Goal: Task Accomplishment & Management: Complete application form

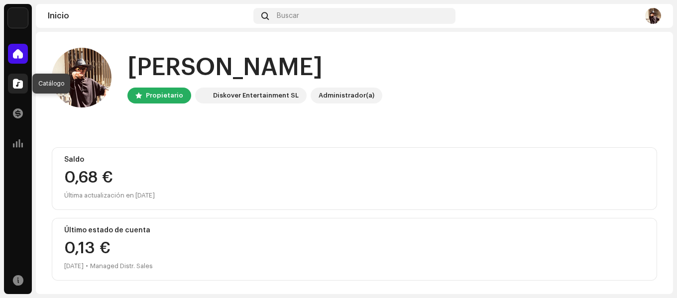
click at [22, 87] on span at bounding box center [18, 84] width 10 height 8
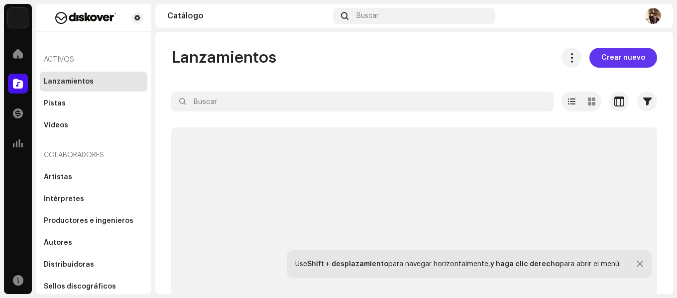
click at [618, 68] on div "Lanzamientos Crear nuevo Seleccionado 0 Opciones Filtros Estado de distribución…" at bounding box center [414, 192] width 518 height 289
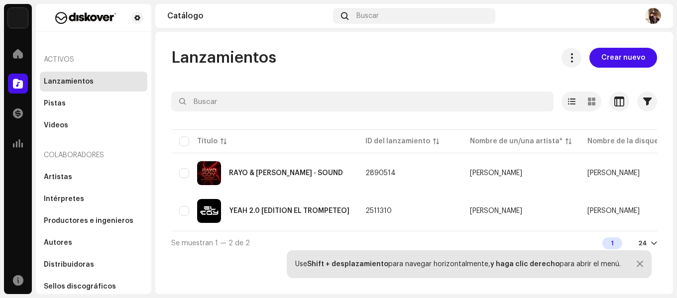
click at [420, 72] on div "Lanzamientos Crear nuevo Seleccionado 0 Opciones Filtros Estado de distribución…" at bounding box center [414, 151] width 518 height 207
click at [625, 63] on span "Crear nuevo" at bounding box center [623, 58] width 44 height 20
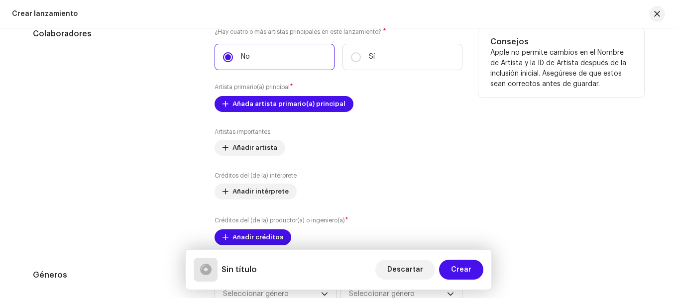
scroll to position [1095, 0]
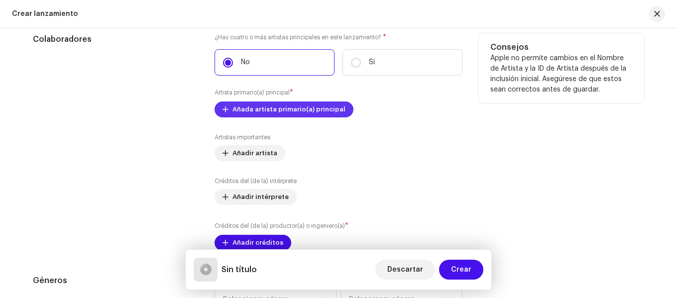
click at [286, 110] on span "Añada artista primario(a) principal" at bounding box center [289, 110] width 113 height 20
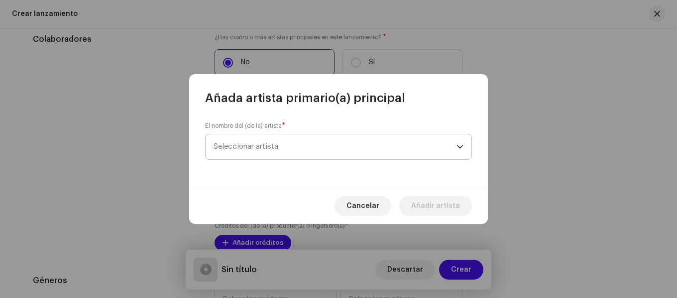
click at [283, 136] on span "Seleccionar artista" at bounding box center [335, 146] width 243 height 25
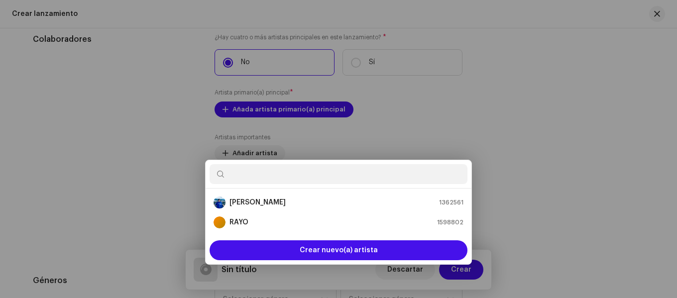
click at [555, 125] on div "Añada artista primario(a) principal El nombre del (de la) artista * Seleccionar…" at bounding box center [338, 149] width 677 height 298
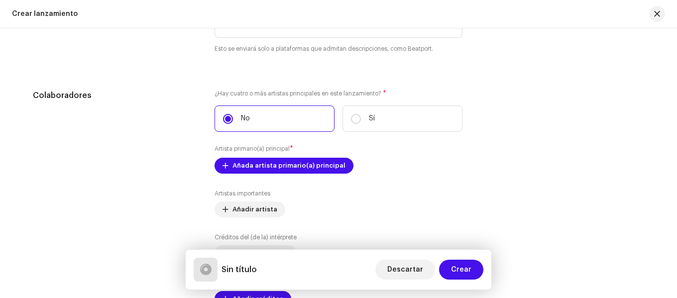
scroll to position [1089, 0]
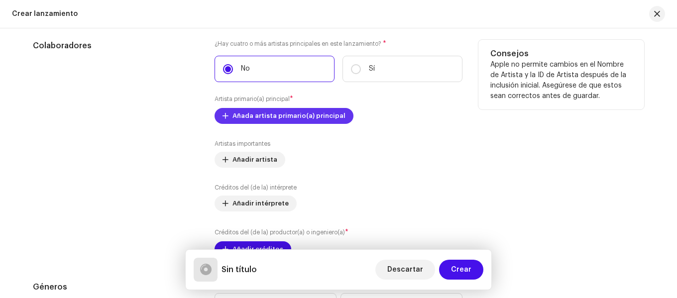
click at [277, 115] on span "Añada artista primario(a) principal" at bounding box center [289, 116] width 113 height 20
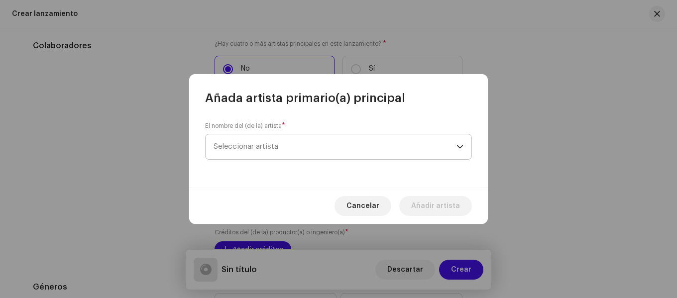
click at [259, 148] on span "Seleccionar artista" at bounding box center [246, 146] width 65 height 7
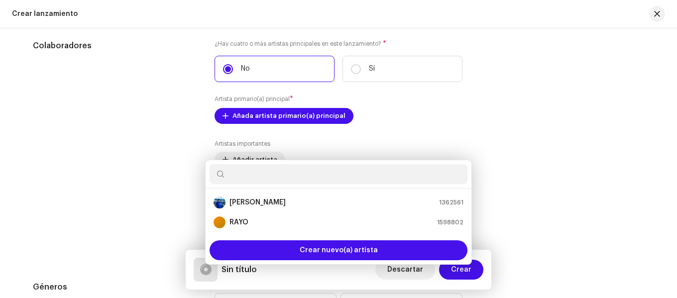
click at [133, 216] on div "Añada artista primario(a) principal El nombre del (de la) artista * Seleccionar…" at bounding box center [338, 149] width 677 height 298
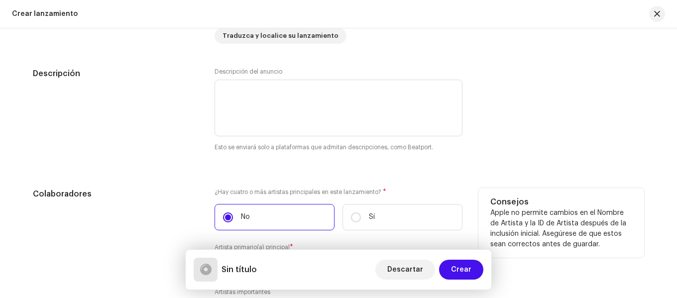
scroll to position [1039, 0]
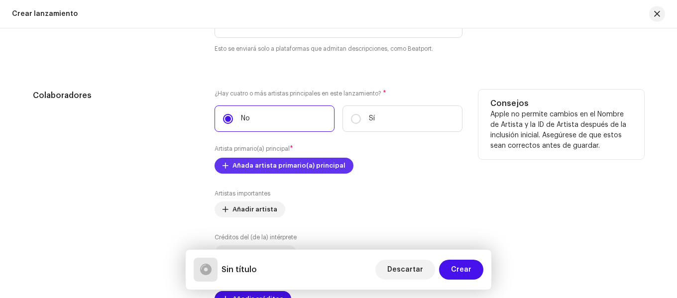
click at [267, 165] on span "Añada artista primario(a) principal" at bounding box center [289, 166] width 113 height 20
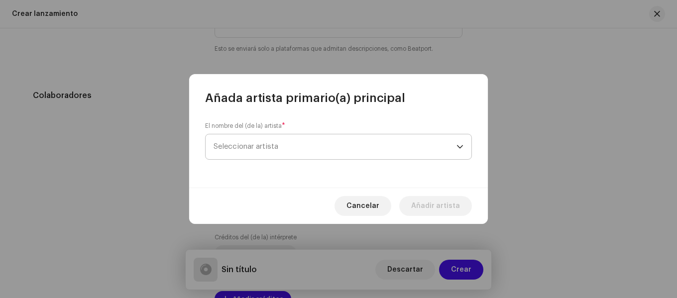
click at [314, 144] on span "Seleccionar artista" at bounding box center [335, 146] width 243 height 25
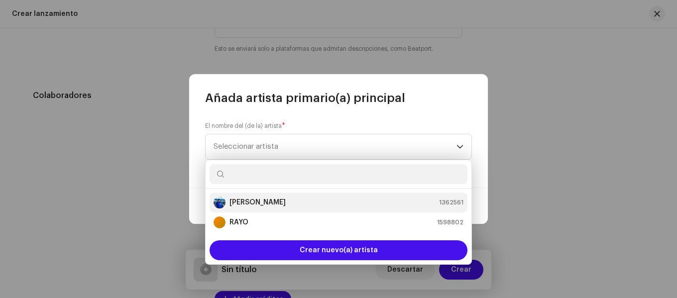
click at [363, 206] on div "[PERSON_NAME] 1362561" at bounding box center [339, 203] width 250 height 12
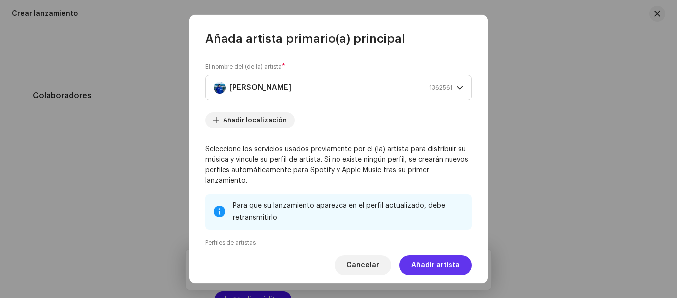
click at [433, 267] on span "Añadir artista" at bounding box center [435, 265] width 49 height 20
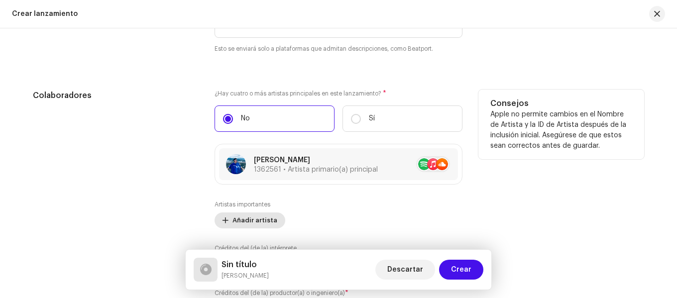
click at [261, 222] on span "Añadir artista" at bounding box center [255, 221] width 45 height 20
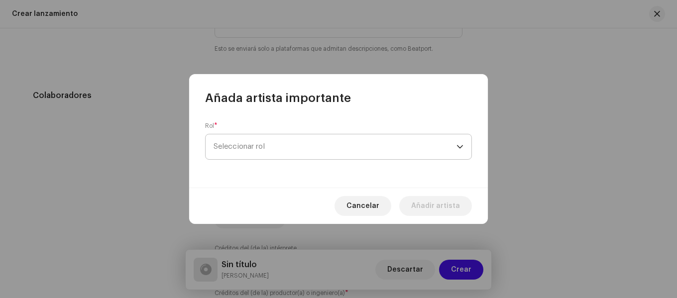
click at [279, 138] on span "Seleccionar rol" at bounding box center [335, 146] width 243 height 25
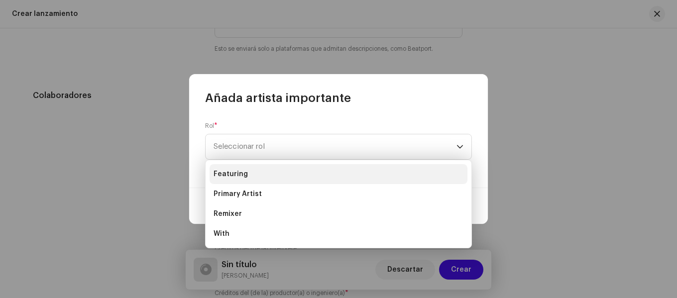
click at [258, 177] on li "Featuring" at bounding box center [339, 174] width 258 height 20
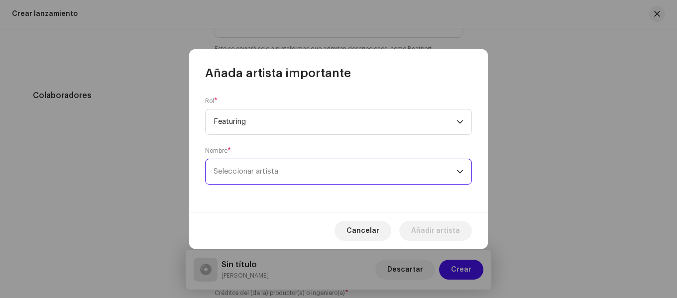
click at [262, 163] on span "Seleccionar artista" at bounding box center [335, 171] width 243 height 25
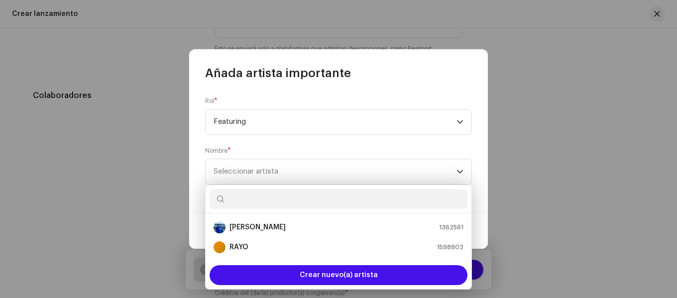
click at [248, 193] on input "text" at bounding box center [339, 199] width 258 height 20
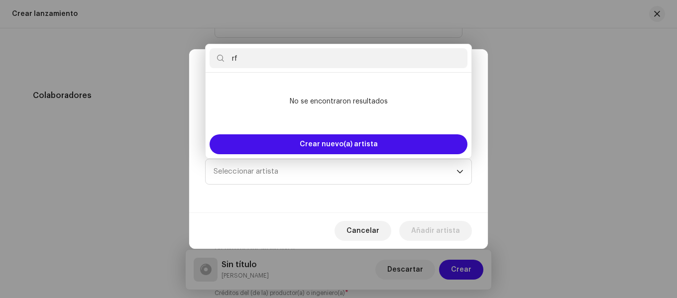
type input "r"
type input "m"
type input "[PERSON_NAME]"
click at [366, 236] on span "Cancelar" at bounding box center [363, 231] width 33 height 20
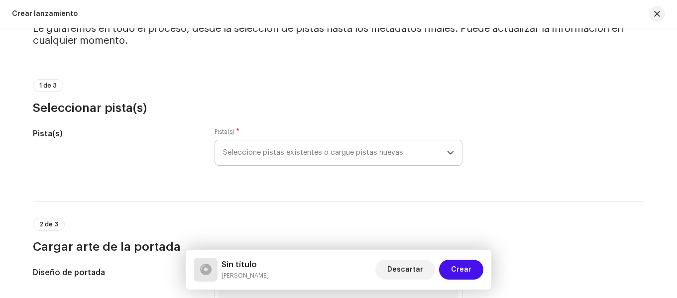
scroll to position [50, 0]
click at [294, 146] on span "Seleccione pistas existentes o cargue pistas nuevas" at bounding box center [335, 152] width 224 height 25
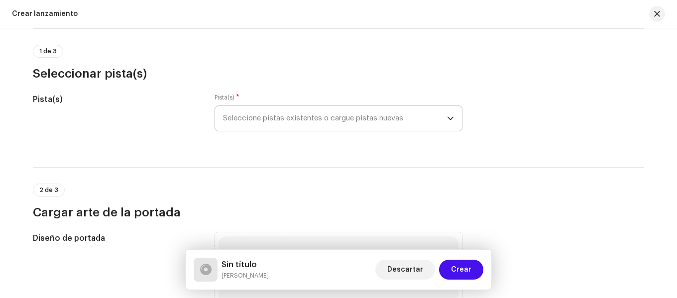
scroll to position [100, 0]
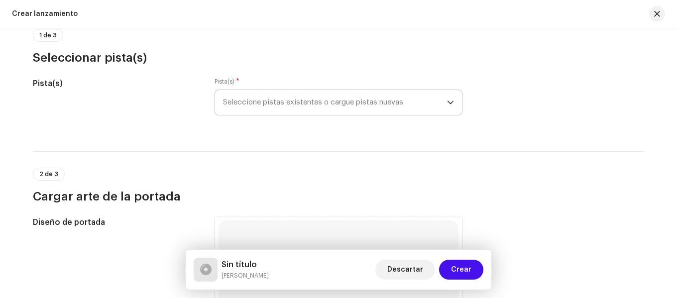
click at [312, 94] on span "Seleccione pistas existentes o cargue pistas nuevas" at bounding box center [335, 102] width 224 height 25
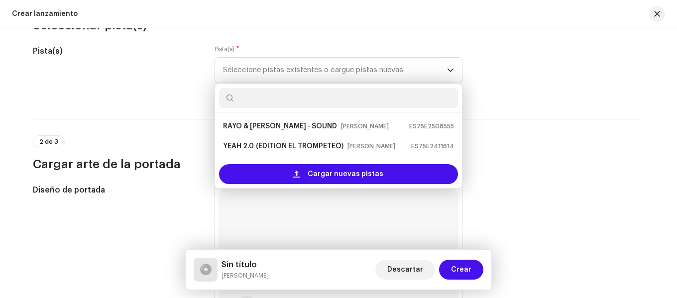
scroll to position [149, 0]
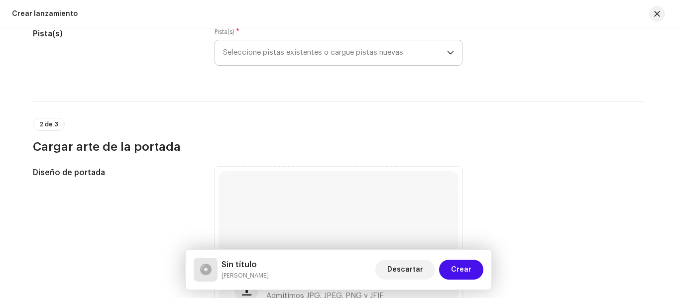
click at [344, 54] on span "Seleccione pistas existentes o cargue pistas nuevas" at bounding box center [335, 52] width 224 height 25
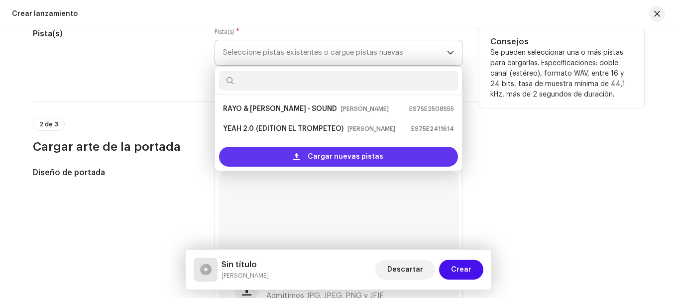
click at [338, 156] on span "Cargar nuevas pistas" at bounding box center [346, 157] width 76 height 20
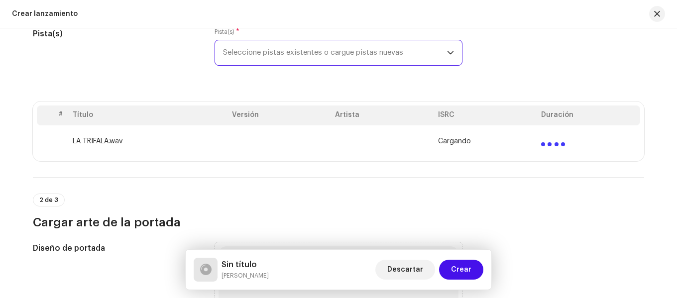
click at [339, 137] on td at bounding box center [382, 141] width 103 height 32
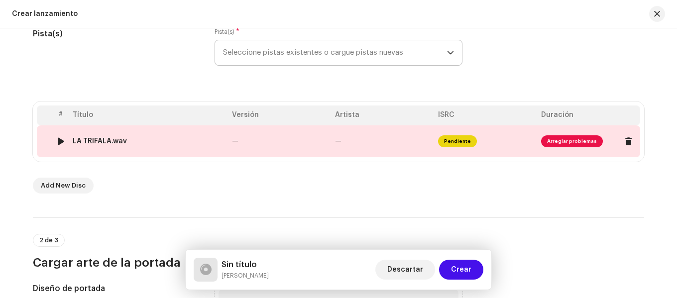
click at [332, 139] on td "—" at bounding box center [382, 141] width 103 height 32
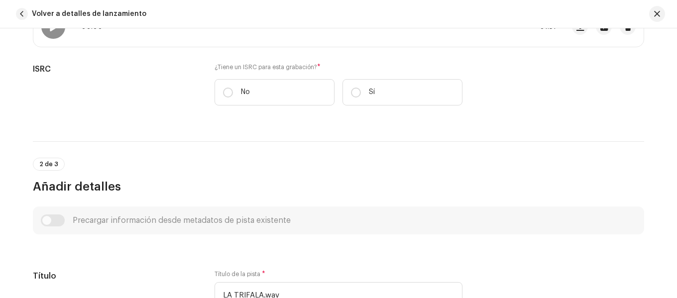
scroll to position [100, 0]
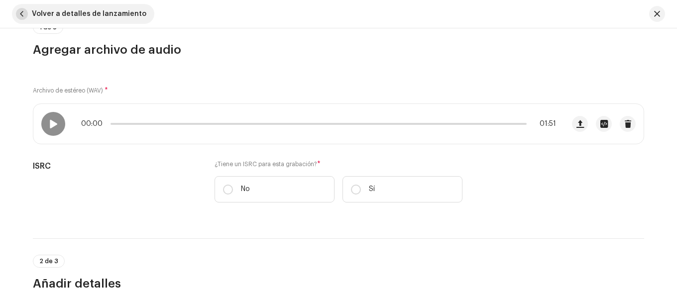
click at [24, 15] on span "button" at bounding box center [22, 14] width 12 height 12
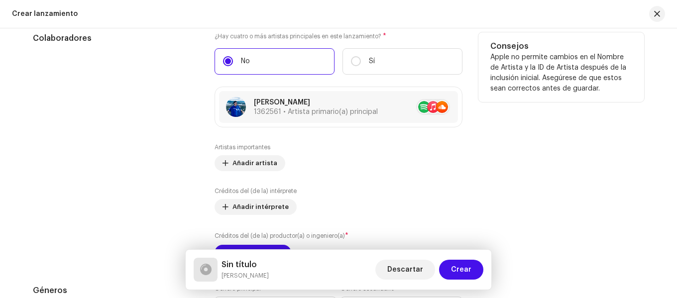
scroll to position [1195, 0]
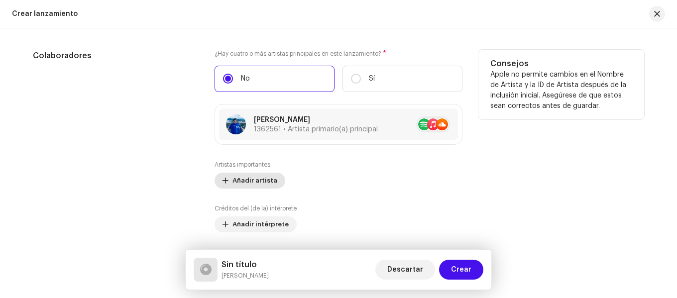
click at [264, 180] on span "Añadir artista" at bounding box center [255, 181] width 45 height 20
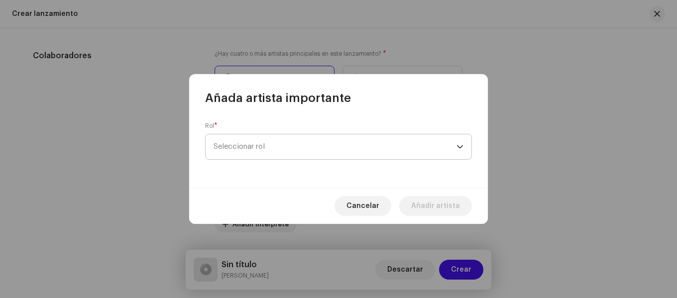
click at [282, 142] on span "Seleccionar rol" at bounding box center [335, 146] width 243 height 25
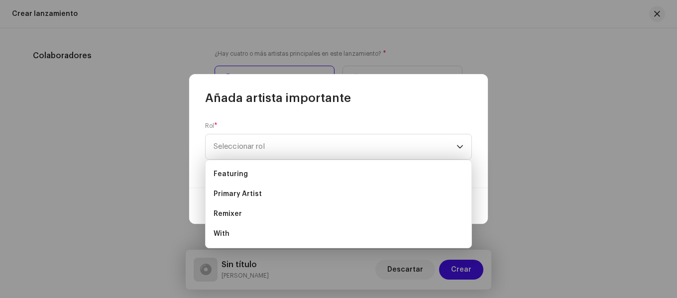
click at [302, 118] on div "Rol * Seleccionar rol" at bounding box center [338, 147] width 299 height 82
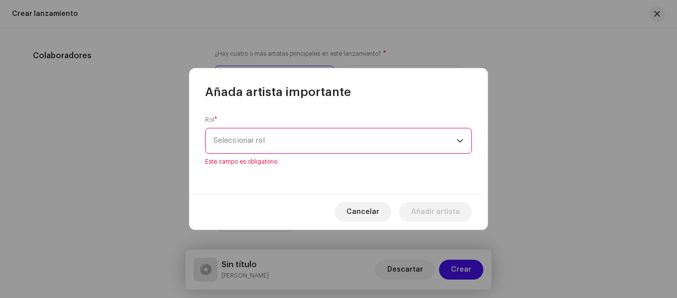
click at [289, 142] on span "Seleccionar rol" at bounding box center [335, 140] width 243 height 25
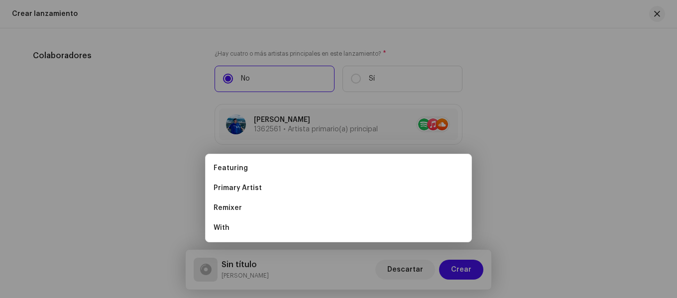
click at [297, 49] on div "Añada artista importante Rol * Seleccionar rol Este campo es obligatorio. Cance…" at bounding box center [338, 149] width 677 height 298
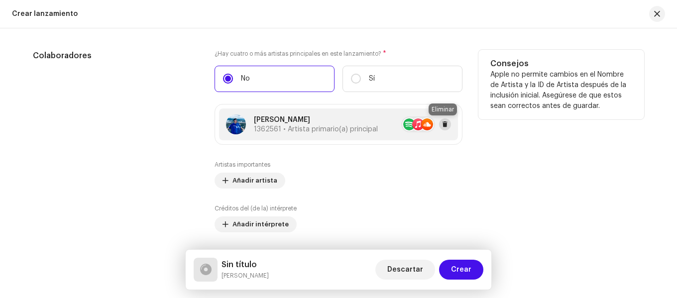
click at [445, 125] on span at bounding box center [445, 124] width 6 height 8
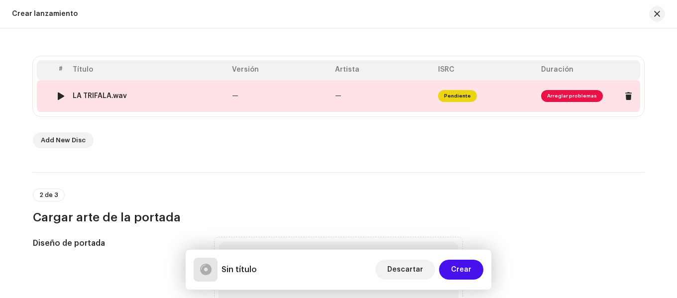
scroll to position [149, 0]
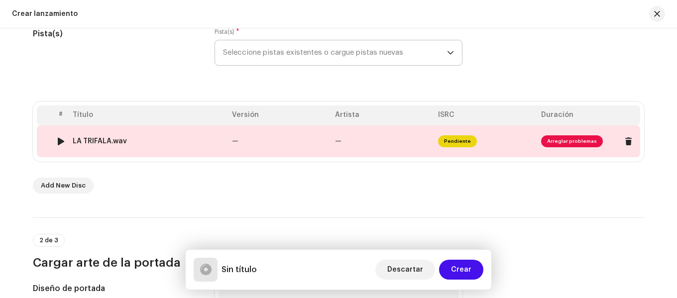
click at [563, 143] on span "Arreglar problemas" at bounding box center [572, 141] width 62 height 12
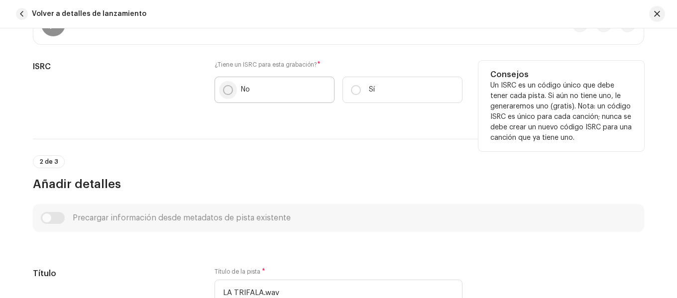
click at [223, 88] on input "No" at bounding box center [228, 90] width 10 height 10
radio input "true"
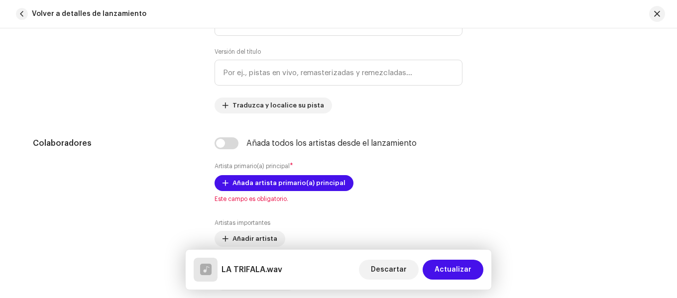
scroll to position [548, 0]
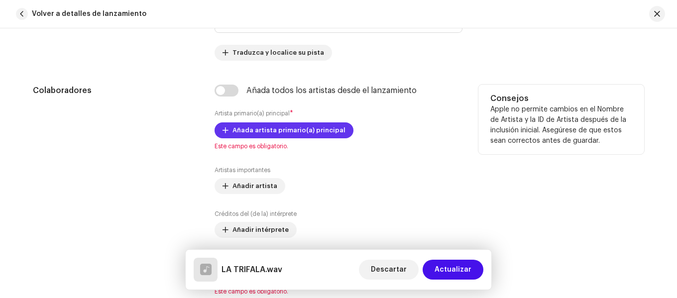
click at [298, 132] on span "Añada artista primario(a) principal" at bounding box center [289, 130] width 113 height 20
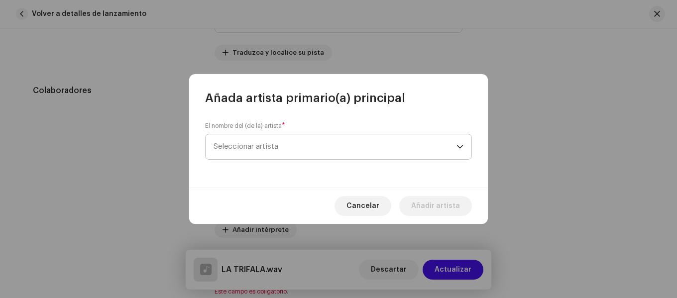
click at [260, 149] on span "Seleccionar artista" at bounding box center [246, 146] width 65 height 7
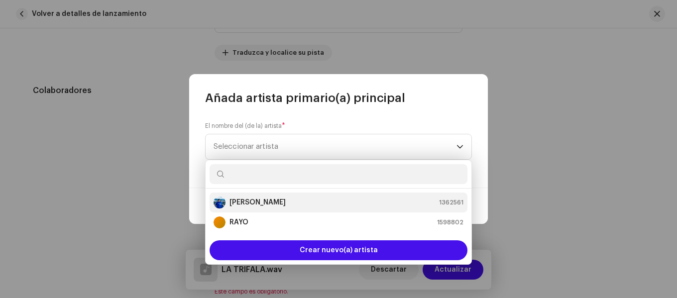
click at [278, 206] on strong "[PERSON_NAME]" at bounding box center [258, 203] width 56 height 10
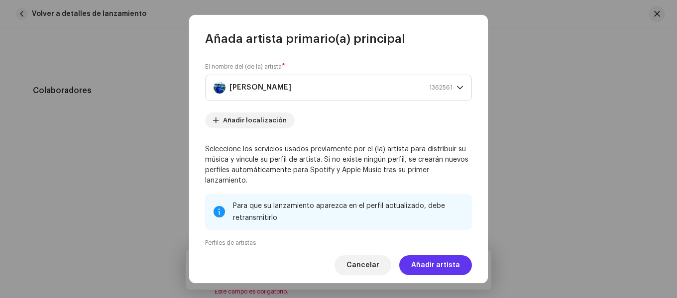
click at [436, 266] on span "Añadir artista" at bounding box center [435, 265] width 49 height 20
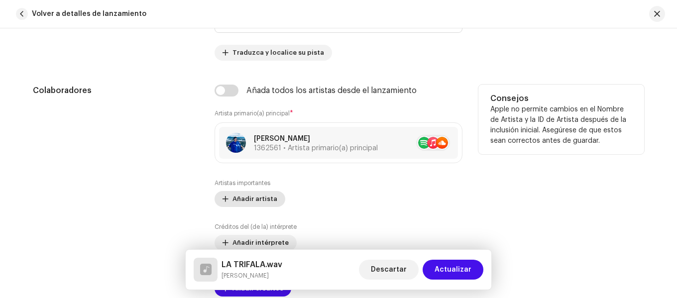
click at [273, 192] on button "Añadir artista" at bounding box center [250, 199] width 71 height 16
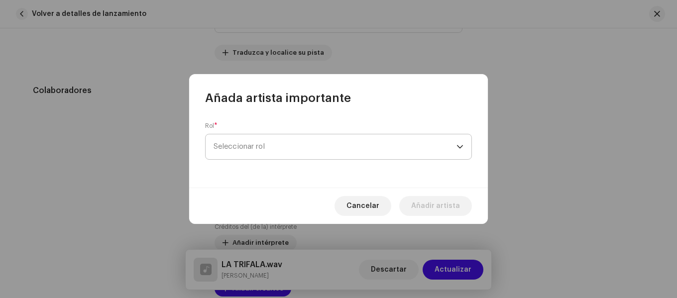
click at [311, 148] on span "Seleccionar rol" at bounding box center [335, 146] width 243 height 25
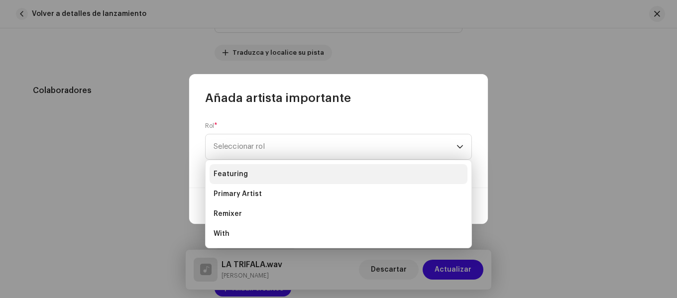
click at [272, 176] on li "Featuring" at bounding box center [339, 174] width 258 height 20
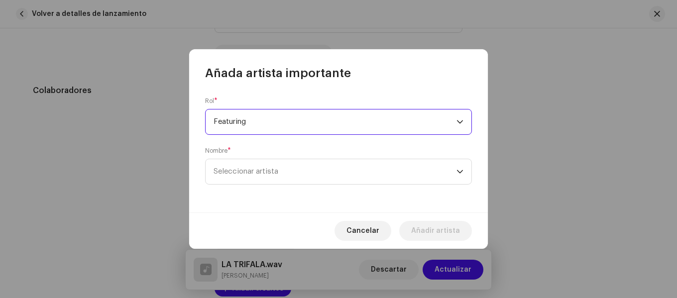
click at [281, 157] on div "Nombre * Seleccionar artista" at bounding box center [338, 166] width 267 height 38
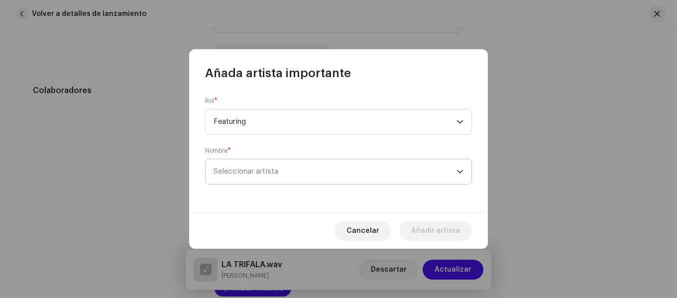
click at [274, 174] on span "Seleccionar artista" at bounding box center [246, 171] width 65 height 7
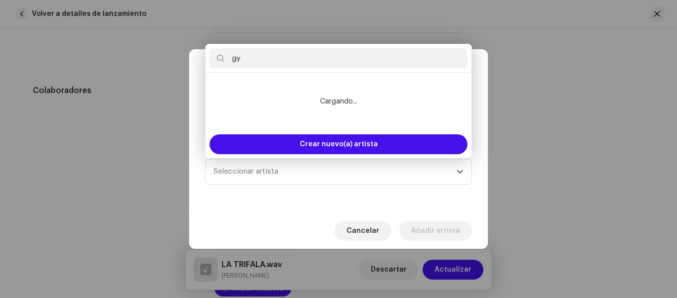
type input "g"
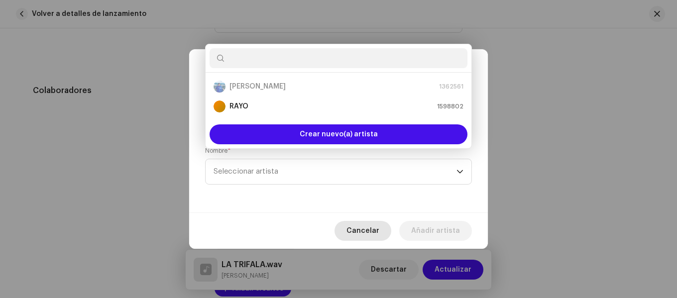
click at [370, 231] on span "Cancelar" at bounding box center [363, 231] width 33 height 20
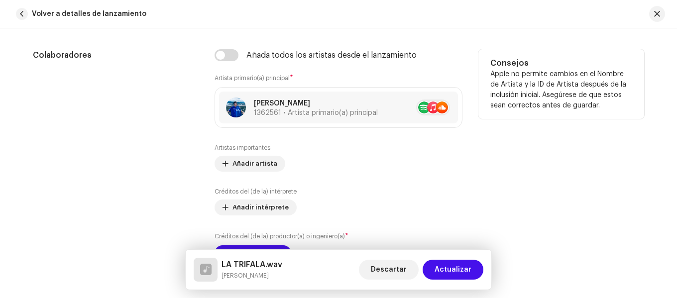
scroll to position [597, 0]
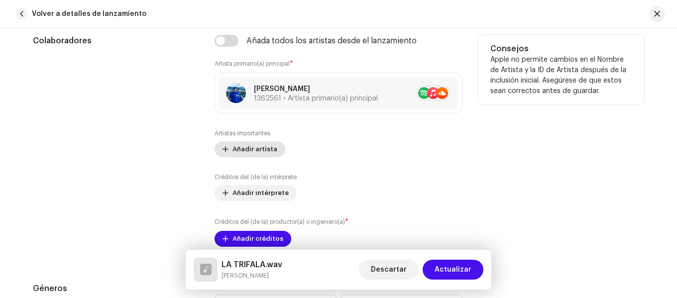
click at [267, 151] on span "Añadir artista" at bounding box center [255, 149] width 45 height 20
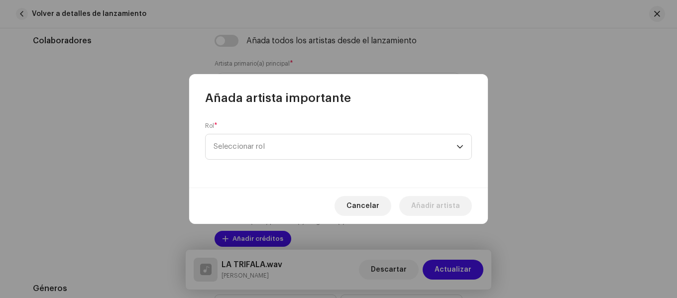
click at [278, 133] on div "Rol * Seleccionar rol" at bounding box center [338, 141] width 267 height 38
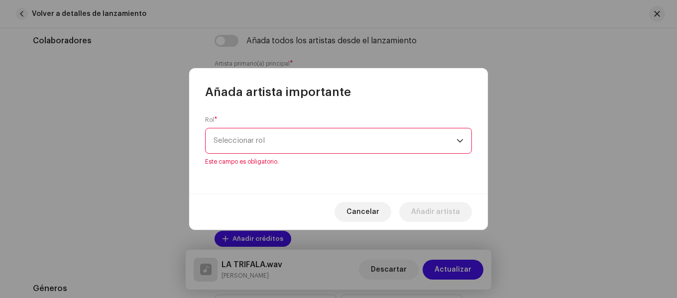
click at [271, 143] on span "Seleccionar rol" at bounding box center [335, 140] width 243 height 25
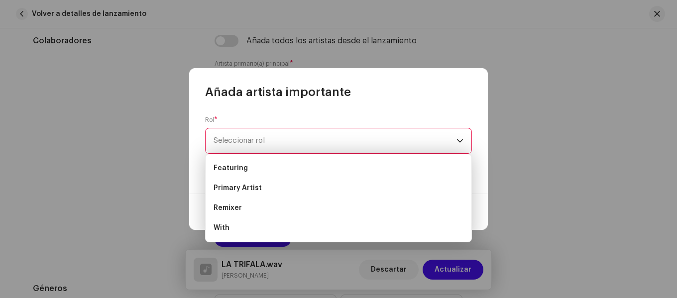
click at [278, 142] on span "Seleccionar rol" at bounding box center [335, 140] width 243 height 25
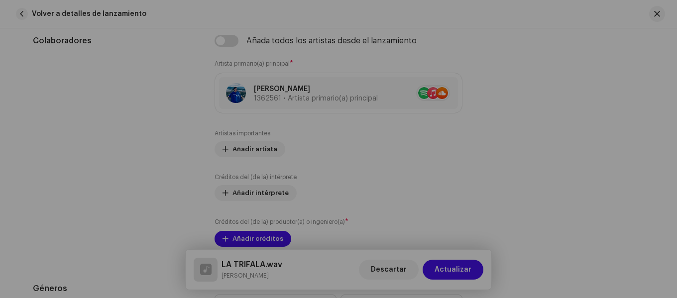
click at [124, 163] on div "Añada artista importante Rol * Seleccionar rol Este campo es obligatorio. Cance…" at bounding box center [338, 149] width 677 height 298
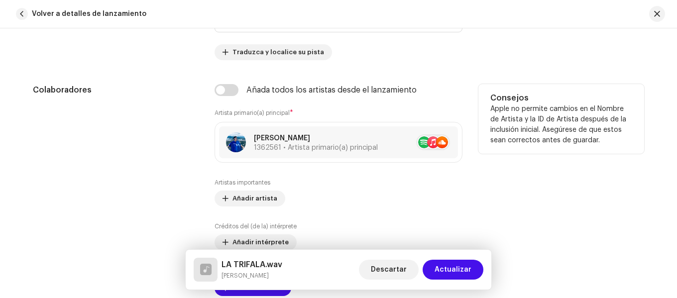
scroll to position [548, 0]
click at [445, 142] on span at bounding box center [445, 143] width 6 height 8
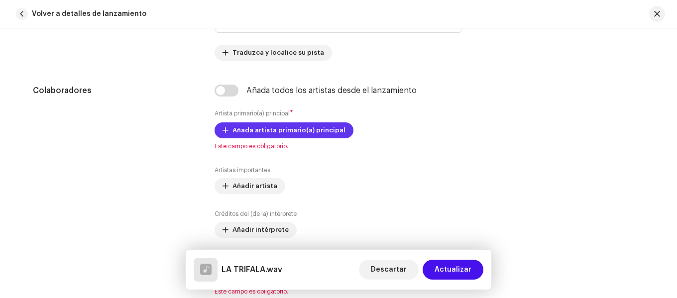
click at [271, 135] on span "Añada artista primario(a) principal" at bounding box center [289, 130] width 113 height 20
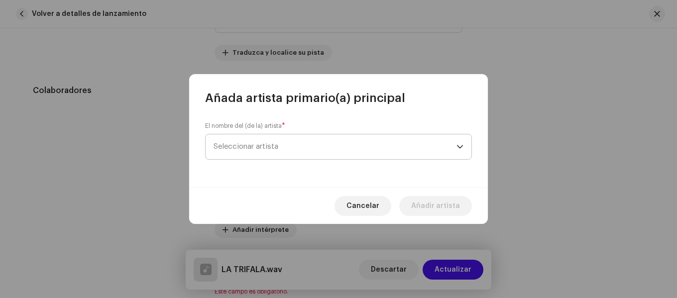
click at [262, 151] on span "Seleccionar artista" at bounding box center [335, 146] width 243 height 25
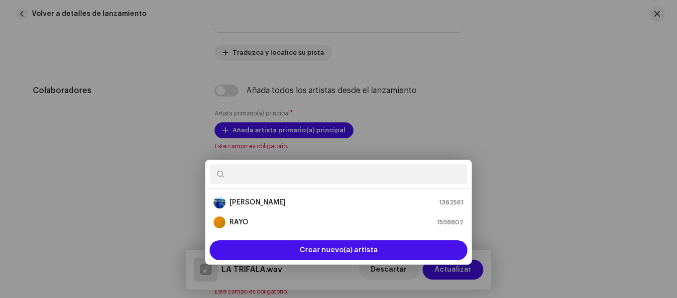
click at [530, 95] on div "Añada artista primario(a) principal El nombre del (de la) artista * Seleccionar…" at bounding box center [338, 149] width 677 height 298
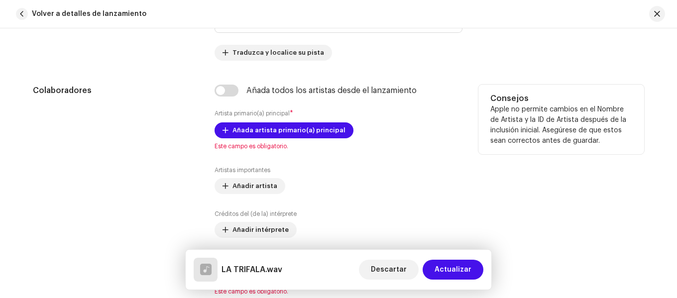
click at [237, 195] on div "Artistas importantes Añadir artista Créditos del (de la) intérprete Añadir inté…" at bounding box center [339, 225] width 248 height 118
click at [239, 189] on span "Añadir artista" at bounding box center [255, 186] width 45 height 20
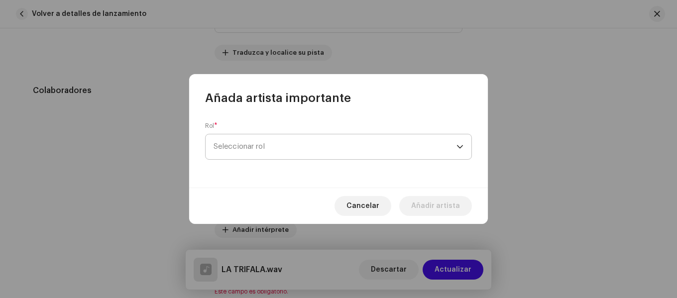
click at [283, 143] on span "Seleccionar rol" at bounding box center [335, 146] width 243 height 25
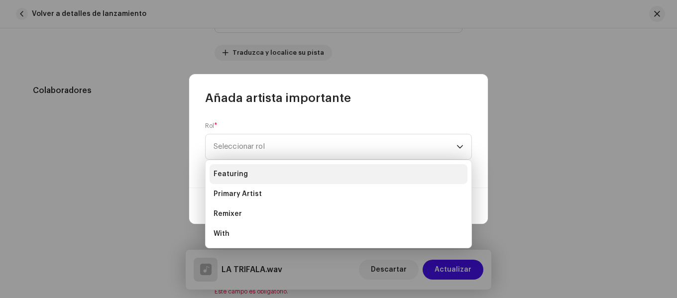
click at [269, 172] on li "Featuring" at bounding box center [339, 174] width 258 height 20
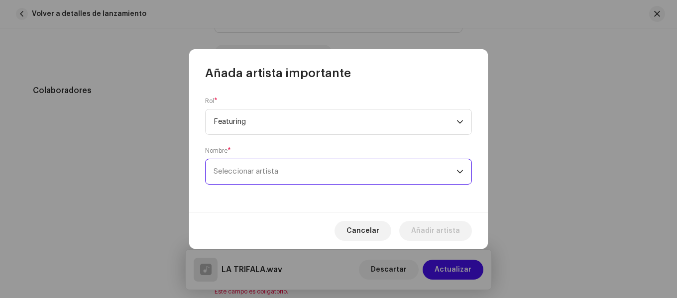
click at [256, 175] on span "Seleccionar artista" at bounding box center [335, 171] width 243 height 25
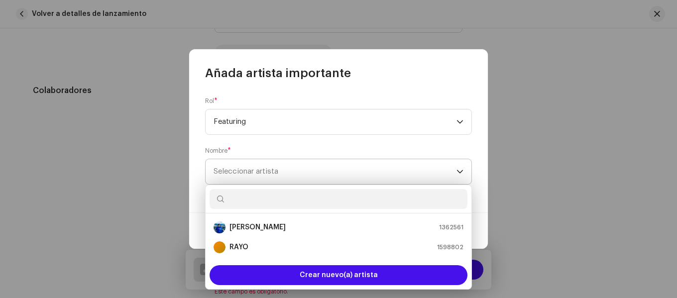
click at [266, 176] on span "Seleccionar artista" at bounding box center [335, 171] width 243 height 25
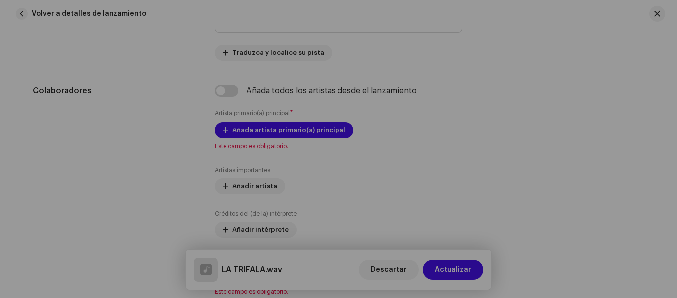
click at [623, 125] on div "Añada artista importante Rol * Featuring Nombre * Seleccionar artista [PERSON_N…" at bounding box center [338, 149] width 677 height 298
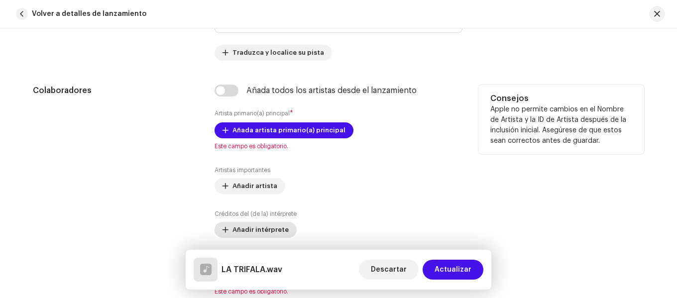
click at [267, 229] on span "Añadir intérprete" at bounding box center [261, 230] width 56 height 20
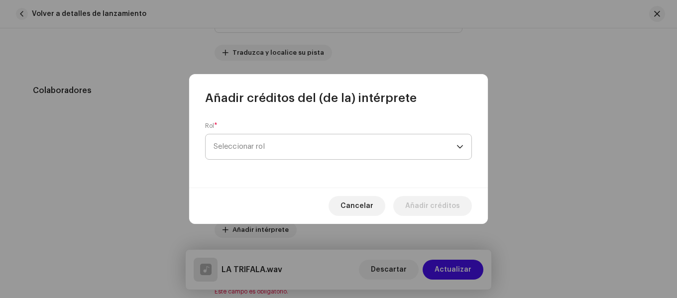
click at [272, 144] on span "Seleccionar rol" at bounding box center [335, 146] width 243 height 25
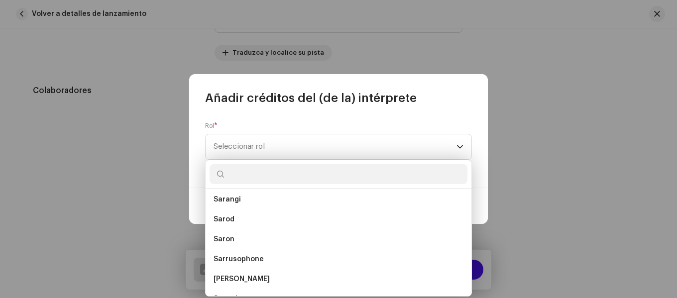
scroll to position [5178, 0]
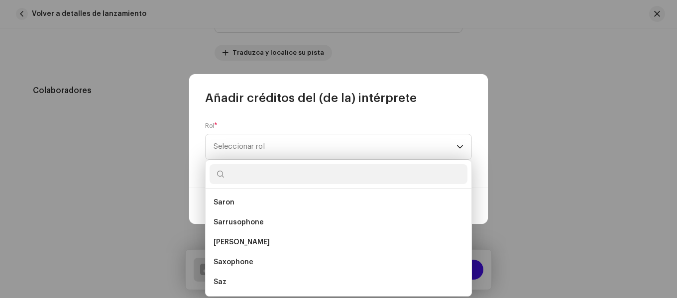
click at [219, 285] on span "Saz" at bounding box center [220, 282] width 13 height 10
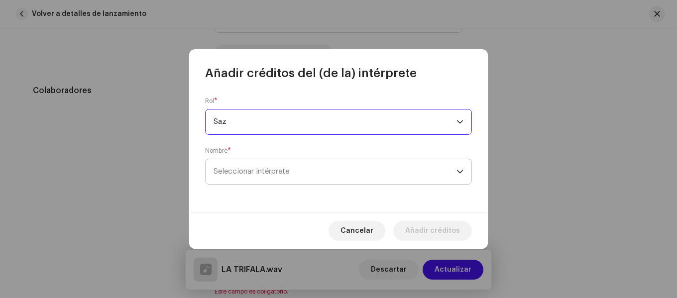
click at [265, 177] on span "Seleccionar intérprete" at bounding box center [335, 171] width 243 height 25
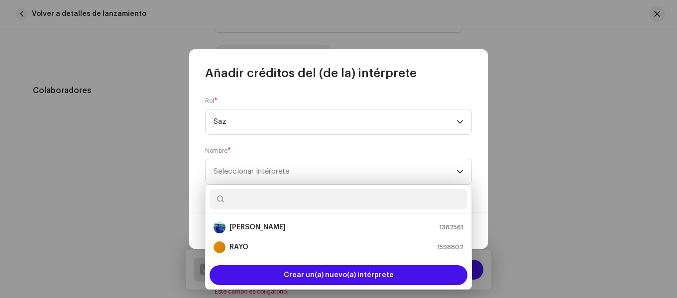
click at [251, 207] on input "text" at bounding box center [339, 199] width 258 height 20
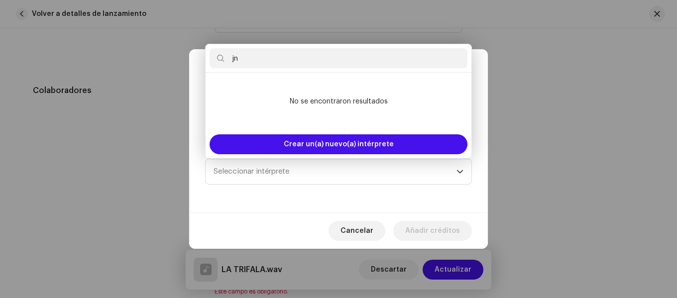
type input "j"
type input "h"
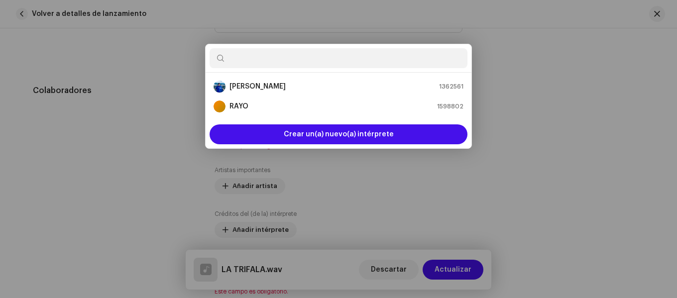
click at [539, 122] on div "Añadir créditos del (de la) intérprete Rol * Saz Nombre * Seleccionar intérpret…" at bounding box center [338, 149] width 677 height 298
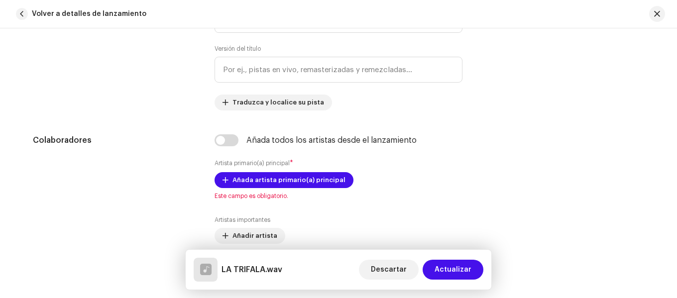
scroll to position [548, 0]
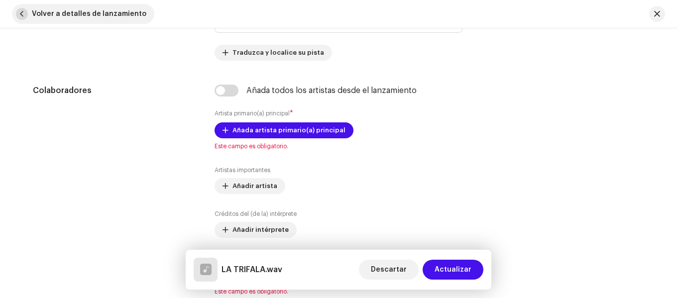
click at [23, 7] on button "Volver a detalles de lanzamiento" at bounding box center [83, 14] width 142 height 20
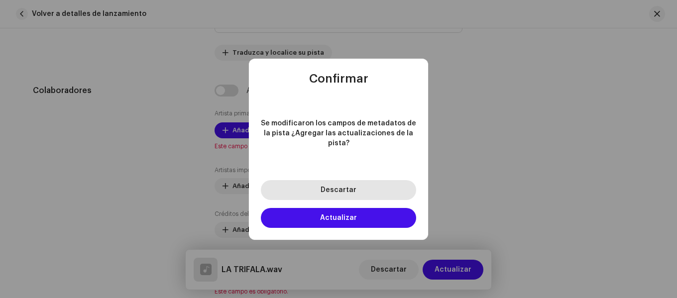
click at [323, 187] on span "Descartar" at bounding box center [339, 190] width 36 height 7
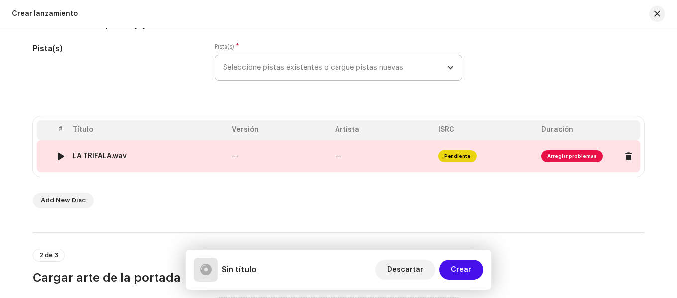
scroll to position [149, 0]
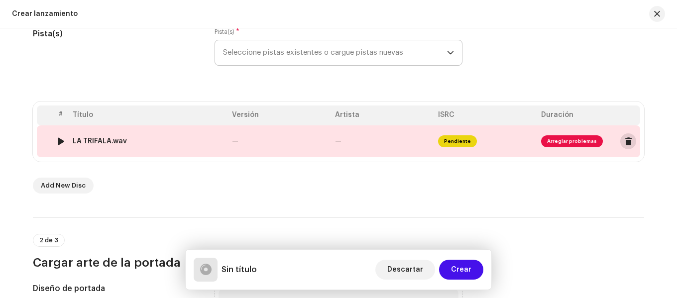
click at [625, 139] on span at bounding box center [628, 141] width 7 height 8
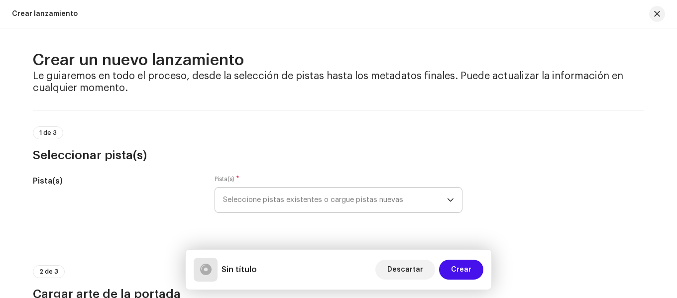
scroll to position [0, 0]
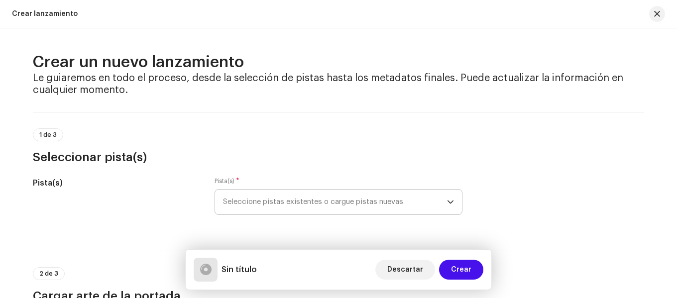
click at [33, 12] on div "Crear lanzamiento" at bounding box center [45, 14] width 66 height 8
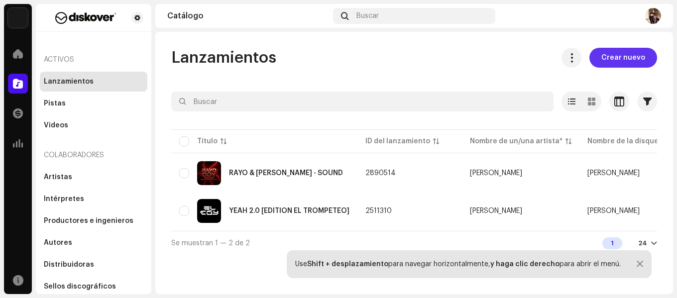
click at [647, 61] on button "Crear nuevo" at bounding box center [624, 58] width 68 height 20
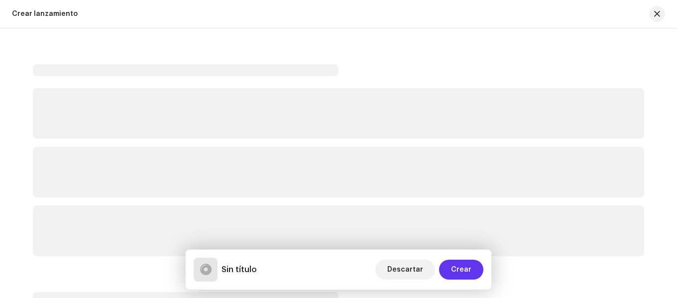
click at [456, 268] on span "Crear" at bounding box center [461, 270] width 20 height 20
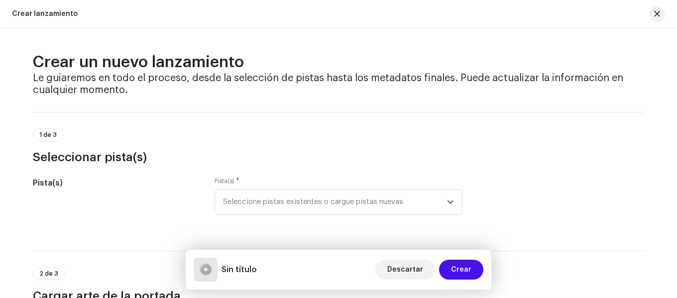
scroll to position [149, 0]
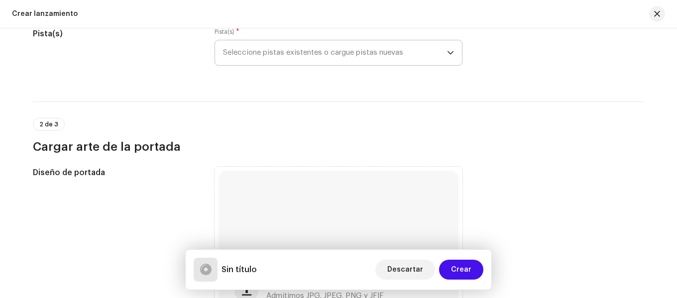
click at [341, 56] on span "Seleccione pistas existentes o cargue pistas nuevas" at bounding box center [335, 52] width 224 height 25
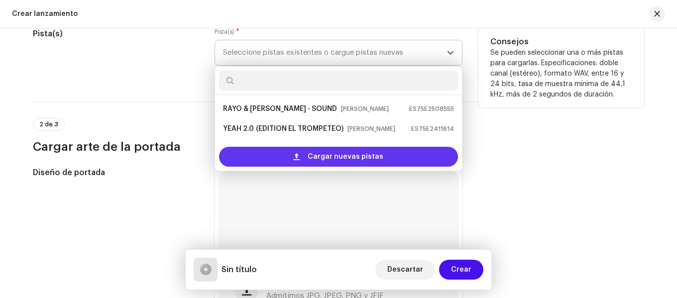
click at [318, 152] on span "Cargar nuevas pistas" at bounding box center [346, 157] width 76 height 20
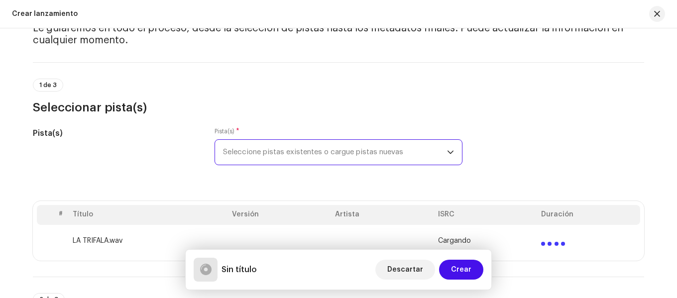
scroll to position [100, 0]
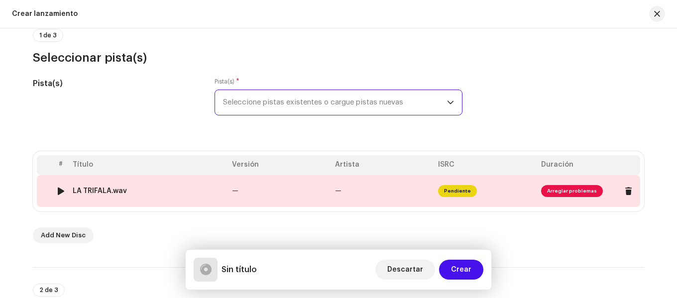
click at [576, 190] on span "Arreglar problemas" at bounding box center [572, 191] width 62 height 12
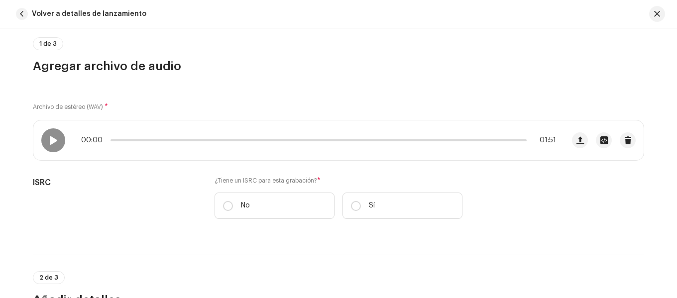
scroll to position [149, 0]
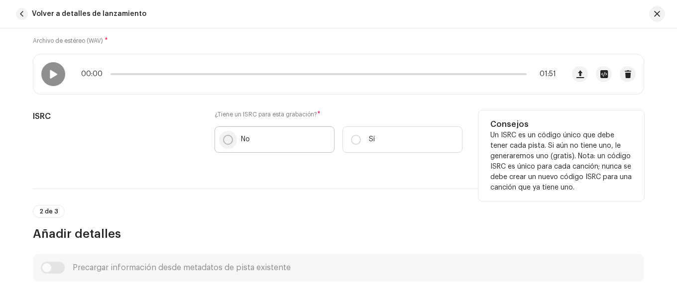
click at [225, 139] on input "No" at bounding box center [228, 140] width 10 height 10
radio input "true"
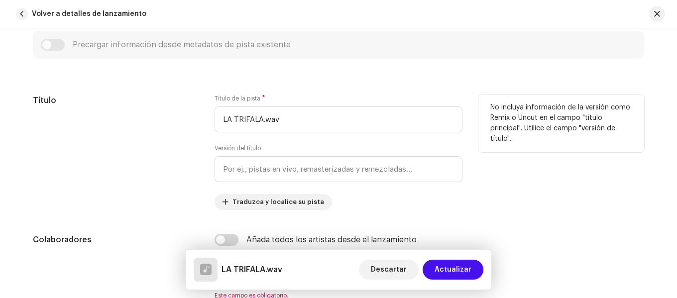
scroll to position [498, 0]
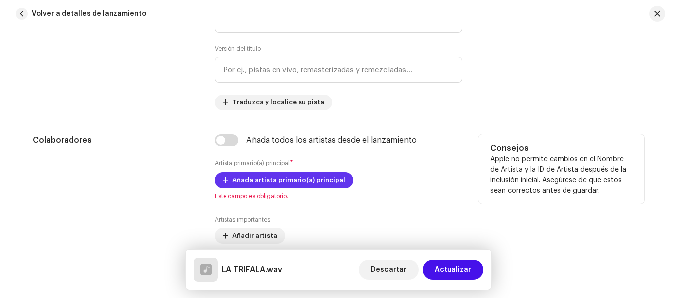
click at [270, 180] on span "Añada artista primario(a) principal" at bounding box center [289, 180] width 113 height 20
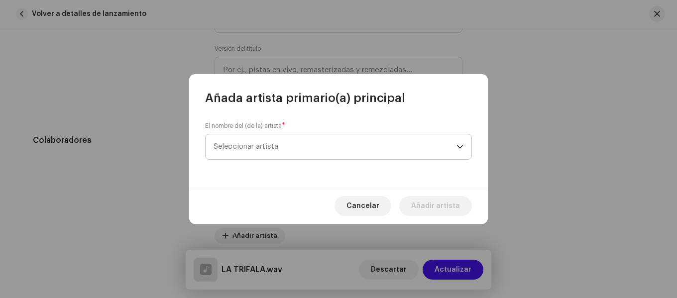
drag, startPoint x: 306, startPoint y: 146, endPoint x: 304, endPoint y: 155, distance: 9.3
click at [305, 146] on span "Seleccionar artista" at bounding box center [335, 146] width 243 height 25
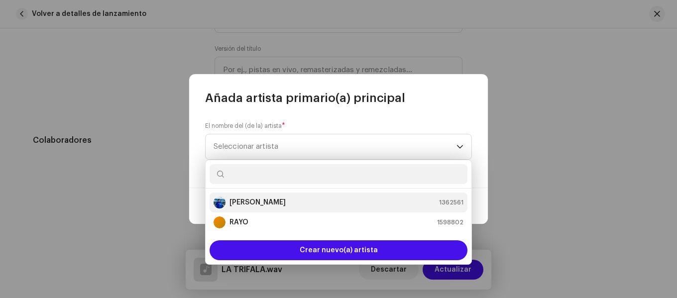
click at [283, 209] on li "[PERSON_NAME] 1362561" at bounding box center [339, 203] width 258 height 20
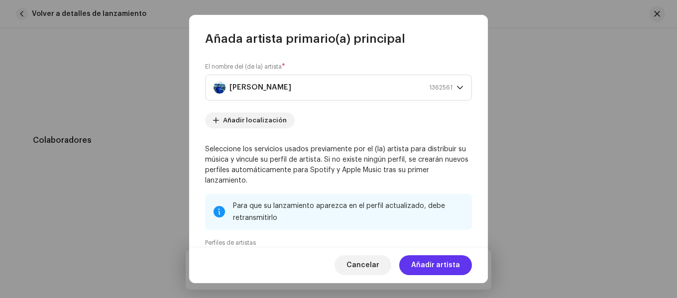
click at [453, 265] on span "Añadir artista" at bounding box center [435, 265] width 49 height 20
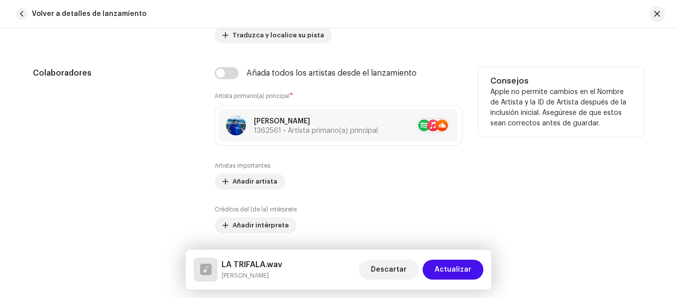
scroll to position [548, 0]
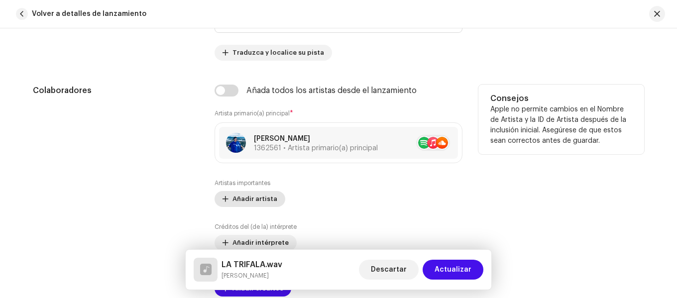
click at [233, 200] on span "Añadir artista" at bounding box center [255, 199] width 45 height 20
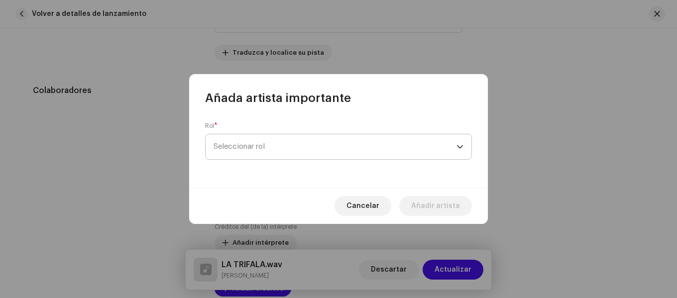
click at [285, 148] on span "Seleccionar rol" at bounding box center [335, 146] width 243 height 25
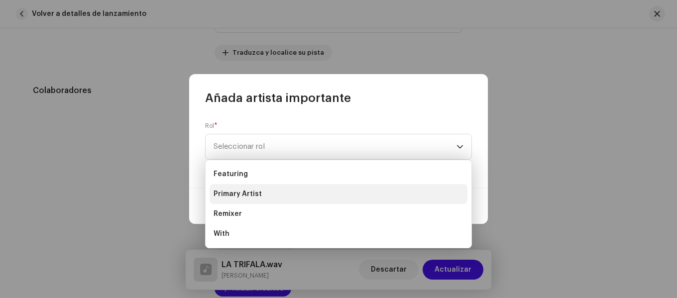
click at [254, 195] on span "Primary Artist" at bounding box center [238, 194] width 48 height 10
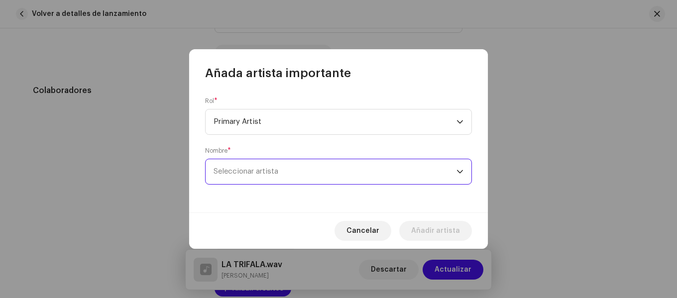
click at [267, 177] on span "Seleccionar artista" at bounding box center [335, 171] width 243 height 25
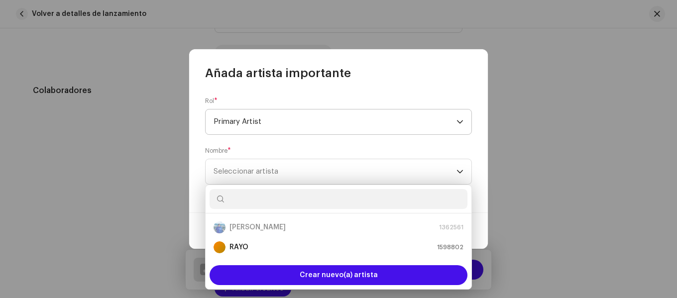
click at [277, 121] on span "Primary Artist" at bounding box center [335, 122] width 243 height 25
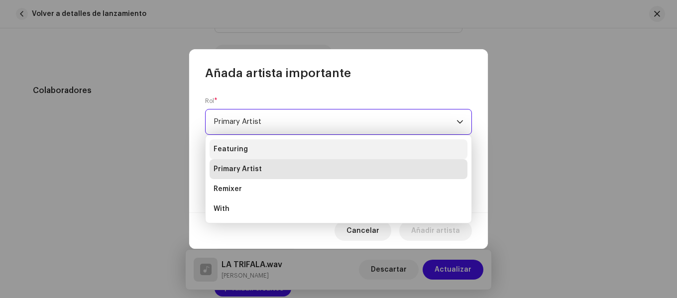
click at [267, 148] on li "Featuring" at bounding box center [339, 149] width 258 height 20
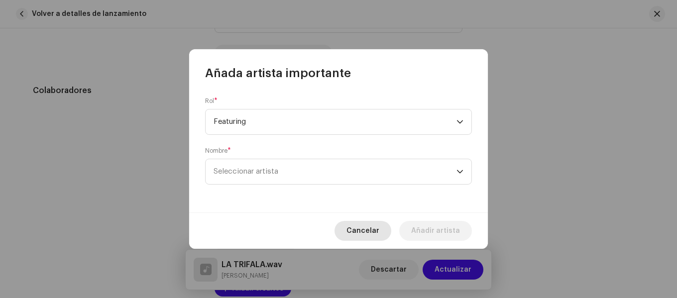
click at [379, 231] on span "Cancelar" at bounding box center [363, 231] width 33 height 20
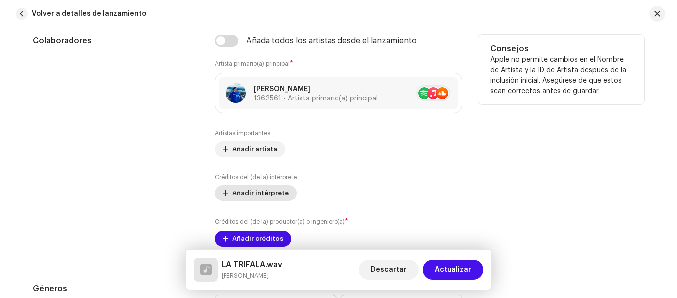
scroll to position [697, 0]
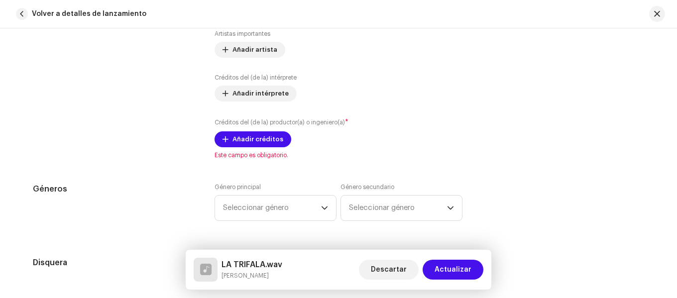
click at [254, 147] on div "Añada todos los artistas desde el lanzamiento Artista primario(a) principal * […" at bounding box center [339, 47] width 248 height 224
click at [260, 139] on span "Añadir créditos" at bounding box center [258, 139] width 51 height 20
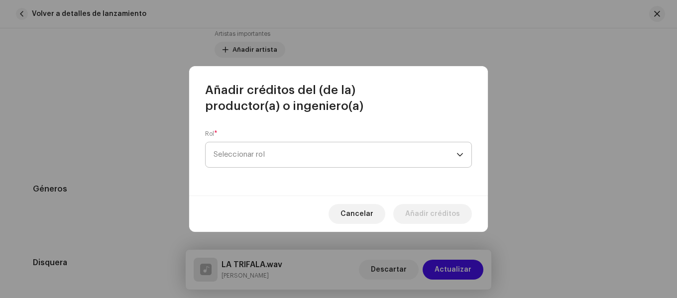
click at [281, 159] on span "Seleccionar rol" at bounding box center [335, 154] width 243 height 25
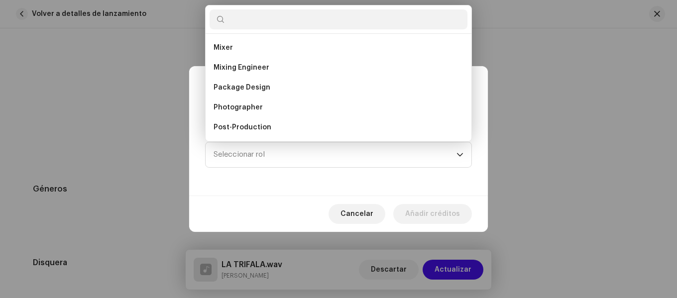
scroll to position [438, 0]
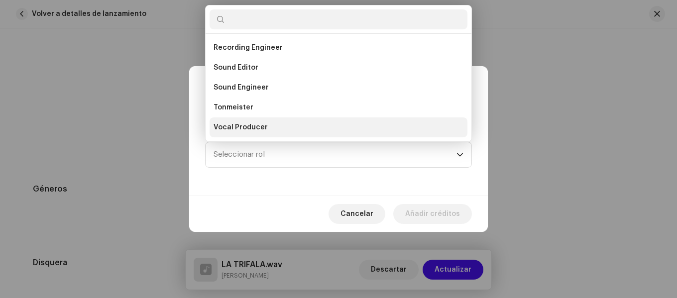
click at [269, 126] on li "Vocal Producer" at bounding box center [339, 128] width 258 height 20
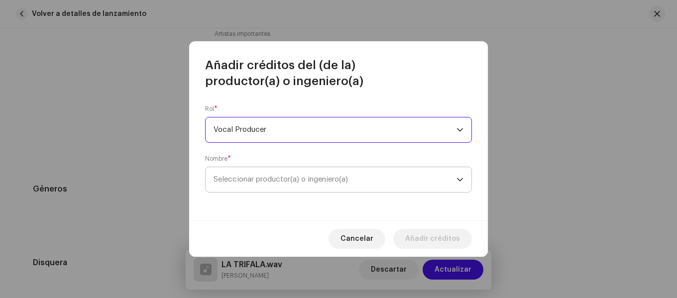
click at [284, 192] on span "Seleccionar productor(a) o ingeniero(a)" at bounding box center [335, 179] width 243 height 25
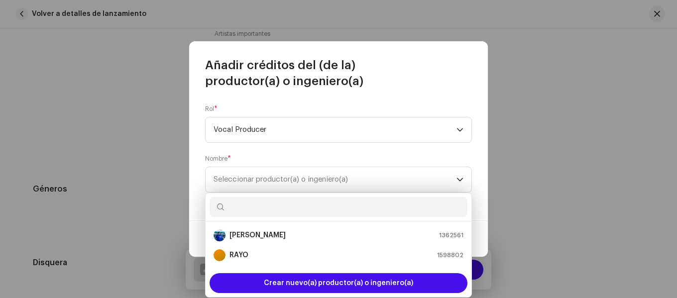
type input "D"
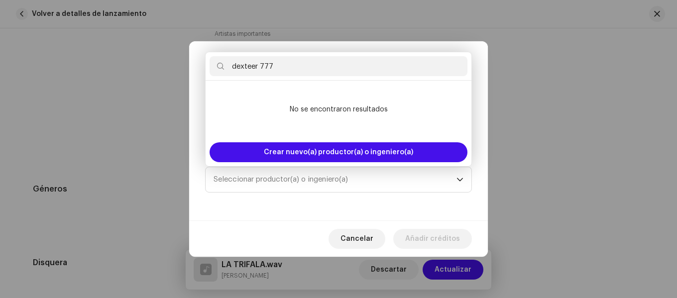
type input "dexteer 777"
click at [305, 70] on input "dexteer 777" at bounding box center [339, 66] width 258 height 20
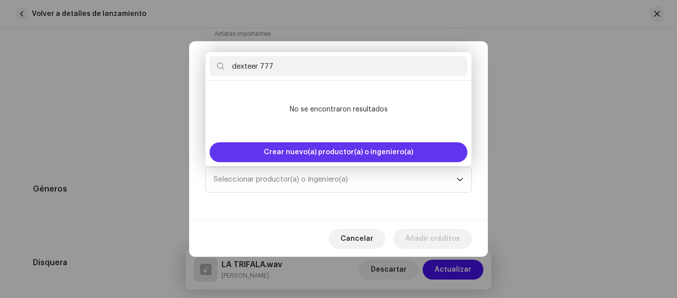
click at [383, 149] on span "Crear nuevo(a) productor(a) o ingeniero(a)" at bounding box center [338, 152] width 149 height 20
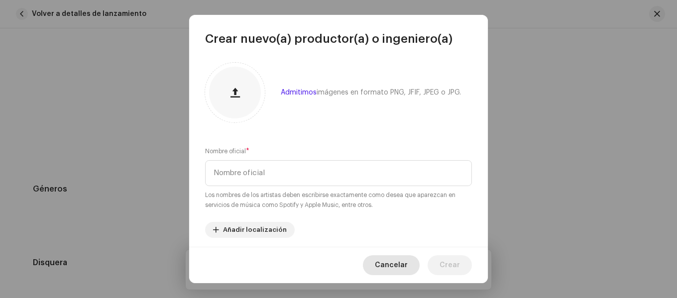
click at [395, 261] on span "Cancelar" at bounding box center [391, 265] width 33 height 20
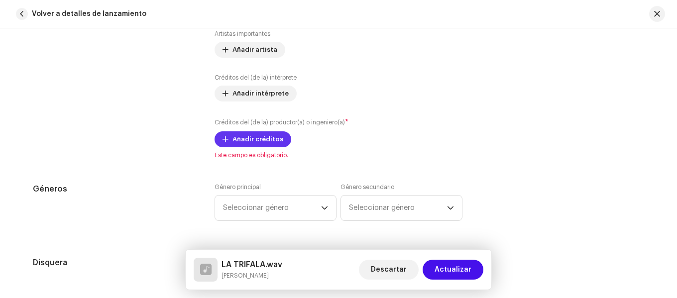
click at [262, 142] on span "Añadir créditos" at bounding box center [258, 139] width 51 height 20
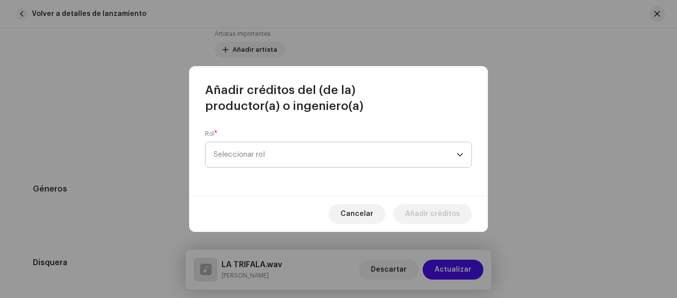
click at [262, 151] on span "Seleccionar rol" at bounding box center [335, 154] width 243 height 25
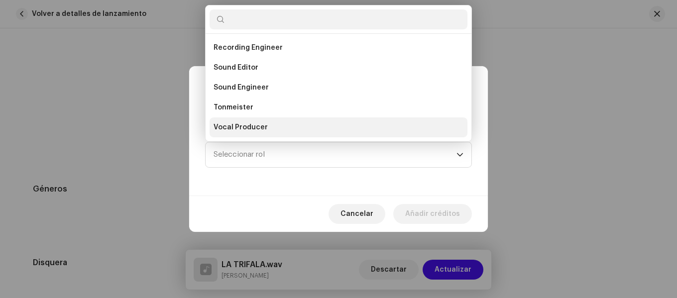
click at [272, 124] on li "Vocal Producer" at bounding box center [339, 128] width 258 height 20
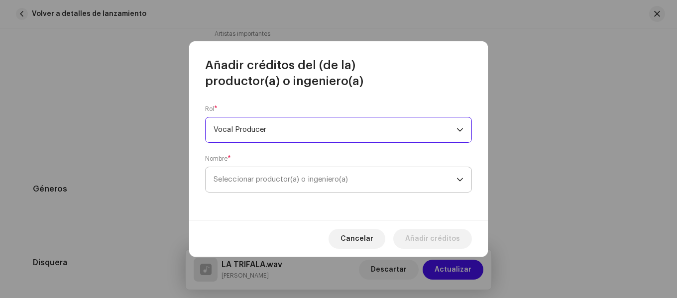
click at [267, 178] on span "Seleccionar productor(a) o ingeniero(a)" at bounding box center [281, 179] width 134 height 7
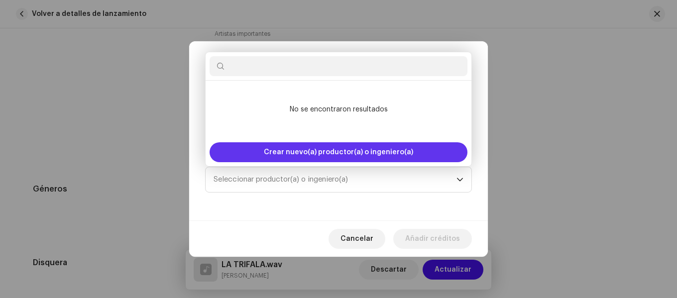
click at [314, 157] on span "Crear nuevo(a) productor(a) o ingeniero(a)" at bounding box center [338, 152] width 149 height 20
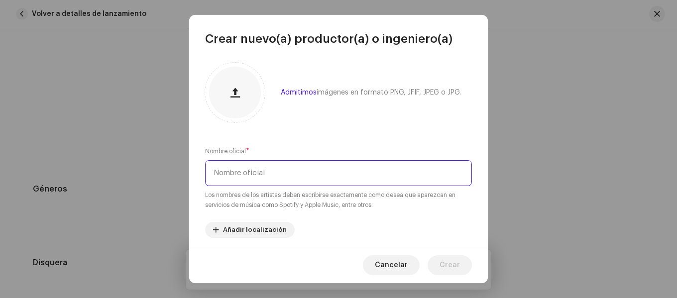
click at [294, 174] on input "text" at bounding box center [338, 173] width 267 height 26
type input "dexteer 777"
click at [263, 172] on input "dexteer 777" at bounding box center [338, 173] width 267 height 26
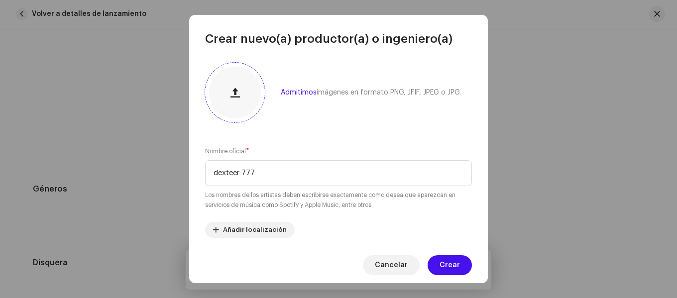
click at [249, 114] on div at bounding box center [235, 93] width 52 height 52
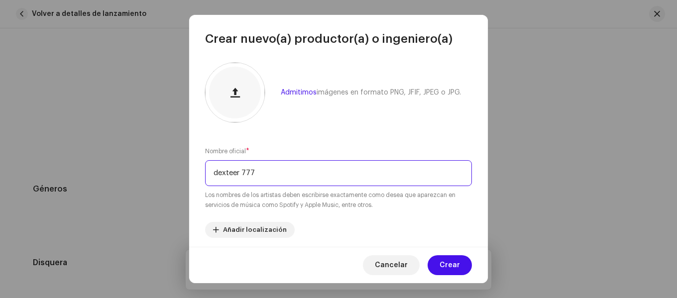
click at [291, 162] on input "dexteer 777" at bounding box center [338, 173] width 267 height 26
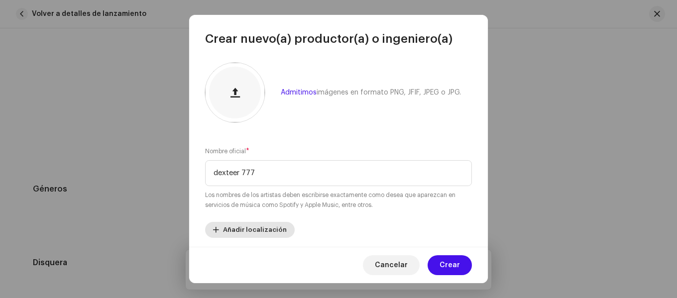
click at [276, 228] on span "Añadir localización" at bounding box center [255, 230] width 64 height 20
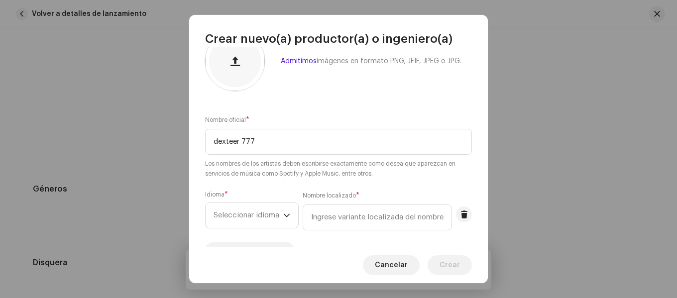
scroll to position [83, 0]
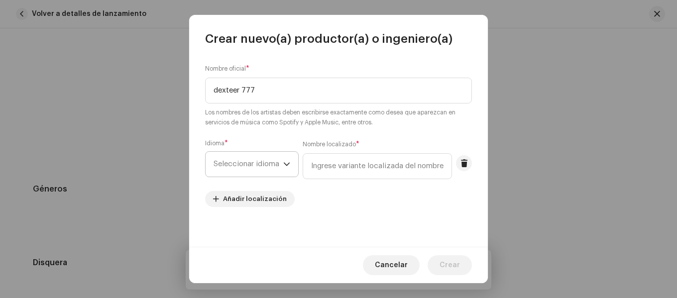
click at [260, 167] on span "Seleccionar idioma" at bounding box center [249, 164] width 70 height 25
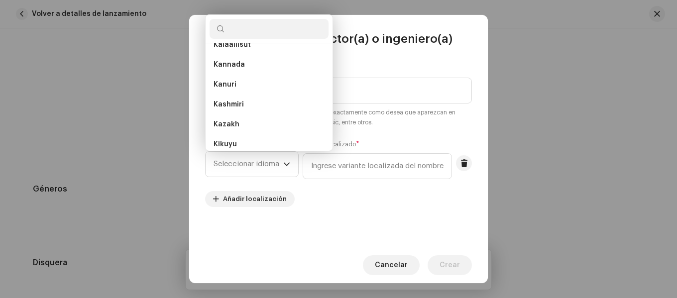
scroll to position [1808, 0]
click at [262, 243] on div "Admitimos imágenes en formato PNG, JFIF, JPEG o JPG. Nombre oficial * dexteer 7…" at bounding box center [338, 147] width 299 height 200
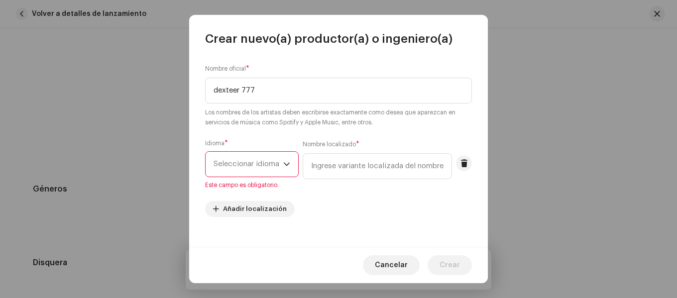
click at [271, 165] on span "Seleccionar idioma" at bounding box center [249, 164] width 70 height 25
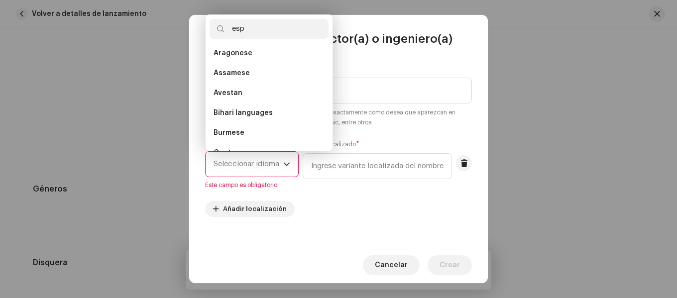
scroll to position [0, 0]
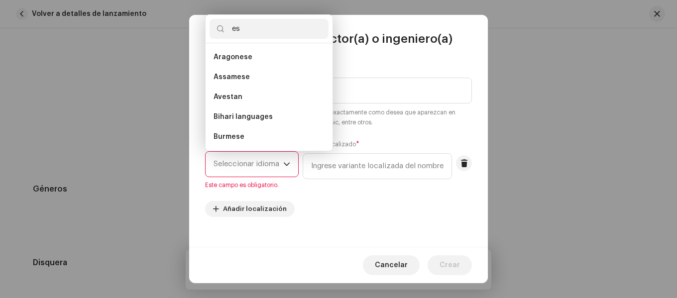
type input "e"
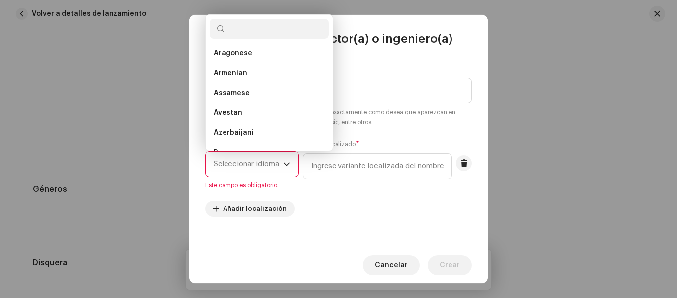
scroll to position [143, 0]
click at [280, 233] on div "Admitimos imágenes en formato PNG, JFIF, JPEG o JPG. Nombre oficial * dexteer 7…" at bounding box center [338, 147] width 299 height 200
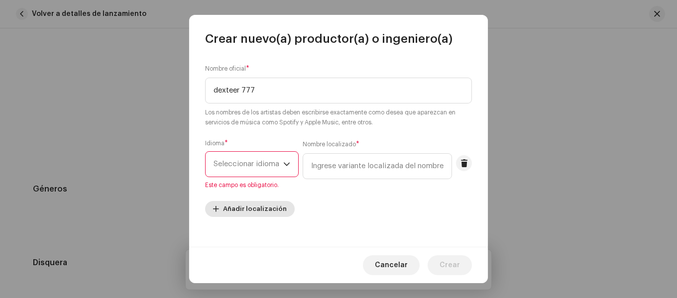
click at [265, 212] on span "Añadir localización" at bounding box center [255, 209] width 64 height 20
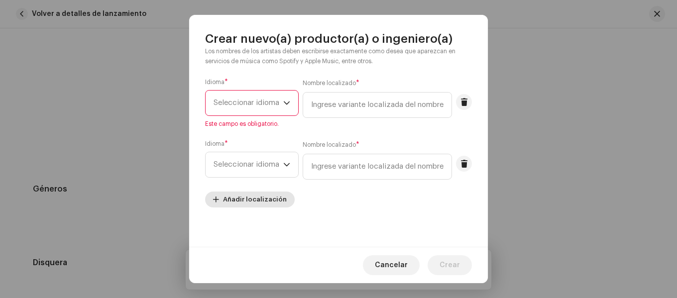
scroll to position [144, 0]
click at [257, 92] on span "Seleccionar idioma" at bounding box center [249, 102] width 70 height 25
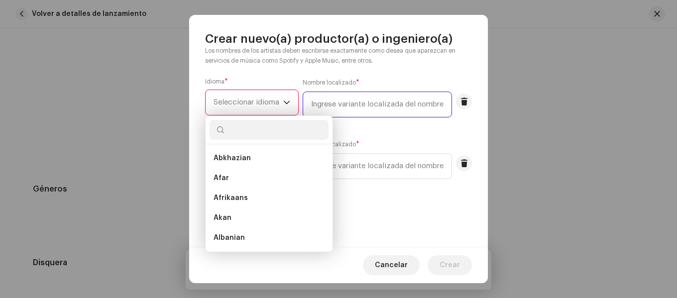
click at [373, 101] on input "text" at bounding box center [377, 105] width 149 height 26
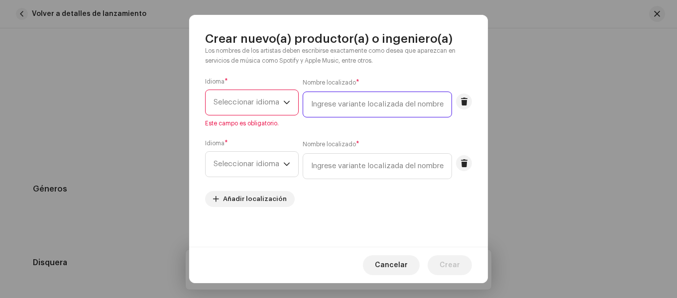
drag, startPoint x: 373, startPoint y: 104, endPoint x: 380, endPoint y: 102, distance: 6.9
click at [380, 102] on input "text" at bounding box center [377, 105] width 149 height 26
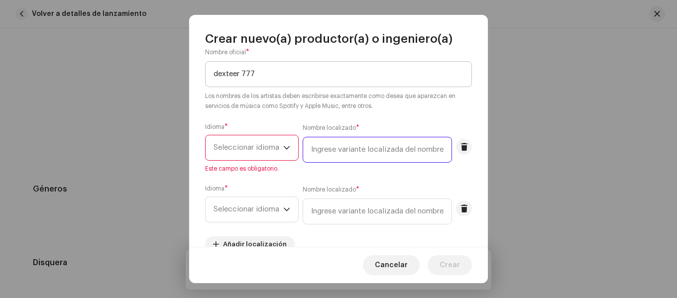
scroll to position [100, 0]
click at [258, 153] on span "Seleccionar idioma" at bounding box center [249, 147] width 70 height 25
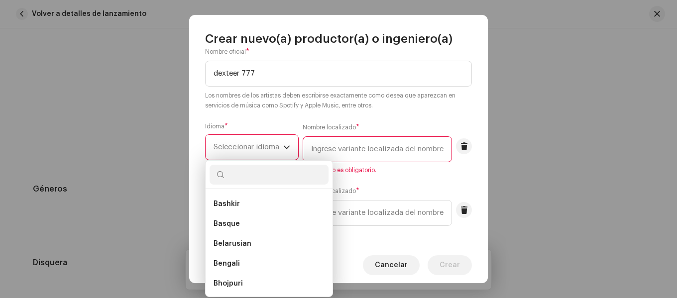
scroll to position [299, 0]
click at [401, 263] on span "Cancelar" at bounding box center [391, 265] width 33 height 20
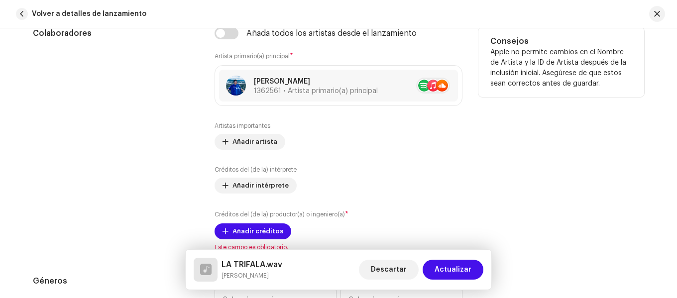
scroll to position [597, 0]
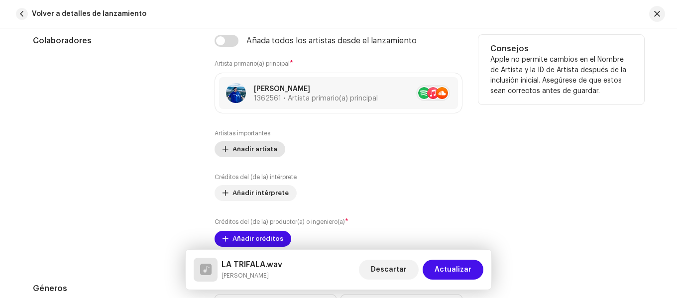
click at [265, 151] on span "Añadir artista" at bounding box center [255, 149] width 45 height 20
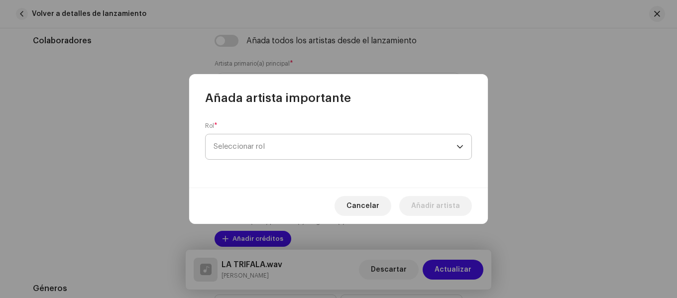
click at [253, 152] on span "Seleccionar rol" at bounding box center [335, 146] width 243 height 25
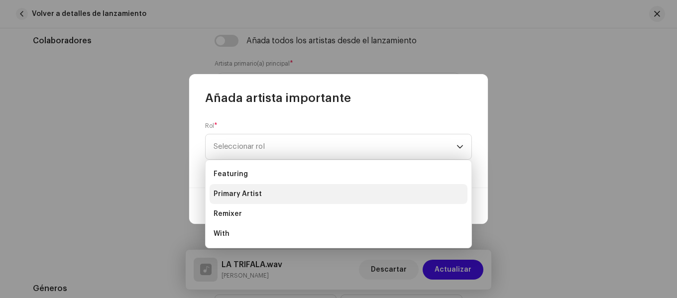
click at [249, 190] on span "Primary Artist" at bounding box center [238, 194] width 48 height 10
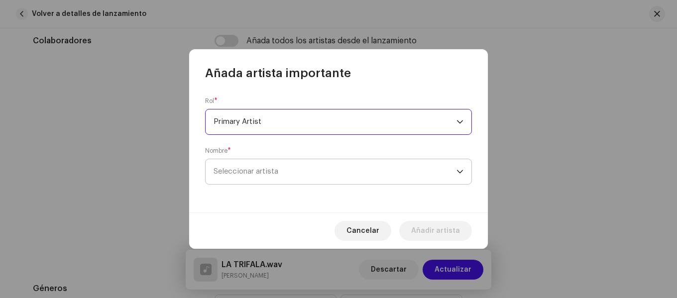
click at [264, 178] on span "Seleccionar artista" at bounding box center [335, 171] width 243 height 25
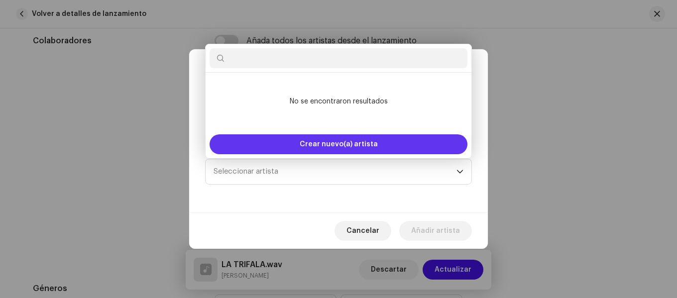
click at [305, 145] on span "Crear nuevo(a) artista" at bounding box center [339, 144] width 78 height 20
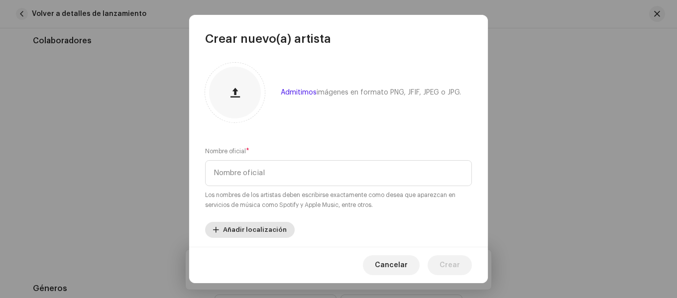
click at [264, 234] on span "Añadir localización" at bounding box center [255, 230] width 64 height 20
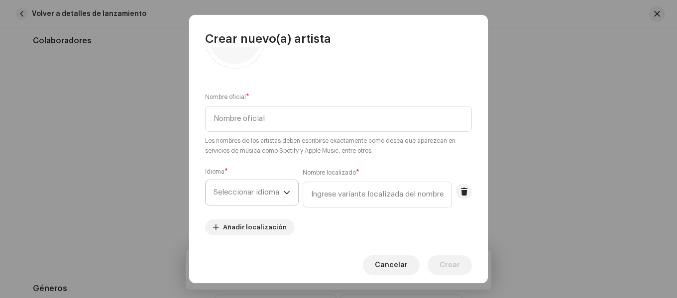
scroll to position [100, 0]
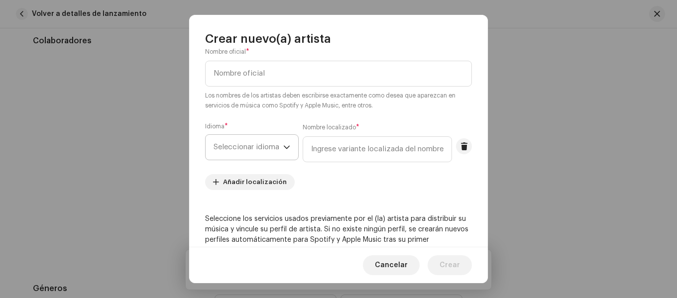
click at [263, 152] on span "Seleccionar idioma" at bounding box center [249, 147] width 70 height 25
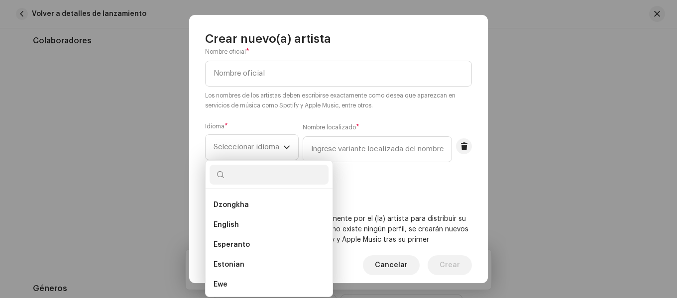
scroll to position [896, 0]
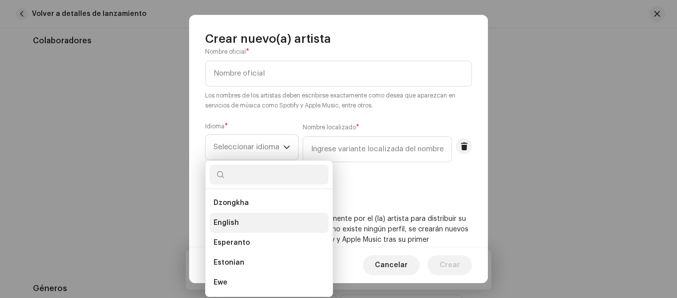
click at [242, 226] on li "English" at bounding box center [269, 223] width 119 height 20
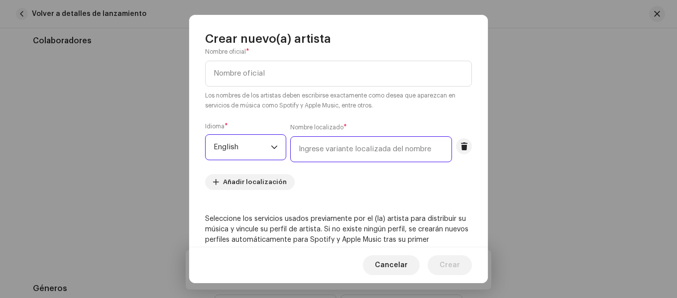
click at [323, 153] on input "text" at bounding box center [371, 149] width 162 height 26
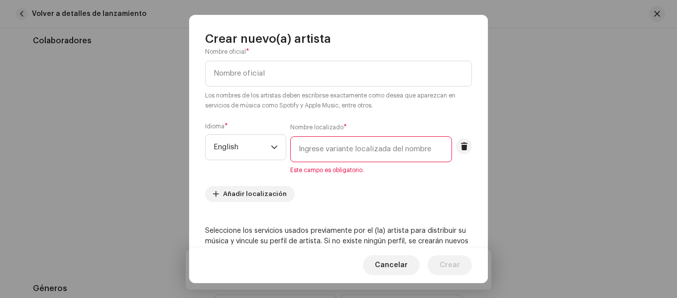
click at [321, 148] on input "text" at bounding box center [371, 149] width 162 height 26
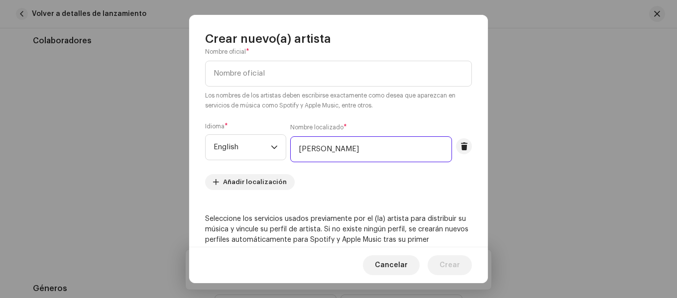
click at [302, 153] on input "[PERSON_NAME]" at bounding box center [371, 149] width 162 height 26
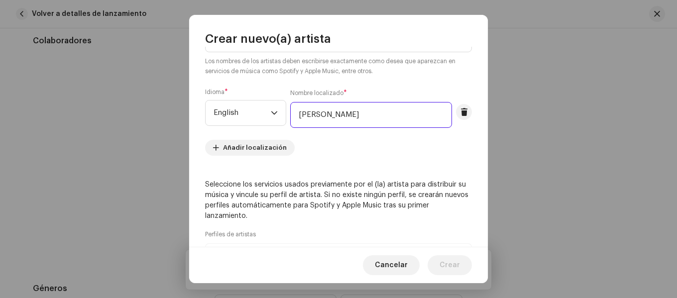
scroll to position [110, 0]
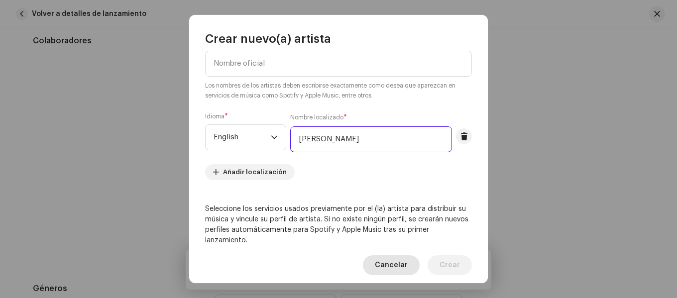
type input "[PERSON_NAME]"
click at [397, 259] on span "Cancelar" at bounding box center [391, 265] width 33 height 20
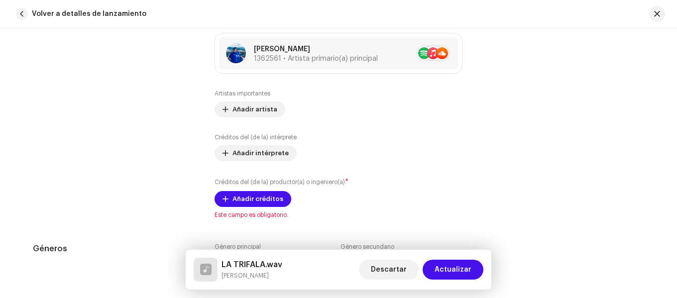
scroll to position [697, 0]
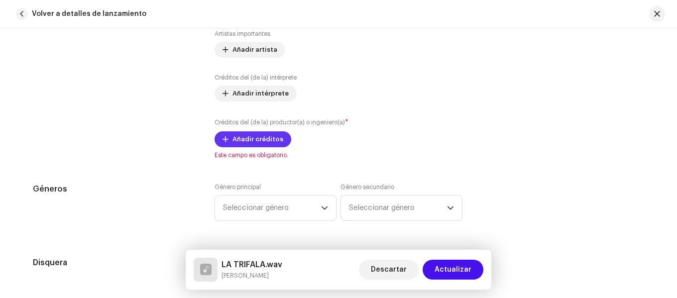
click at [266, 136] on span "Añadir créditos" at bounding box center [258, 139] width 51 height 20
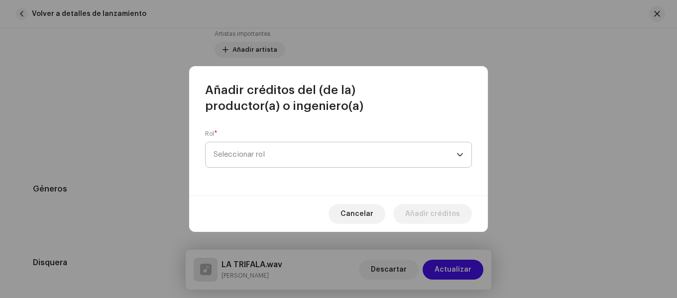
click at [294, 164] on span "Seleccionar rol" at bounding box center [335, 154] width 243 height 25
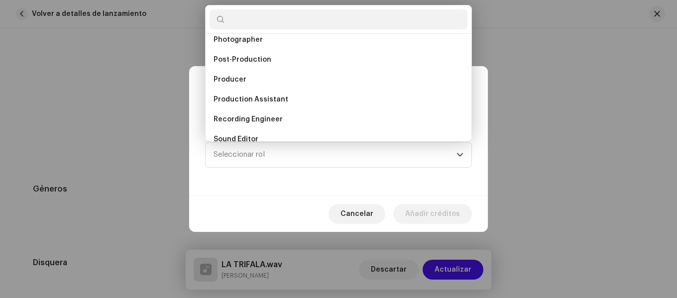
scroll to position [438, 0]
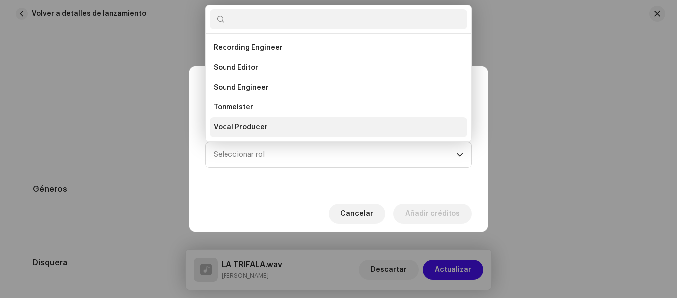
click at [256, 123] on span "Vocal Producer" at bounding box center [241, 127] width 54 height 10
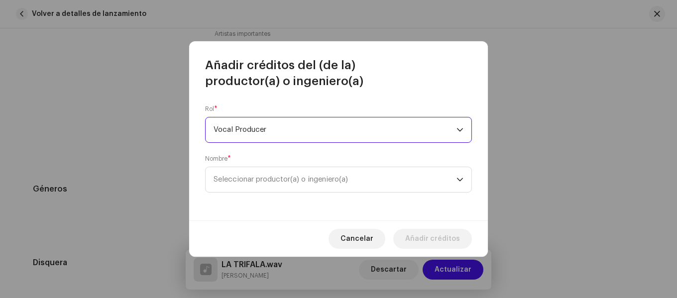
click at [252, 159] on div "Nombre * Seleccionar productor(a) o ingeniero(a)" at bounding box center [338, 174] width 267 height 38
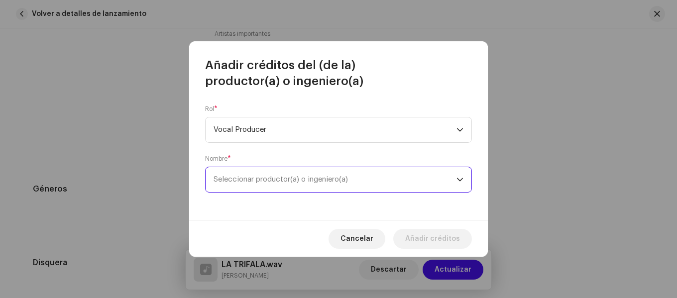
click at [250, 173] on span "Seleccionar productor(a) o ingeniero(a)" at bounding box center [335, 179] width 243 height 25
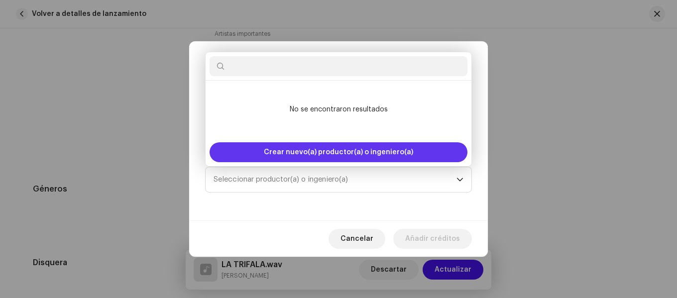
click at [280, 154] on span "Crear nuevo(a) productor(a) o ingeniero(a)" at bounding box center [338, 152] width 149 height 20
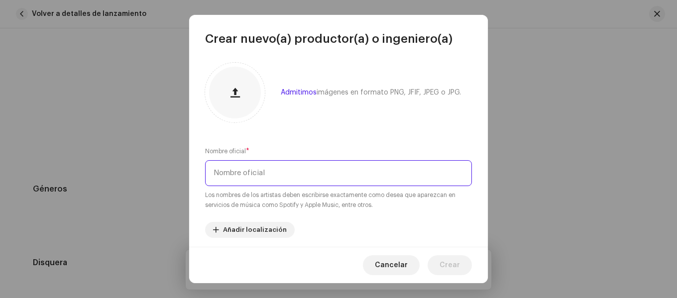
click at [258, 172] on input "text" at bounding box center [338, 173] width 267 height 26
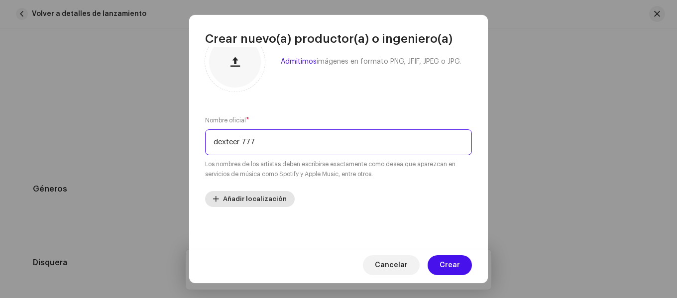
type input "dexteer 777"
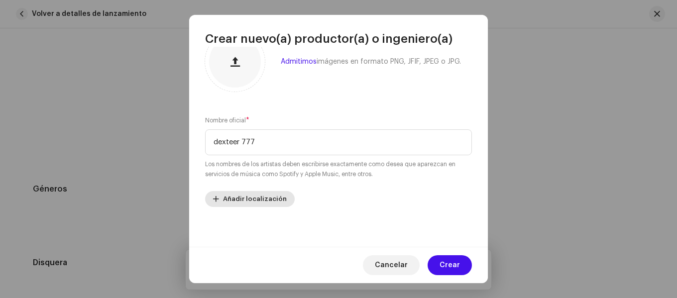
click at [255, 198] on span "Añadir localización" at bounding box center [255, 199] width 64 height 20
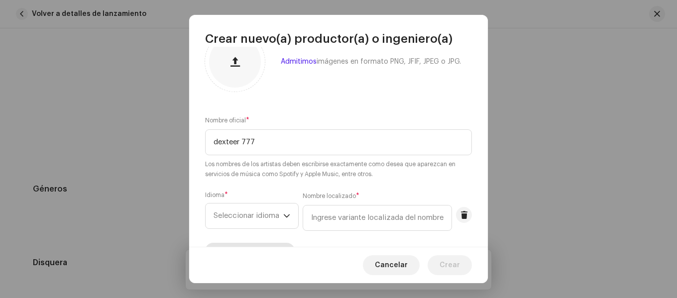
scroll to position [83, 0]
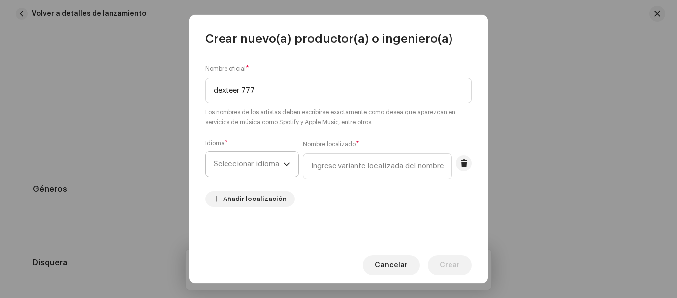
click at [253, 162] on span "Seleccionar idioma" at bounding box center [249, 164] width 70 height 25
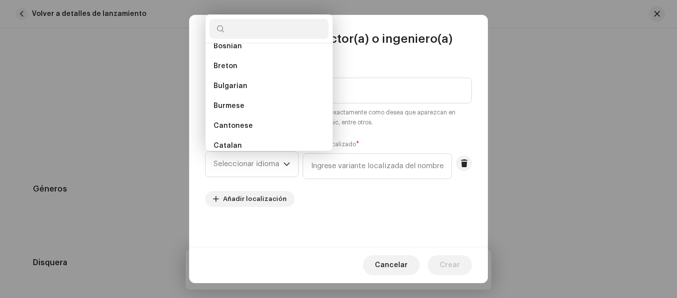
scroll to position [574, 0]
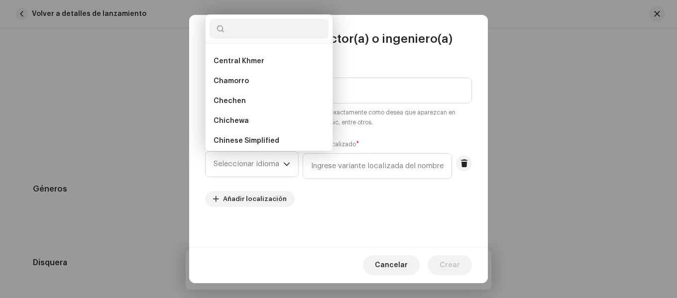
type input "i"
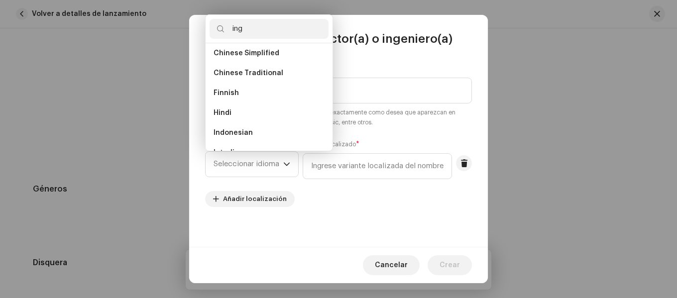
scroll to position [0, 0]
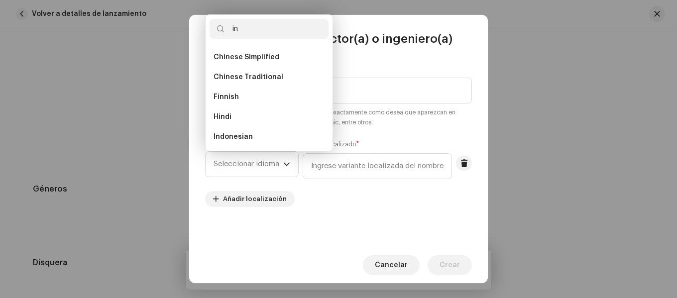
type input "i"
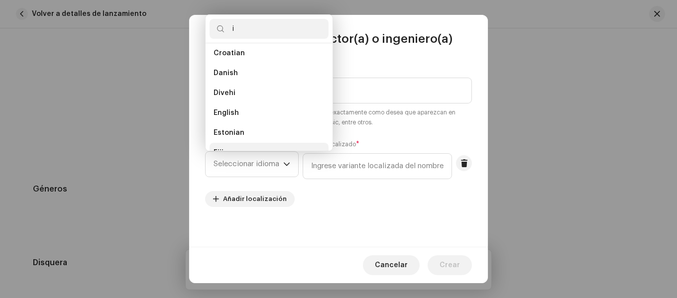
scroll to position [464, 0]
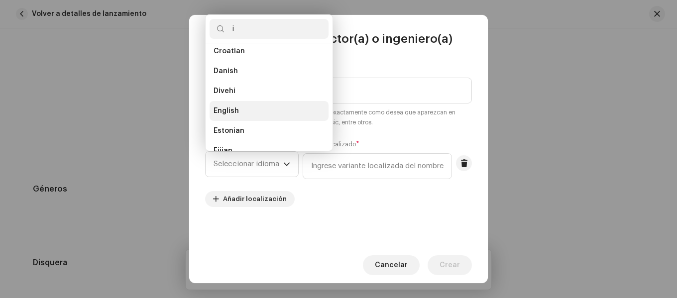
type input "i"
click at [245, 109] on li "English" at bounding box center [269, 111] width 119 height 20
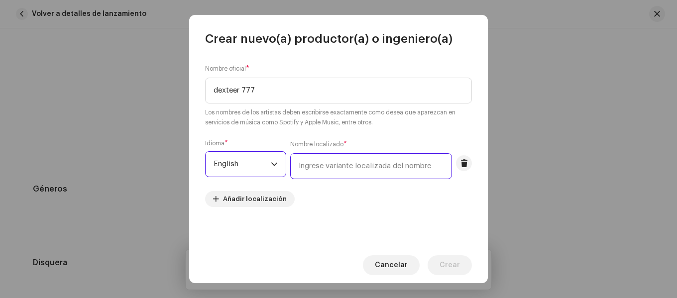
click at [342, 155] on input "text" at bounding box center [371, 166] width 162 height 26
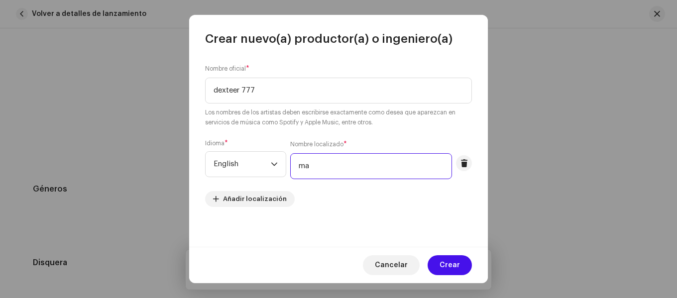
type input "m"
type input "N"
type input "[PERSON_NAME]"
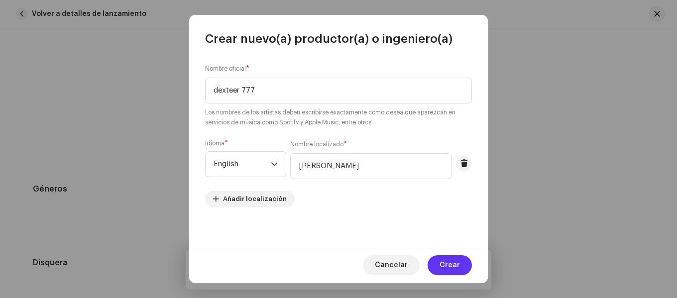
click at [456, 266] on span "Crear" at bounding box center [450, 265] width 20 height 20
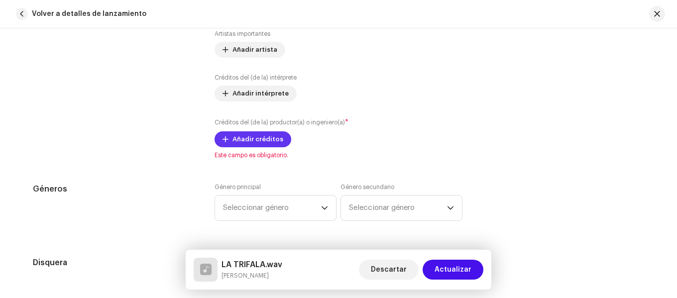
click at [266, 142] on span "Añadir créditos" at bounding box center [258, 139] width 51 height 20
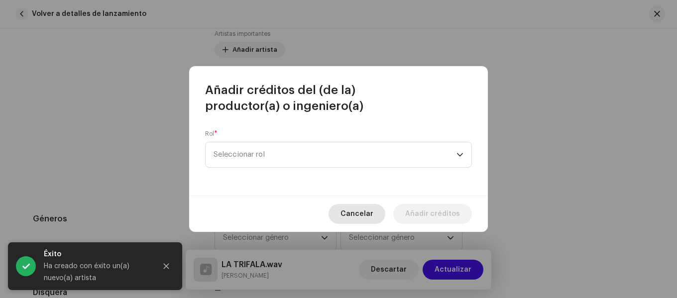
click at [365, 213] on span "Cancelar" at bounding box center [357, 214] width 33 height 20
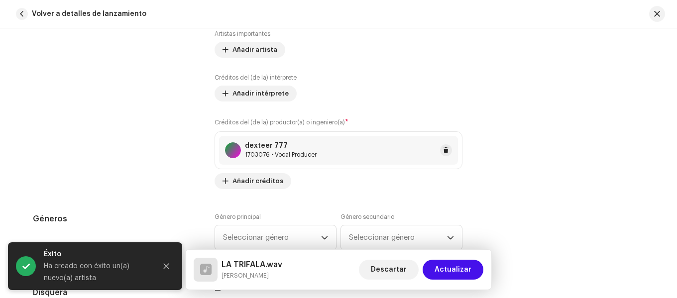
click at [311, 155] on div "1703076 • Vocal Producer" at bounding box center [281, 155] width 72 height 8
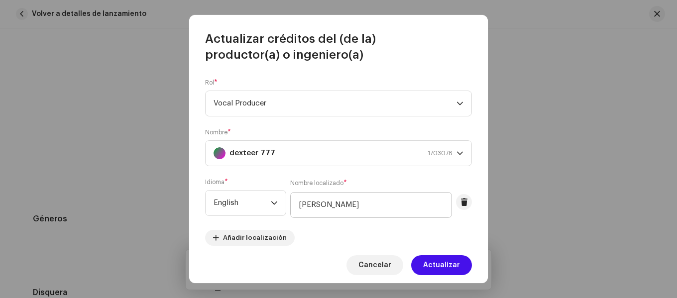
scroll to position [50, 0]
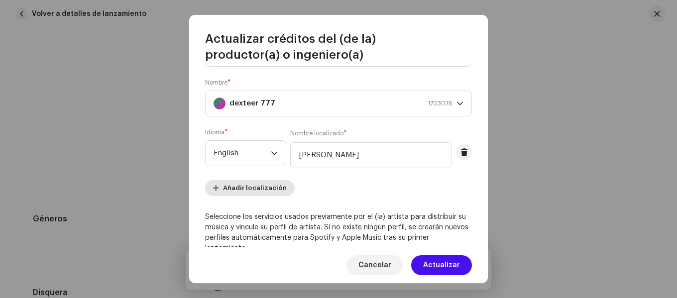
click at [249, 191] on span "Añadir localización" at bounding box center [255, 188] width 64 height 20
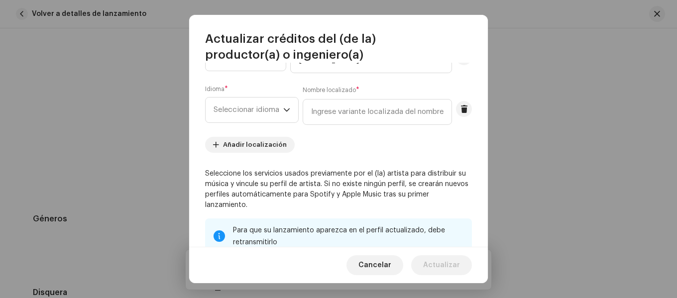
scroll to position [149, 0]
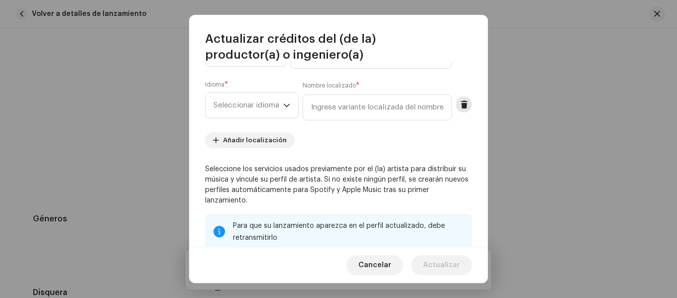
click at [465, 108] on button at bounding box center [464, 105] width 16 height 16
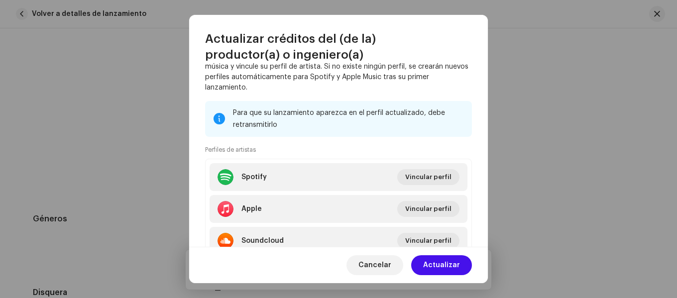
scroll to position [251, 0]
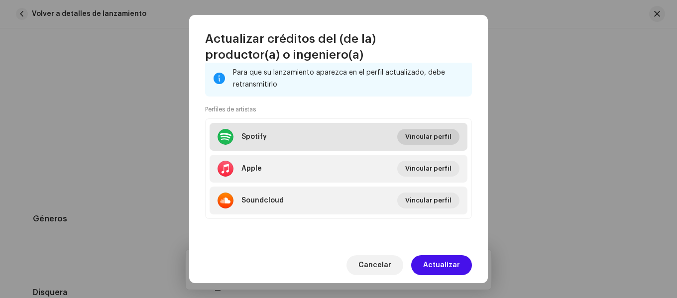
click at [422, 137] on span "Vincular perfil" at bounding box center [428, 137] width 46 height 20
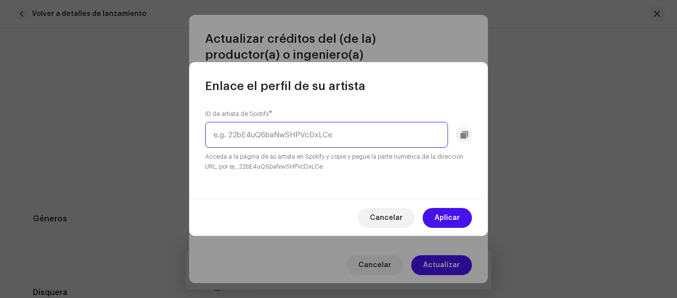
click at [292, 129] on input "text" at bounding box center [326, 135] width 243 height 26
paste input "[URL][DOMAIN_NAME]"
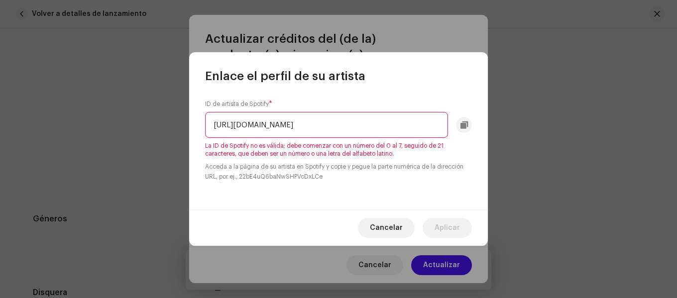
scroll to position [0, 0]
drag, startPoint x: 444, startPoint y: 124, endPoint x: 0, endPoint y: 171, distance: 445.6
click at [0, 171] on div "Enlace el perfil de su artista ID de artista de Spotify * [URL][DOMAIN_NAME] La…" at bounding box center [338, 149] width 677 height 298
type input "[URL][DOMAIN_NAME]"
click at [393, 228] on span "Cancelar" at bounding box center [386, 228] width 33 height 20
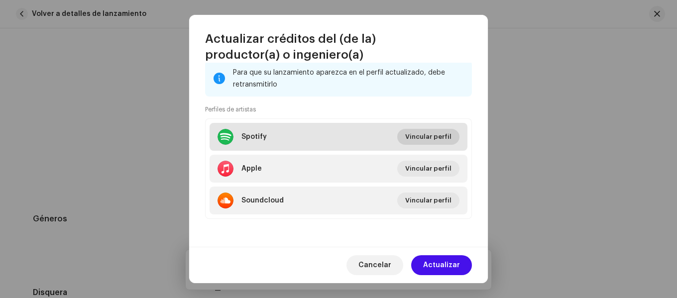
click at [415, 136] on span "Vincular perfil" at bounding box center [428, 137] width 46 height 20
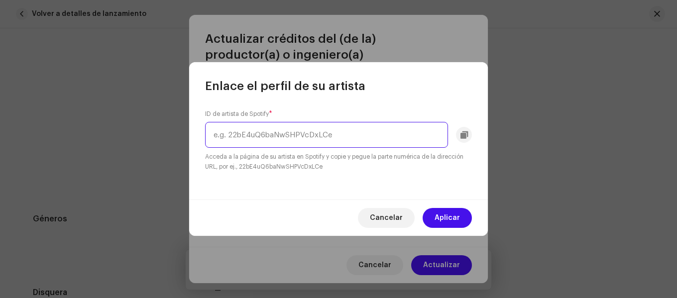
click at [321, 143] on input "text" at bounding box center [326, 135] width 243 height 26
paste input "[URL][DOMAIN_NAME]"
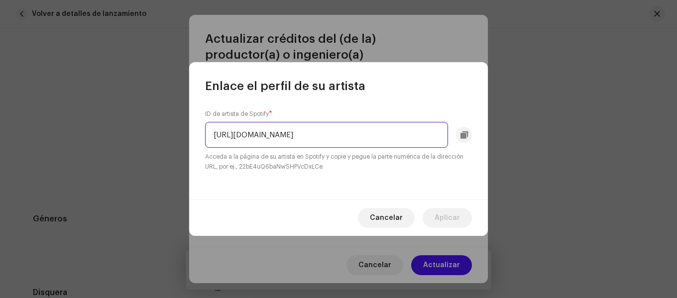
click at [439, 134] on input "[URL][DOMAIN_NAME]" at bounding box center [326, 135] width 243 height 26
type input "[URL][DOMAIN_NAME]"
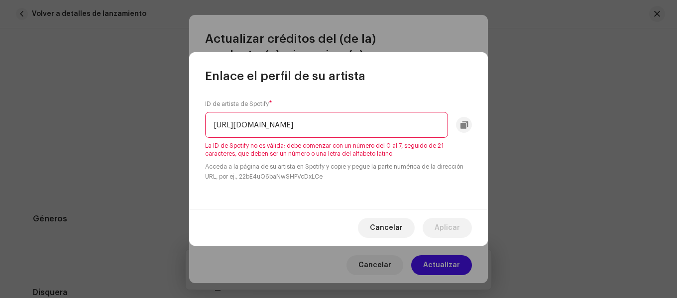
click at [338, 197] on div "ID de artista de Spotify * [URL][DOMAIN_NAME] La ID de Spotify no es válida; de…" at bounding box center [338, 146] width 299 height 125
click at [398, 226] on span "Cancelar" at bounding box center [386, 228] width 33 height 20
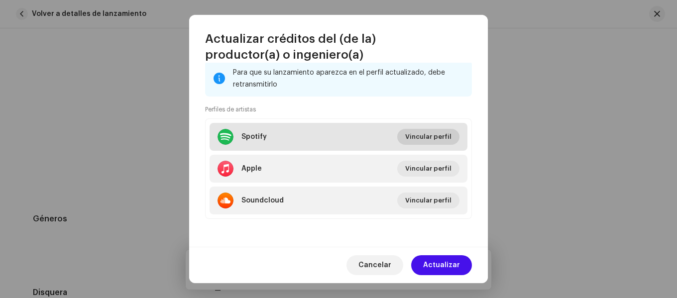
click at [409, 134] on span "Vincular perfil" at bounding box center [428, 137] width 46 height 20
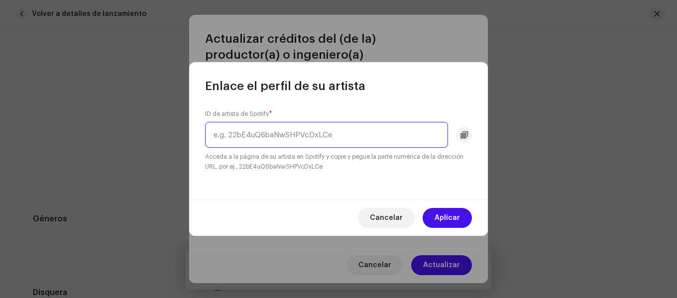
click at [298, 139] on input "text" at bounding box center [326, 135] width 243 height 26
paste input "1e720adf866d4424"
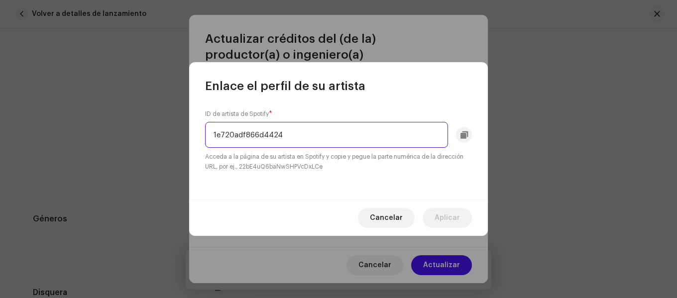
type input "1e720adf866d4424"
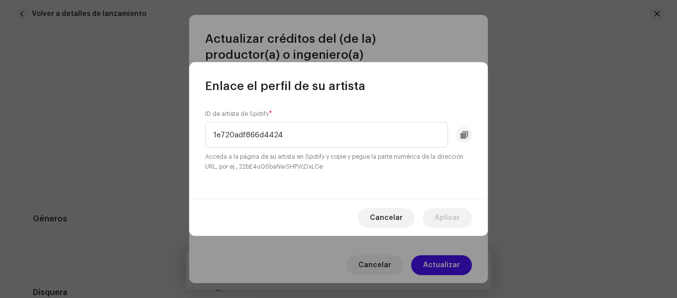
click at [297, 200] on div "Enlace el perfil de su artista ID de artista de Spotify * 1e720adf866d4424 Acce…" at bounding box center [338, 149] width 299 height 174
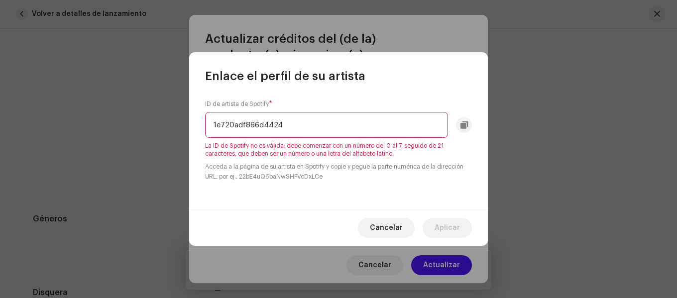
drag, startPoint x: 323, startPoint y: 127, endPoint x: 0, endPoint y: 143, distance: 323.1
click at [0, 143] on div "Enlace el perfil de su artista ID de artista de Spotify * 1e720adf866d4424 La I…" at bounding box center [338, 149] width 677 height 298
drag, startPoint x: 313, startPoint y: 131, endPoint x: 0, endPoint y: 170, distance: 315.6
click at [0, 170] on div "Enlace el perfil de su artista ID de artista de Spotify * 1e720adf866d4424 La I…" at bounding box center [338, 149] width 677 height 298
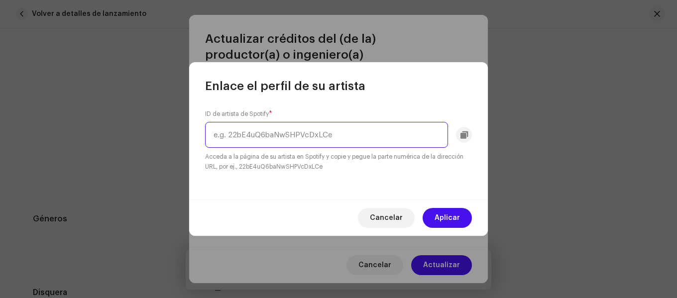
paste input "0mlRzKKtX2mA4p6o0xn0D4?si=dOzPNvSfQX6QwjRzEK_UeA&nd=1&dlsi=1e720adf866d4424"
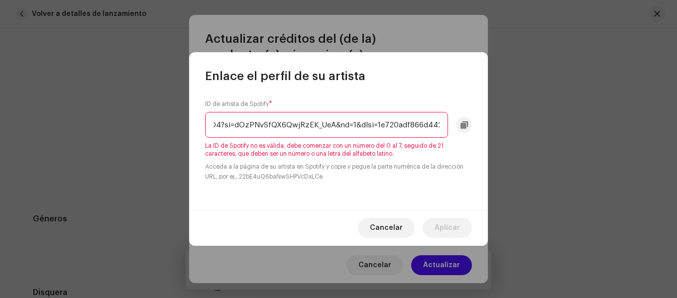
click at [321, 218] on div "Cancelar Aplicar" at bounding box center [338, 228] width 299 height 36
drag, startPoint x: 438, startPoint y: 129, endPoint x: 22, endPoint y: 160, distance: 417.4
click at [22, 160] on div "Enlace el perfil de su artista ID de artista de Spotify * 0mlRzKKtX2mA4p6o0xn0D…" at bounding box center [338, 149] width 677 height 298
type input "d=1&dlsi=1e720adf866d4424"
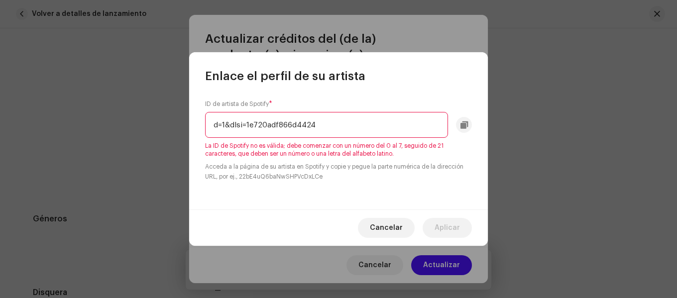
drag, startPoint x: 339, startPoint y: 118, endPoint x: 0, endPoint y: 187, distance: 345.6
click at [0, 188] on div "Enlace el perfil de su artista ID de artista de Spotify * d=1&dlsi=1e720adf866d…" at bounding box center [338, 149] width 677 height 298
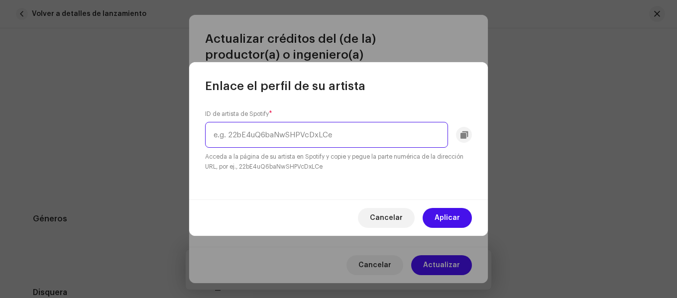
click at [353, 137] on input "text" at bounding box center [326, 135] width 243 height 26
paste input "0mlRzKKtX2mA4p6o0xn0D4?si=dOzPNvSfQX6QwjRzEK_UeA&nd=1&dlsi=1e720adf866d4424"
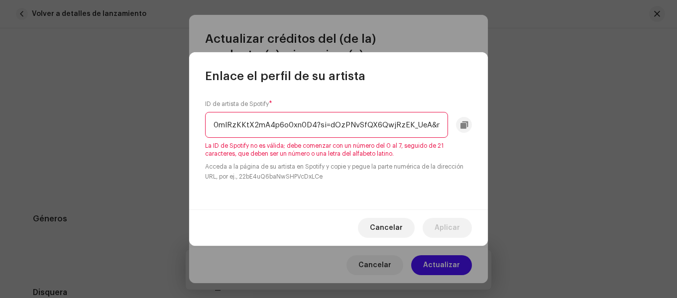
scroll to position [0, 96]
type input "0mlRzKKtX2mA4p6o0xn0D4?si=dOzPNvSfQX6QwjRzEK_UeA&nd=1&dlsi=1e720adf866d4424"
click at [389, 218] on div "Cancelar Aplicar" at bounding box center [338, 228] width 299 height 36
click at [386, 224] on span "Cancelar" at bounding box center [386, 228] width 33 height 20
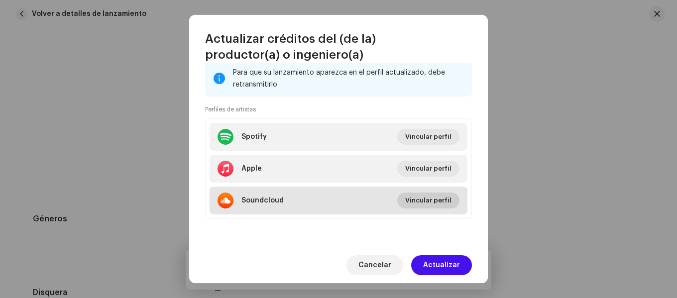
click at [425, 206] on span "Vincular perfil" at bounding box center [428, 201] width 46 height 20
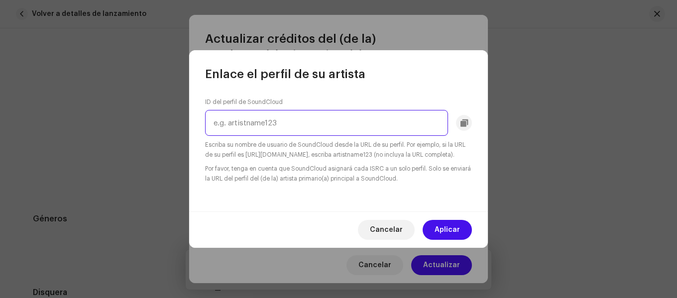
click at [305, 110] on input "text" at bounding box center [326, 123] width 243 height 26
paste input "[PERSON_NAME]-245800473"
type input "[PERSON_NAME]-245800473"
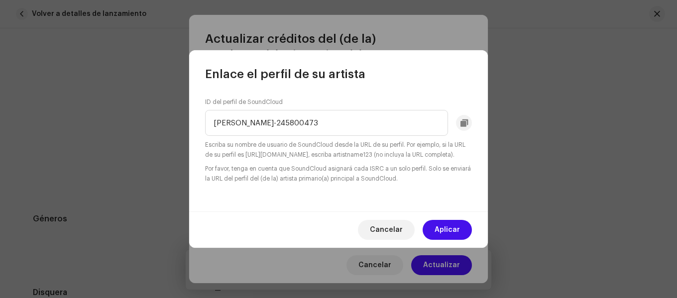
click at [306, 234] on div "Cancelar Aplicar" at bounding box center [338, 230] width 299 height 36
click at [455, 228] on span "Aplicar" at bounding box center [447, 230] width 25 height 20
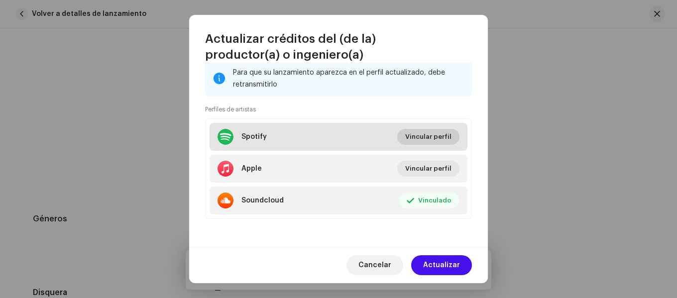
click at [422, 140] on span "Vincular perfil" at bounding box center [428, 137] width 46 height 20
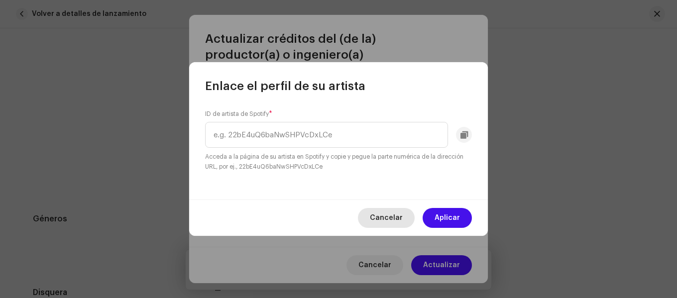
click at [391, 212] on span "Cancelar" at bounding box center [386, 218] width 33 height 20
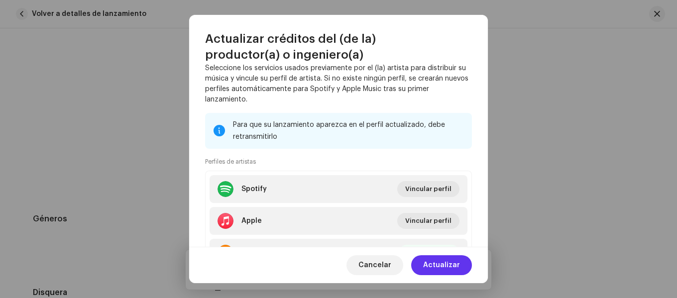
scroll to position [251, 0]
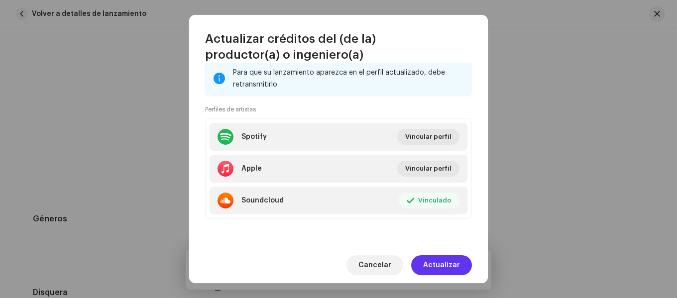
click at [442, 261] on span "Actualizar" at bounding box center [441, 265] width 37 height 20
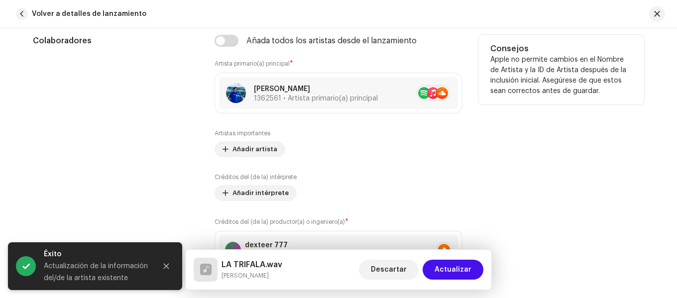
scroll to position [647, 0]
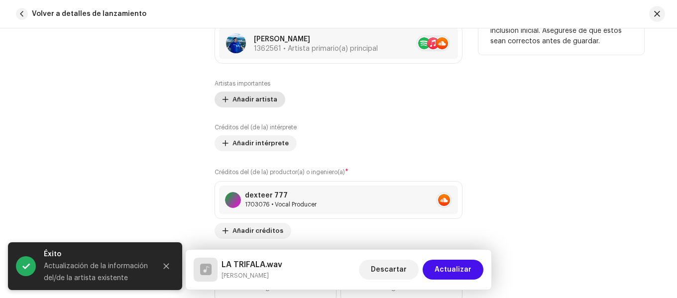
click at [255, 103] on span "Añadir artista" at bounding box center [255, 100] width 45 height 20
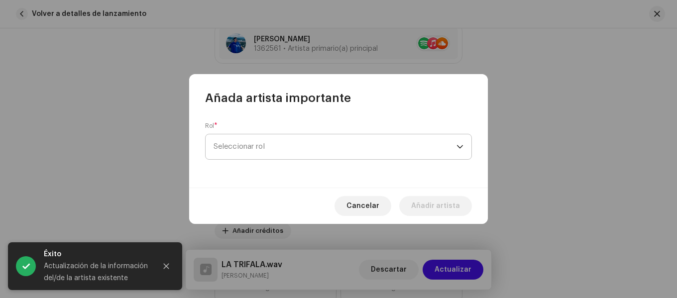
click at [252, 147] on span "Seleccionar rol" at bounding box center [335, 146] width 243 height 25
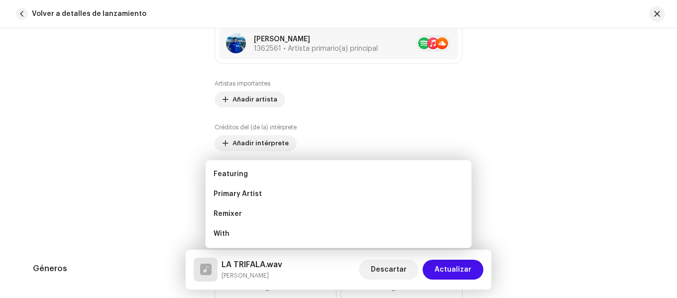
click at [143, 152] on div "Añada artista importante Rol * Seleccionar rol Cancelar Añadir artista" at bounding box center [338, 149] width 677 height 298
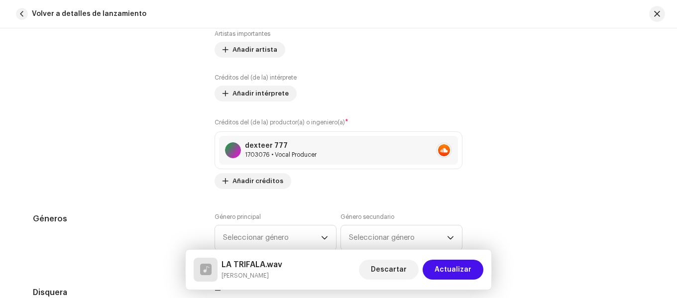
scroll to position [797, 0]
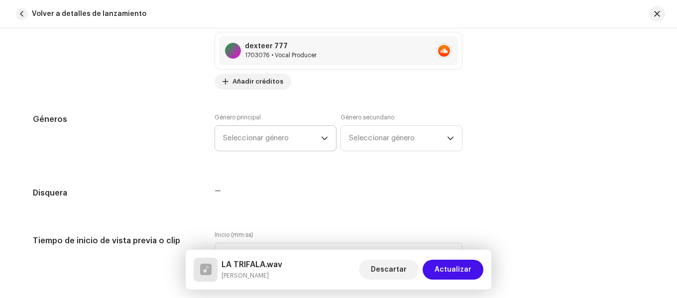
click at [262, 137] on span "Seleccionar género" at bounding box center [272, 138] width 98 height 25
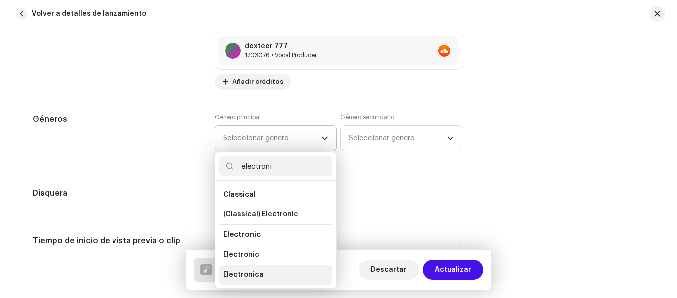
type input "electroni"
click at [255, 275] on span "Electronica" at bounding box center [243, 275] width 41 height 10
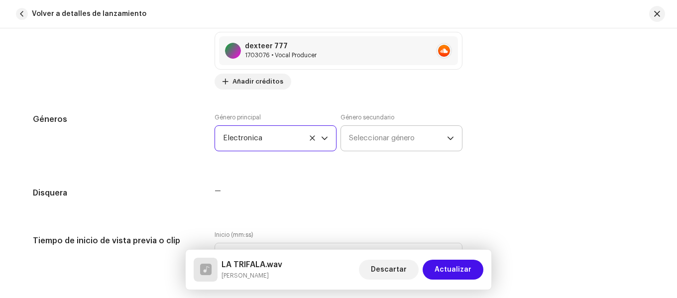
click at [379, 136] on span "Seleccionar género" at bounding box center [398, 138] width 98 height 25
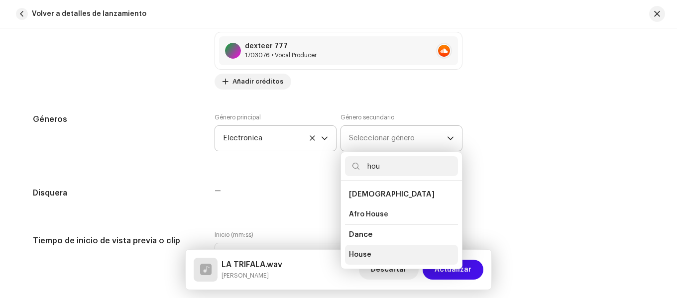
type input "hou"
click at [384, 252] on li "House" at bounding box center [401, 255] width 113 height 20
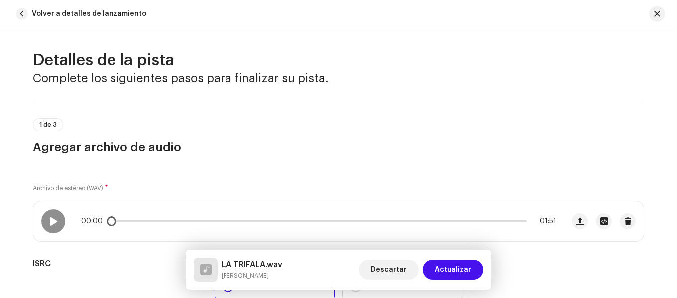
scroll to position [0, 0]
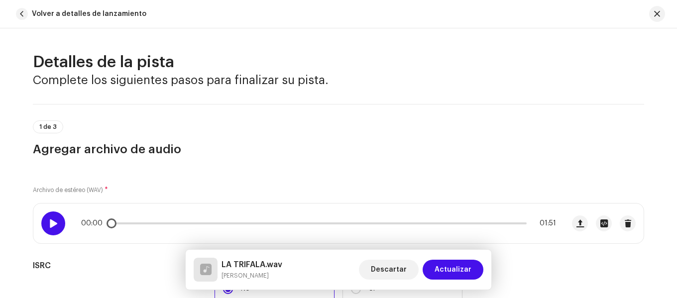
click at [58, 223] on div at bounding box center [53, 224] width 24 height 24
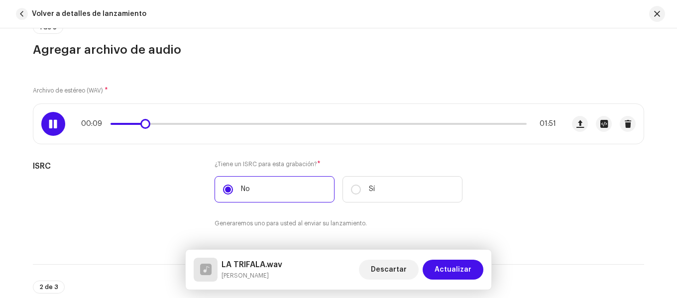
click at [126, 123] on span at bounding box center [128, 124] width 34 height 2
click at [59, 125] on div at bounding box center [53, 124] width 24 height 24
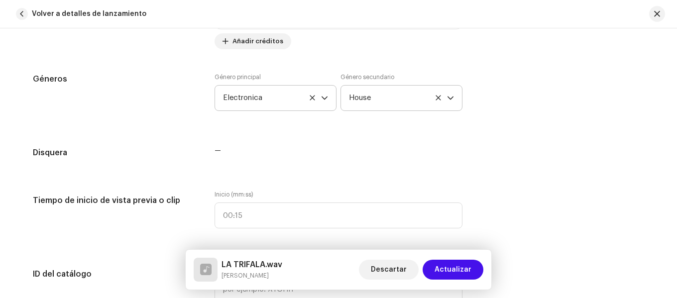
scroll to position [896, 0]
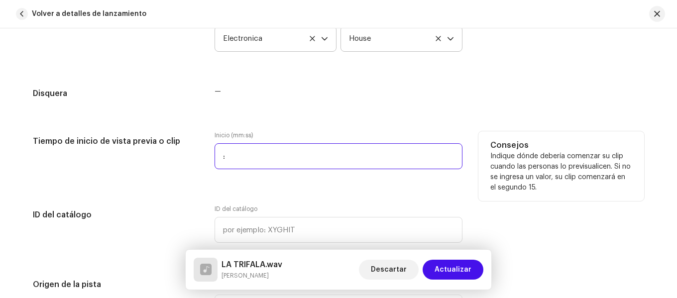
click at [258, 154] on input ":" at bounding box center [339, 156] width 248 height 26
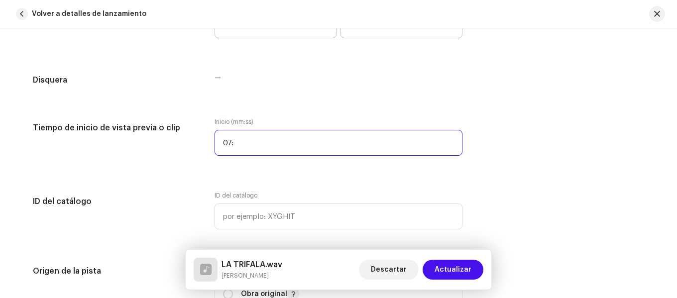
scroll to position [946, 0]
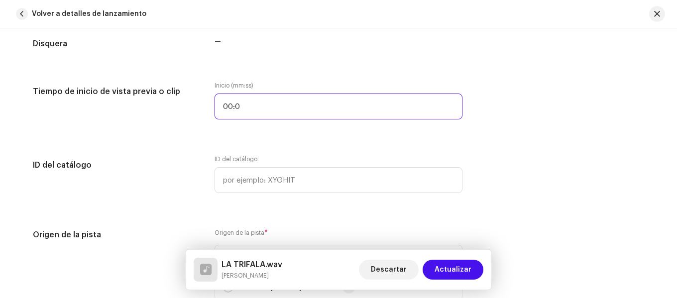
type input "00:07"
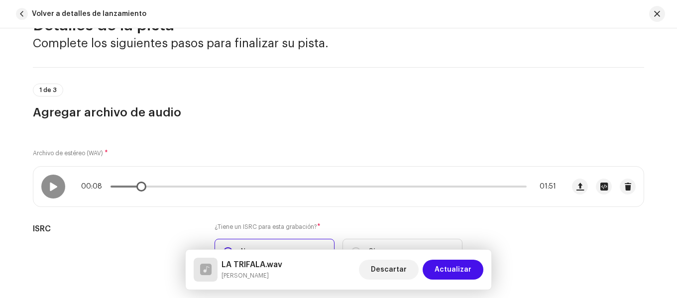
scroll to position [0, 0]
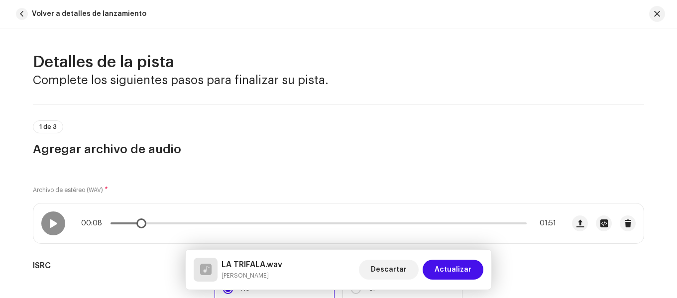
click at [123, 224] on span at bounding box center [126, 224] width 30 height 2
click at [53, 223] on span at bounding box center [53, 224] width 8 height 8
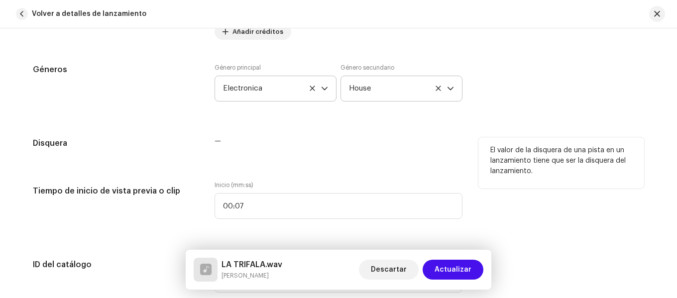
scroll to position [996, 0]
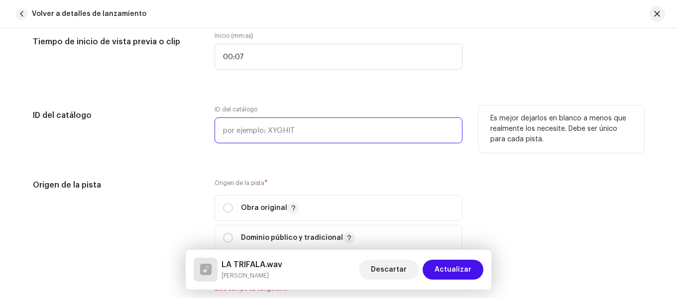
click at [298, 136] on input "text" at bounding box center [339, 131] width 248 height 26
drag, startPoint x: 268, startPoint y: 131, endPoint x: 132, endPoint y: 136, distance: 136.0
click at [132, 136] on div "ID del catálogo ID del catálogo juanpablocoy03 Es mejor dejarlos en blanco a me…" at bounding box center [338, 131] width 611 height 50
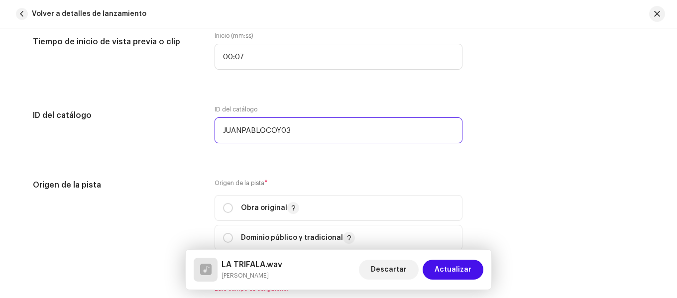
type input "JUANPABLOCOY03"
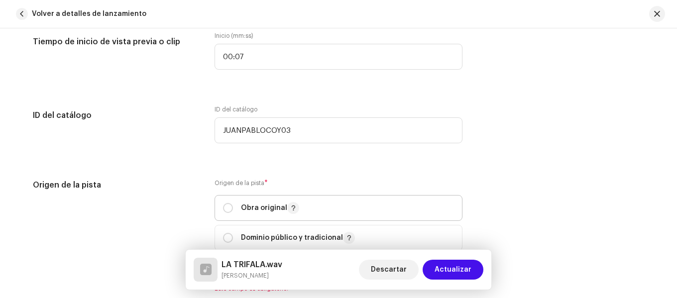
click at [266, 205] on p "Obra original" at bounding box center [270, 208] width 58 height 12
radio input "true"
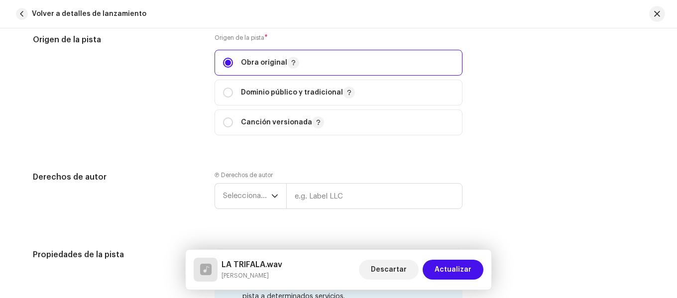
scroll to position [1145, 0]
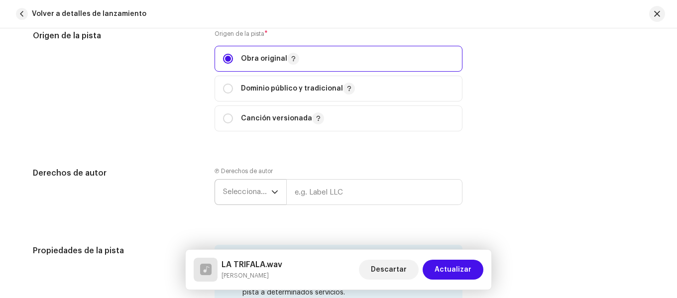
click at [247, 193] on span "Seleccionar año" at bounding box center [247, 192] width 48 height 25
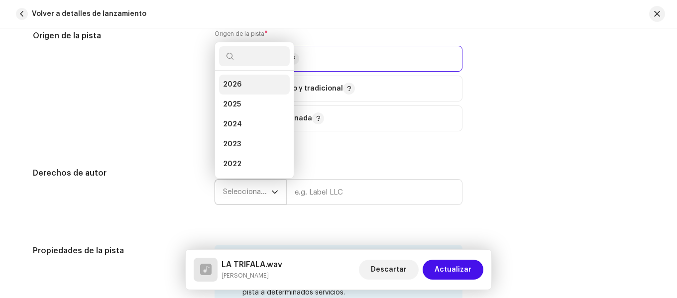
click at [239, 102] on li "2025" at bounding box center [254, 105] width 71 height 20
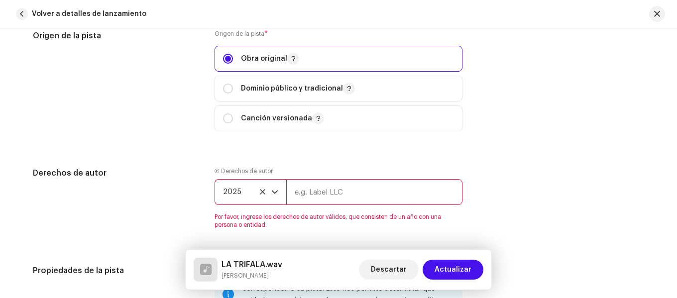
click at [345, 195] on input "text" at bounding box center [374, 192] width 176 height 26
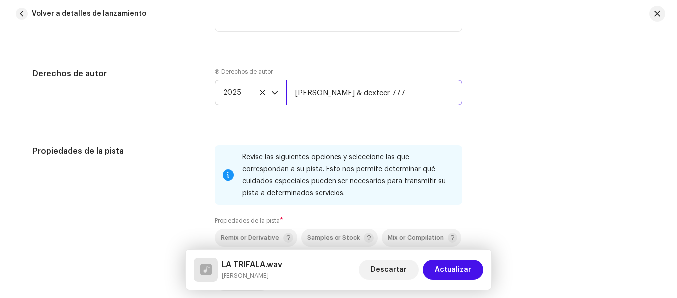
type input "[PERSON_NAME] & dexteer 777"
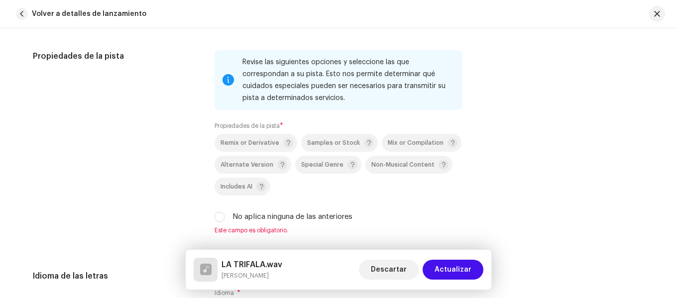
scroll to position [1344, 0]
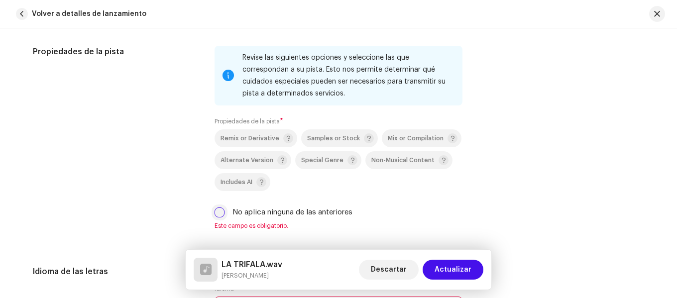
click at [220, 215] on input "No aplica ninguna de las anteriores" at bounding box center [220, 213] width 10 height 10
checkbox input "true"
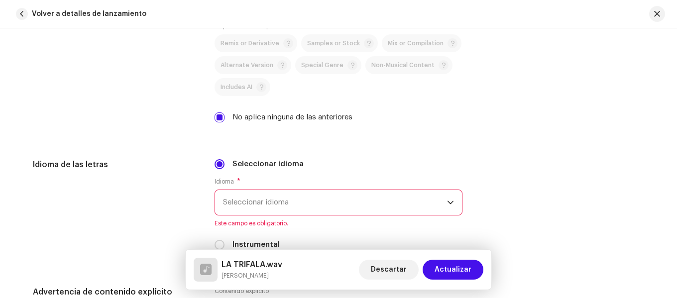
scroll to position [1444, 0]
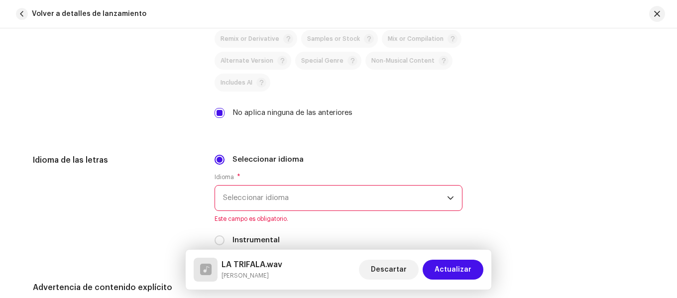
click at [321, 209] on span "Seleccionar idioma" at bounding box center [335, 198] width 224 height 25
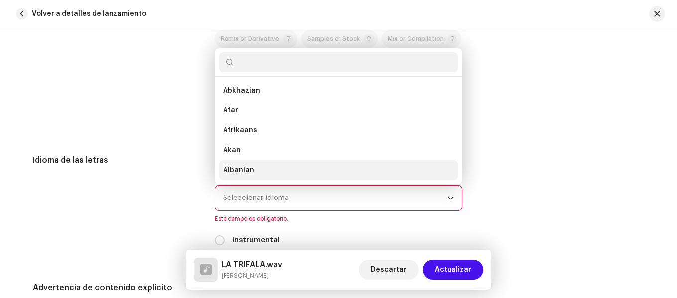
scroll to position [16, 0]
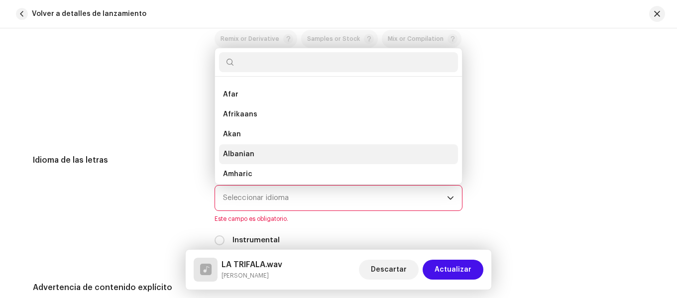
type input "e"
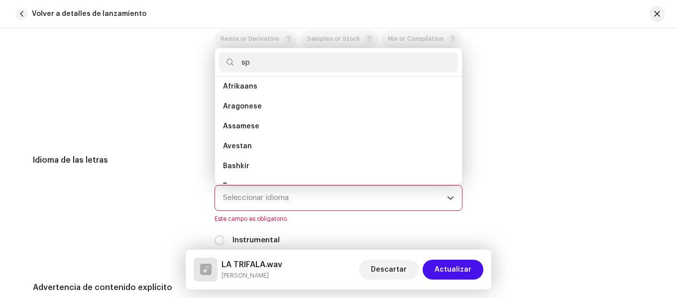
scroll to position [0, 0]
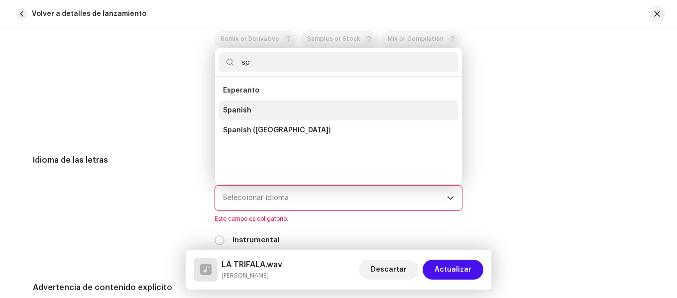
type input "sp"
click at [277, 114] on li "Spanish" at bounding box center [338, 111] width 239 height 20
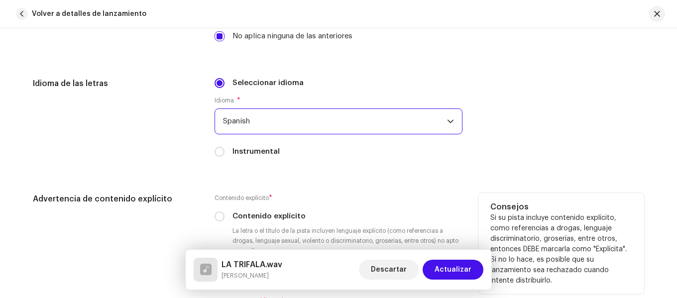
scroll to position [1544, 0]
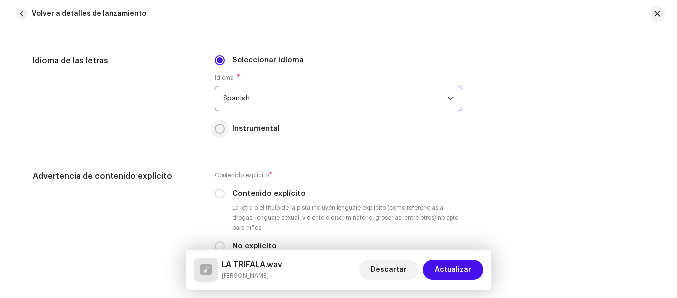
click at [219, 130] on input "Instrumental" at bounding box center [220, 129] width 10 height 10
radio input "true"
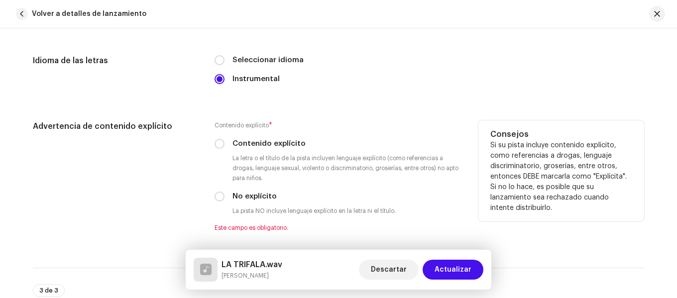
scroll to position [1494, 0]
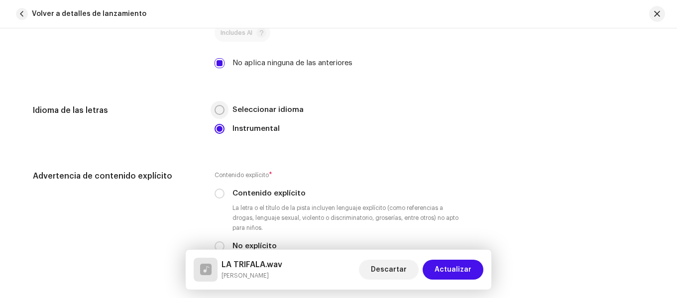
click at [221, 112] on input "Seleccionar idioma" at bounding box center [220, 110] width 10 height 10
radio input "true"
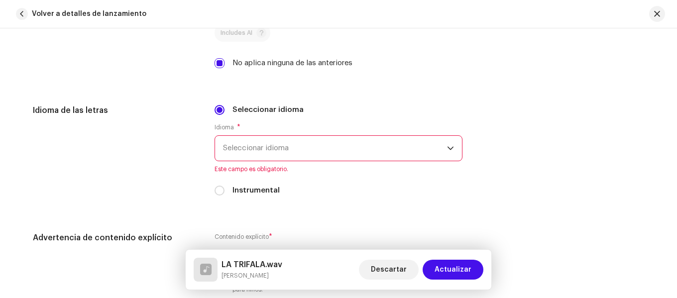
click at [240, 154] on span "Seleccionar idioma" at bounding box center [335, 148] width 224 height 25
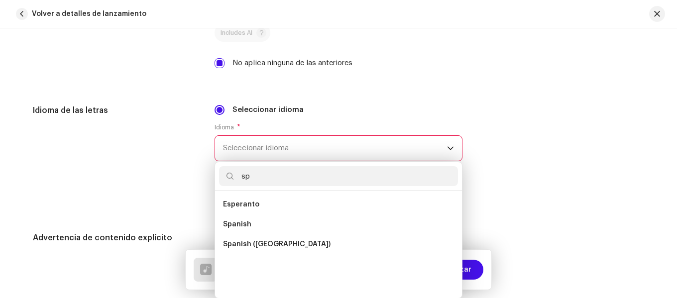
scroll to position [0, 0]
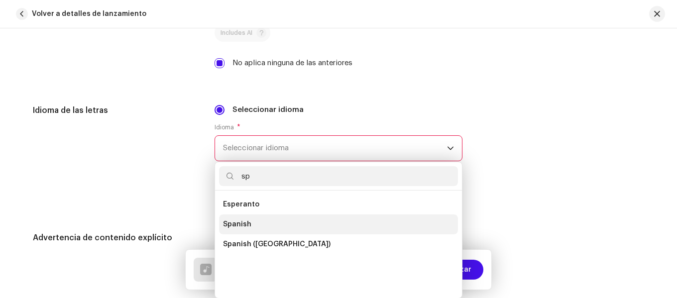
type input "sp"
click at [241, 227] on span "Spanish" at bounding box center [237, 225] width 28 height 10
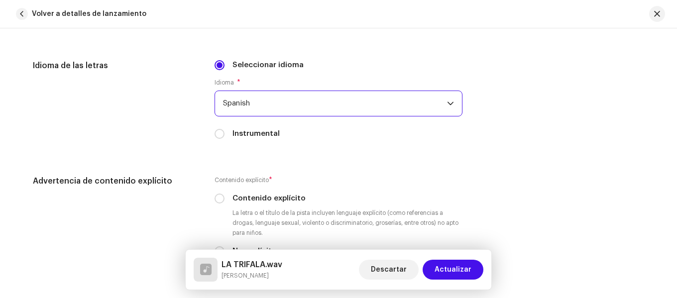
scroll to position [1593, 0]
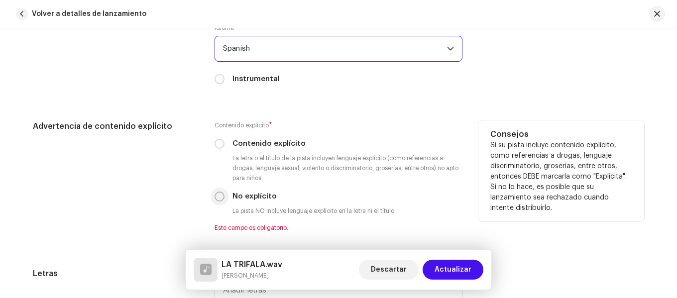
click at [215, 197] on input "No explícito" at bounding box center [220, 197] width 10 height 10
radio input "true"
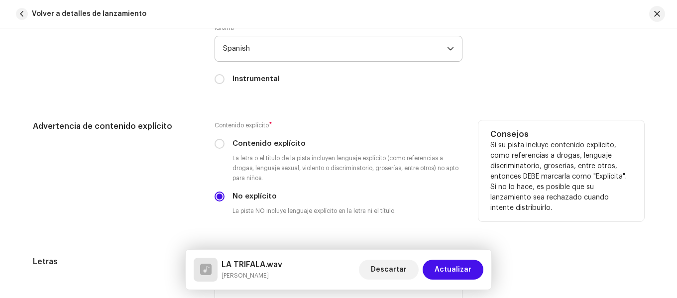
scroll to position [1693, 0]
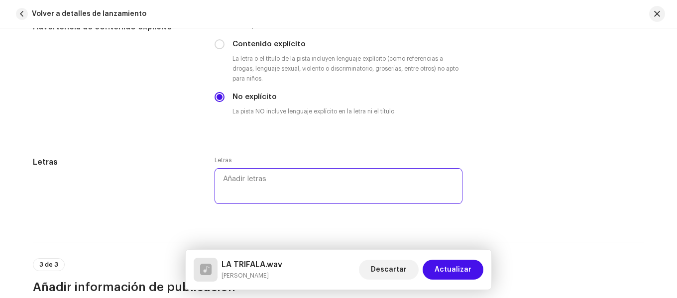
click at [261, 184] on textarea at bounding box center [339, 186] width 248 height 36
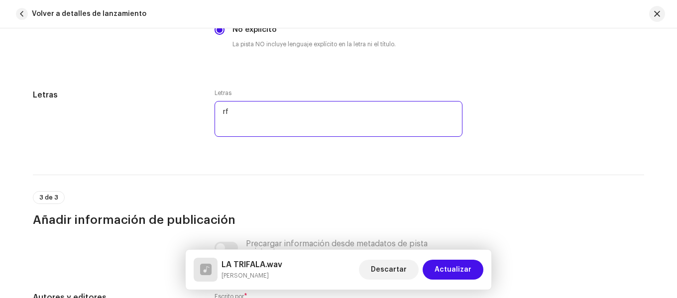
scroll to position [1743, 0]
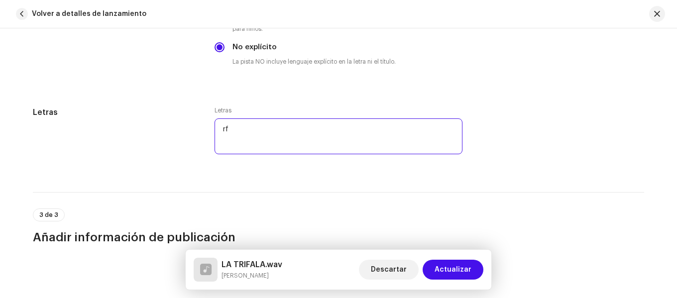
type textarea "r"
type textarea "f"
click at [197, 129] on div "Letras Letras f" at bounding box center [338, 138] width 611 height 62
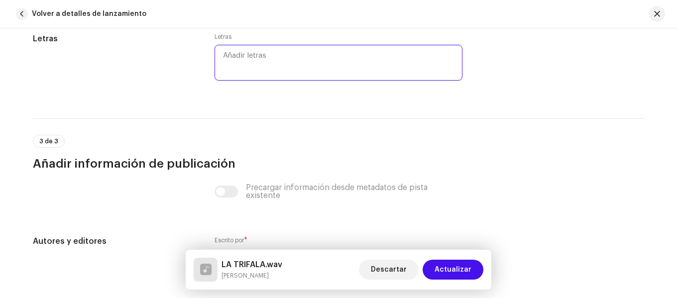
scroll to position [1710, 0]
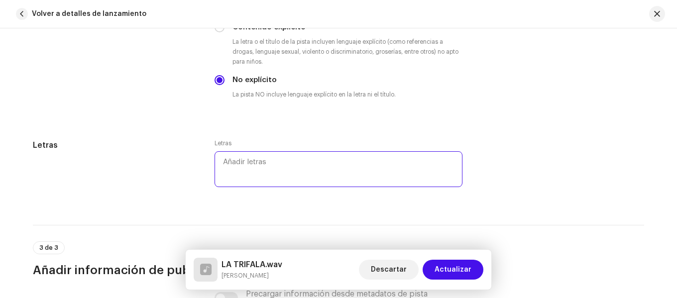
click at [266, 166] on textarea at bounding box center [339, 169] width 248 height 36
paste textarea "[Malcriada ese culo ratatata bien loca con la Tribala una garota endemoniada es…"
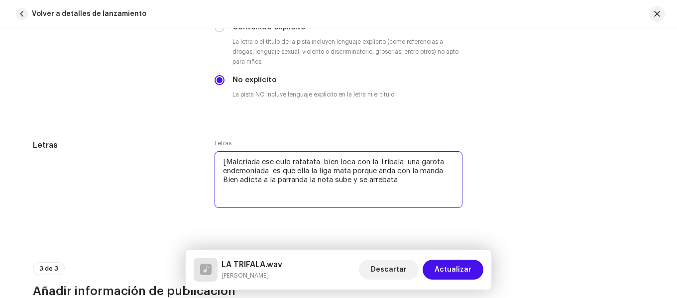
paste textarea "Malcria dale ven pégate pa ca En el cu te le tiró la pa que te ponga a bellakea…"
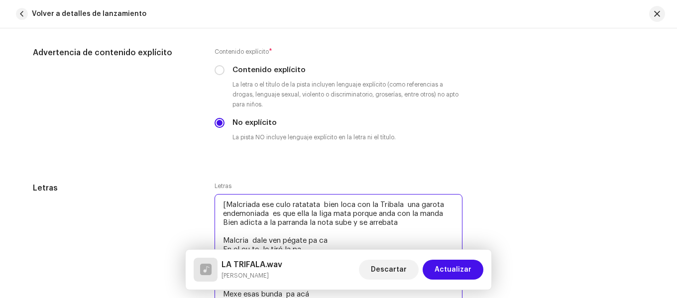
scroll to position [1666, 0]
click at [232, 231] on textarea "[Malcriada ese culo ratatata bien loca con la Tribala una garota endemoniada es…" at bounding box center [339, 299] width 248 height 209
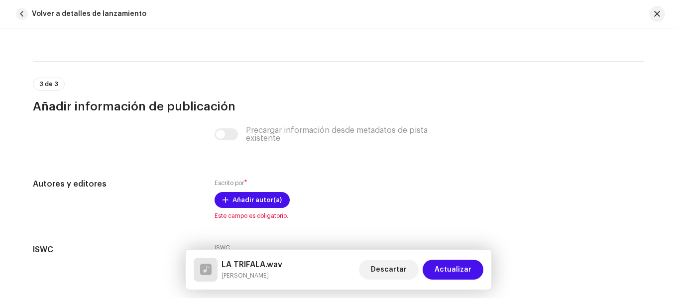
scroll to position [2114, 0]
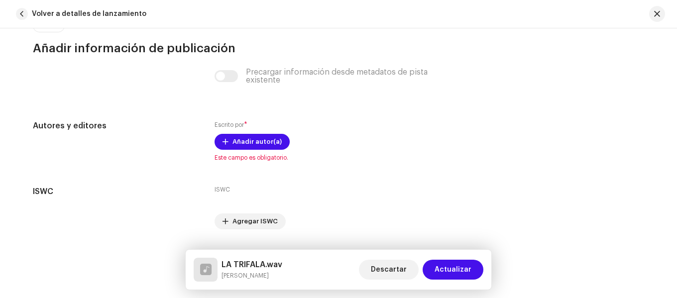
type textarea "[Malcriada ese culo ratatata bien loca con la Tribala una garota endemoniada es…"
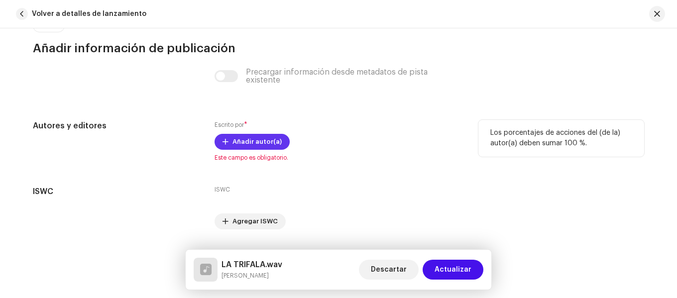
click at [267, 138] on span "Añadir autor(a)" at bounding box center [257, 142] width 49 height 20
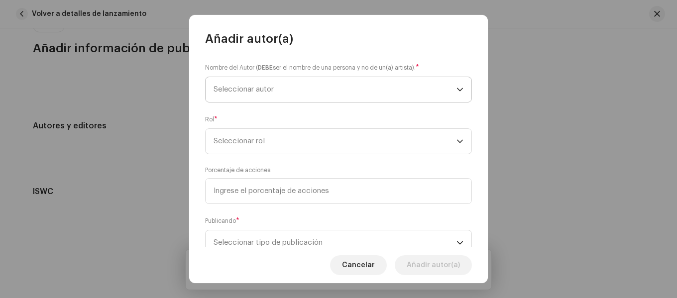
click at [285, 82] on span "Seleccionar autor" at bounding box center [335, 89] width 243 height 25
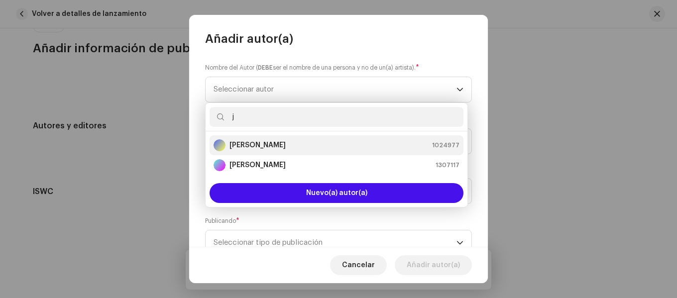
type input "j"
click at [275, 149] on strong "[PERSON_NAME]" at bounding box center [258, 145] width 56 height 10
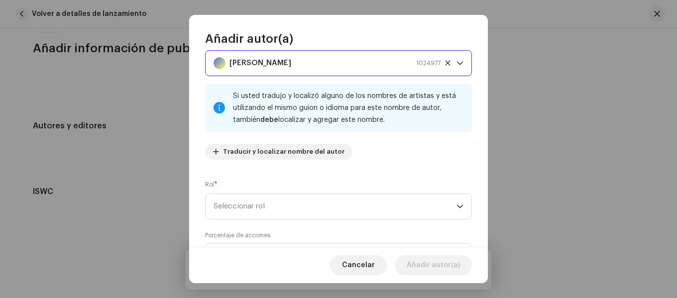
scroll to position [50, 0]
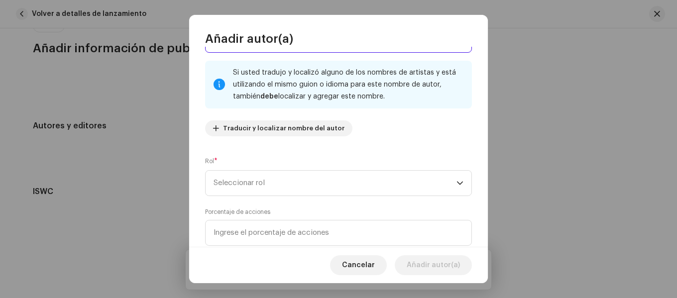
click at [294, 165] on div "Rol * Seleccionar rol" at bounding box center [338, 176] width 267 height 40
click at [284, 182] on span "Seleccionar rol" at bounding box center [335, 183] width 243 height 25
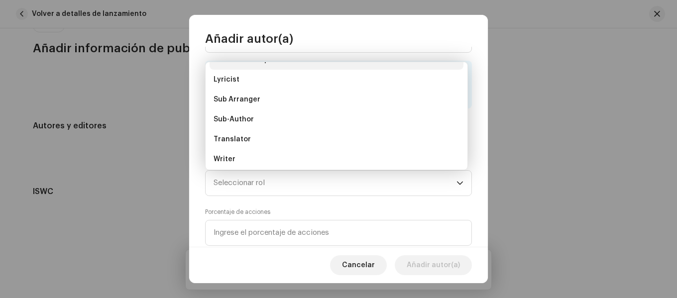
scroll to position [100, 0]
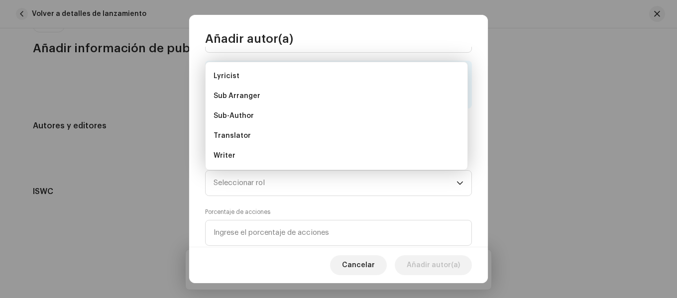
click at [203, 176] on div "Nombre del Autor ( DEBE ser el nombre de una persona y no de un(a) artista). * …" at bounding box center [338, 147] width 299 height 200
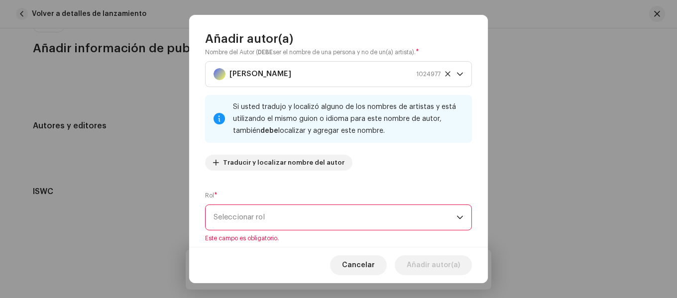
scroll to position [0, 0]
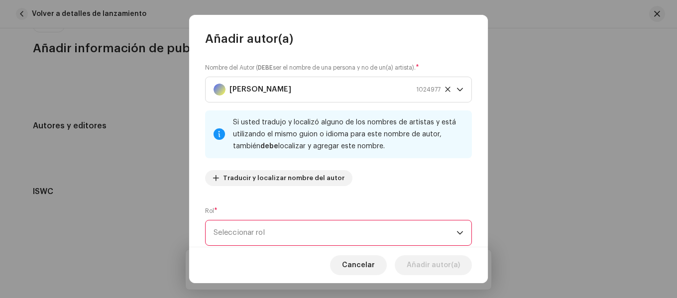
click at [273, 232] on span "Seleccionar rol" at bounding box center [335, 233] width 243 height 25
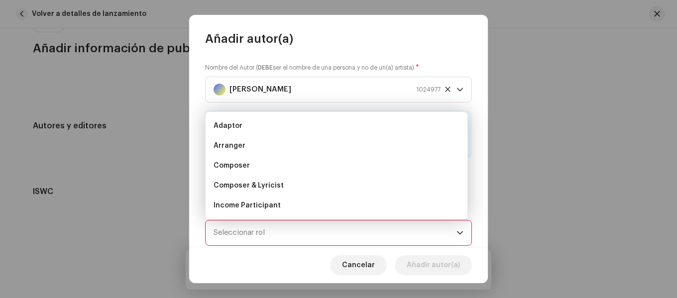
click at [202, 215] on div "Nombre del Autor ( DEBE ser el nombre de una persona y no de un(a) artista). * …" at bounding box center [338, 147] width 299 height 200
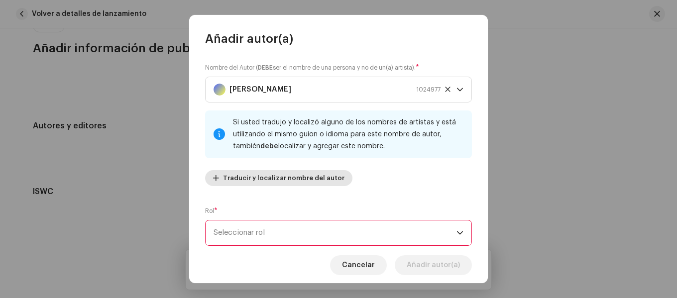
click at [243, 177] on span "Traducir y localizar nombre del autor" at bounding box center [283, 178] width 121 height 20
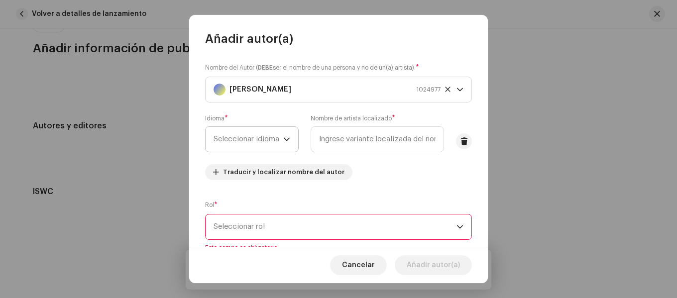
click at [262, 129] on span "Seleccionar idioma" at bounding box center [249, 139] width 70 height 25
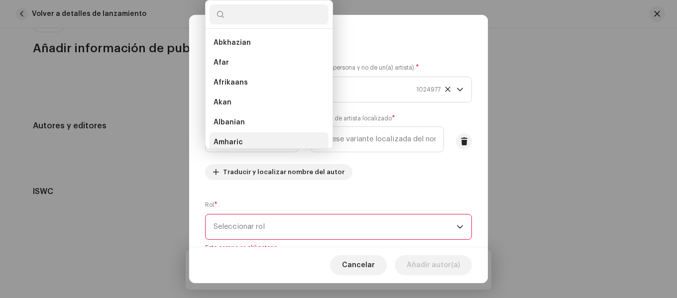
scroll to position [4, 0]
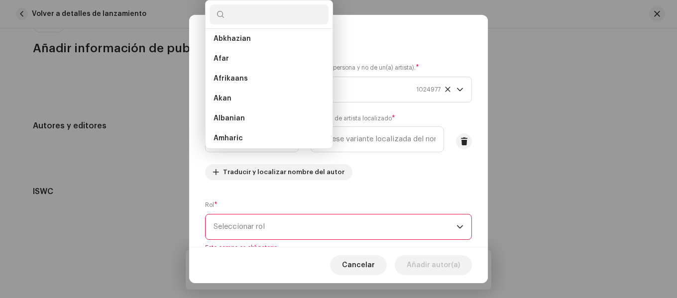
click at [420, 167] on div "Nombre del Autor ( DEBE ser el nombre de una persona y no de un(a) artista). * …" at bounding box center [338, 125] width 267 height 125
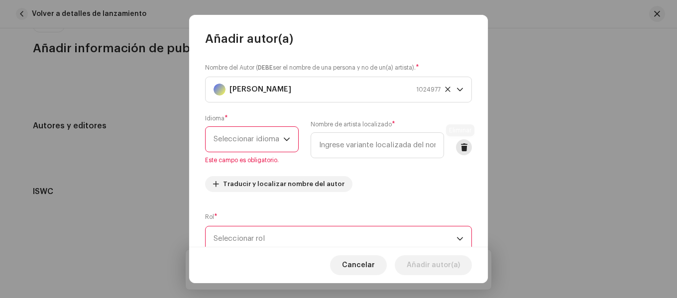
click at [461, 147] on span at bounding box center [464, 147] width 7 height 8
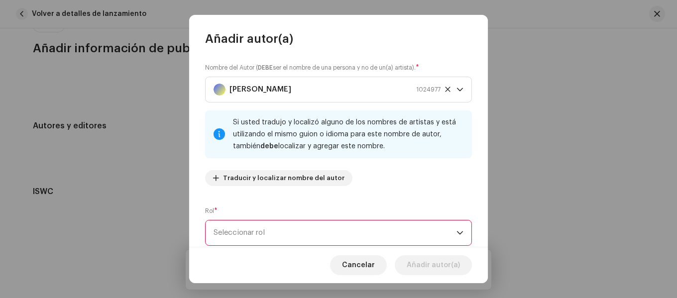
click at [266, 234] on span "Seleccionar rol" at bounding box center [335, 233] width 243 height 25
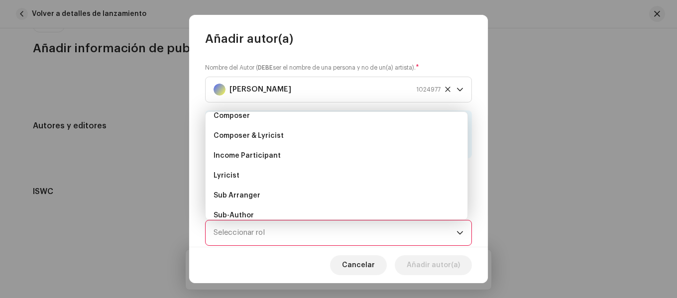
scroll to position [0, 0]
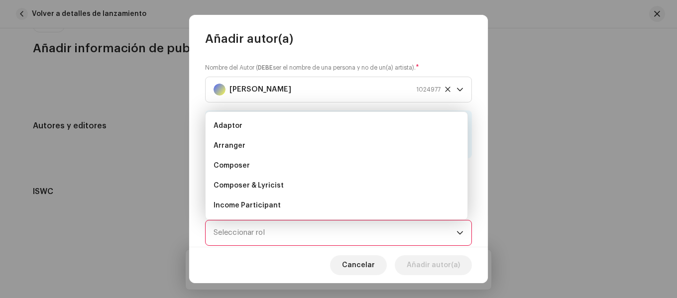
click at [205, 198] on div "Nombre del Autor ( DEBE ser el nombre de una persona y no de un(a) artista). * …" at bounding box center [338, 147] width 299 height 200
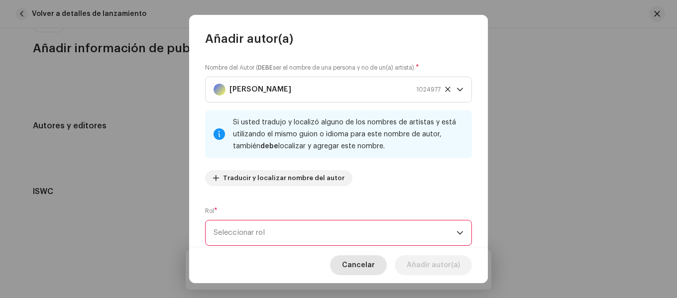
click at [373, 273] on span "Cancelar" at bounding box center [358, 265] width 33 height 20
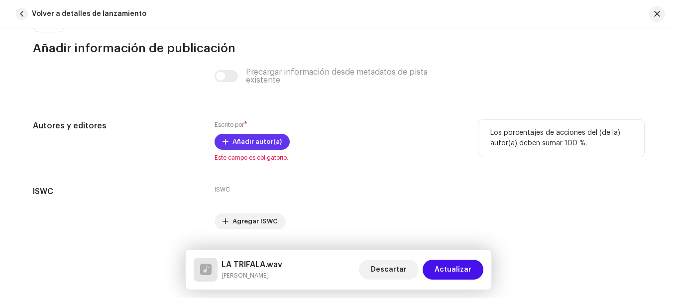
click at [267, 139] on span "Añadir autor(a)" at bounding box center [257, 142] width 49 height 20
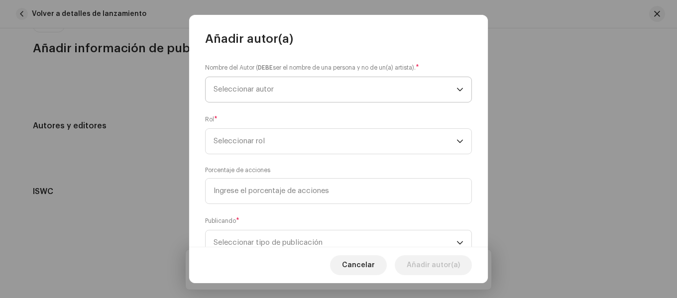
click at [319, 90] on span "Seleccionar autor" at bounding box center [335, 89] width 243 height 25
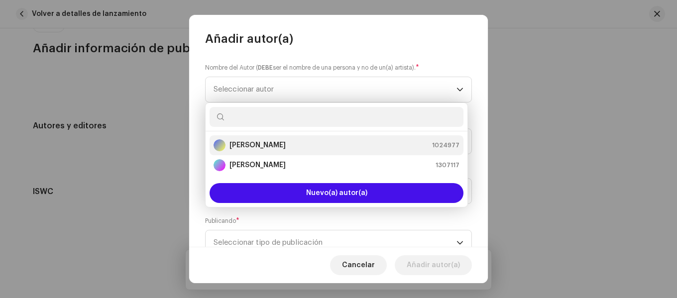
click at [297, 145] on div "[PERSON_NAME] 1024977" at bounding box center [337, 145] width 246 height 12
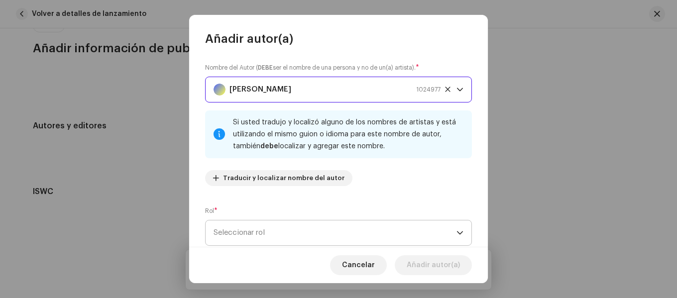
click at [248, 238] on span "Seleccionar rol" at bounding box center [335, 233] width 243 height 25
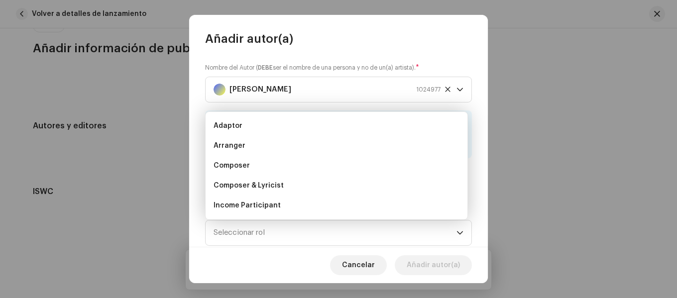
click at [474, 147] on div "Nombre del Autor ( DEBE ser el nombre de una persona y no de un(a) artista). * …" at bounding box center [338, 147] width 299 height 200
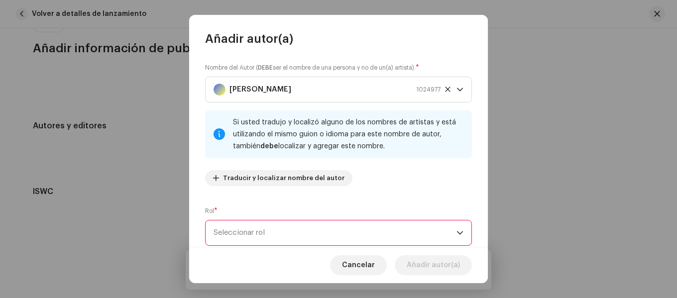
click at [253, 237] on span "Seleccionar rol" at bounding box center [335, 233] width 243 height 25
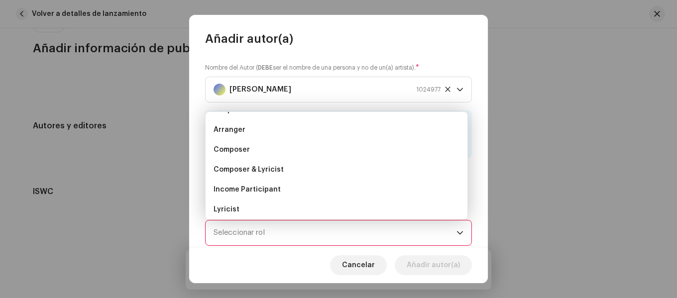
scroll to position [4, 0]
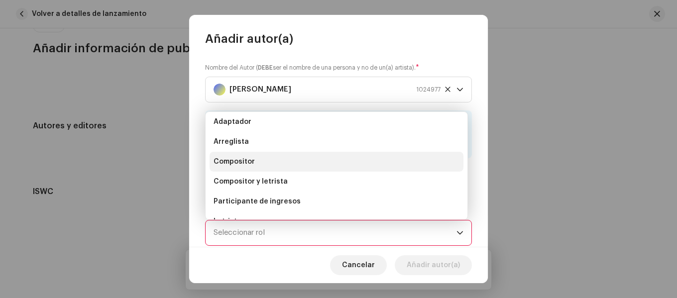
click at [260, 167] on li "Compositor" at bounding box center [337, 162] width 254 height 20
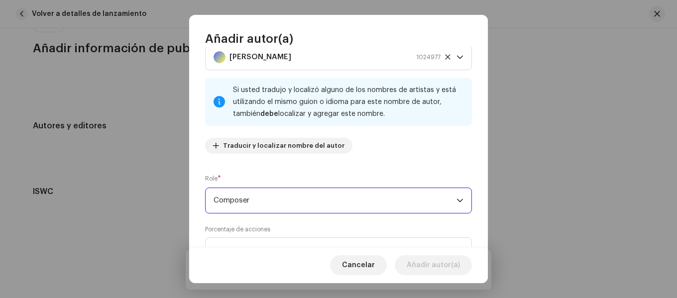
scroll to position [50, 0]
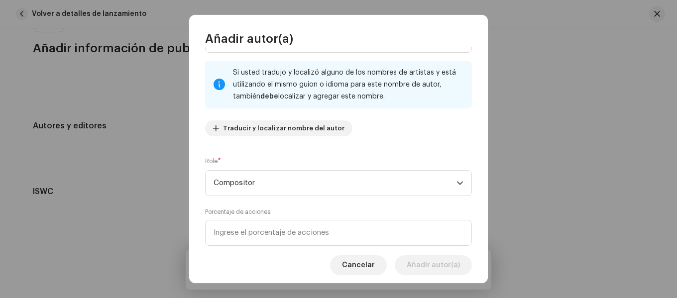
click at [259, 160] on div "Role * Compositor" at bounding box center [338, 176] width 267 height 40
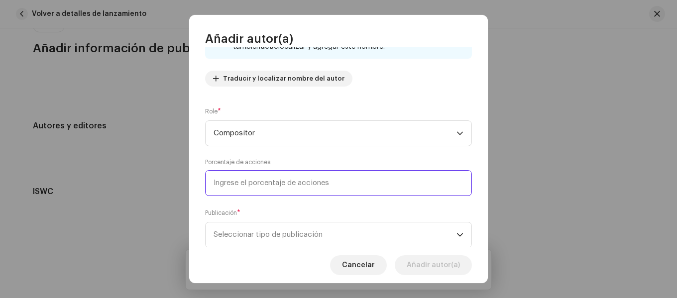
click at [323, 189] on input at bounding box center [338, 183] width 267 height 26
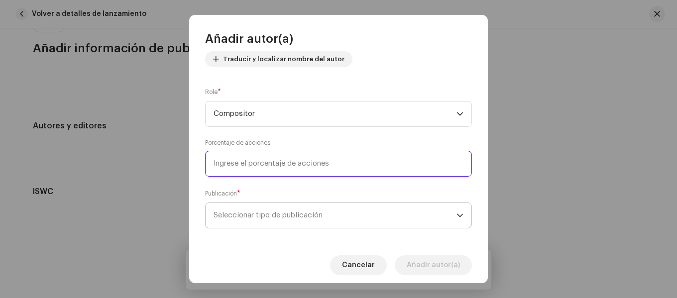
scroll to position [128, 0]
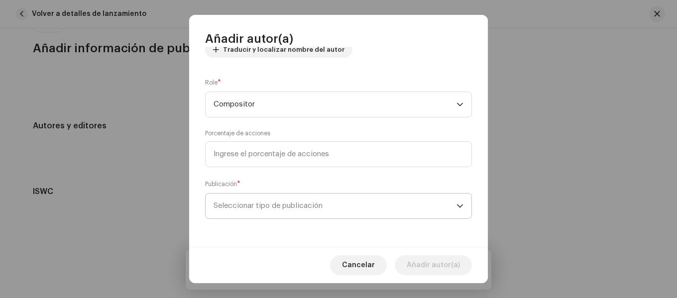
click at [293, 200] on span "Seleccionar tipo de publicación" at bounding box center [335, 206] width 243 height 25
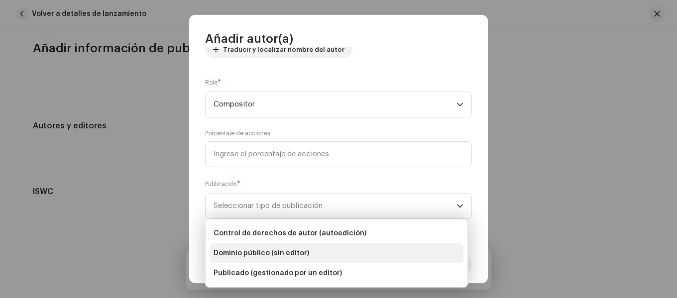
click at [287, 258] on li "Dominio público (sin editor)" at bounding box center [337, 253] width 254 height 20
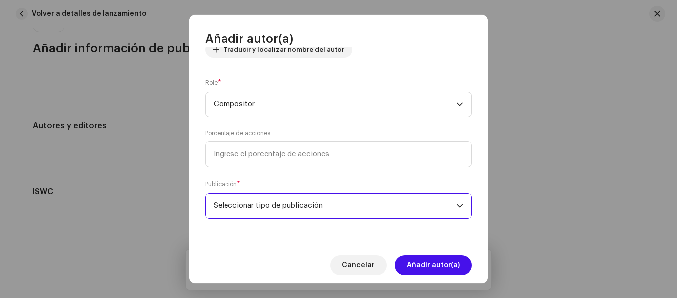
click at [332, 199] on span "Seleccionar tipo de publicación" at bounding box center [335, 206] width 243 height 25
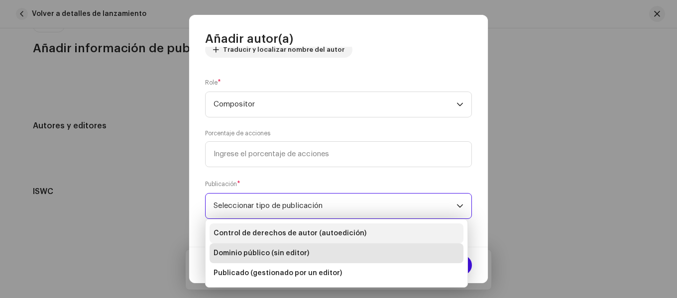
click at [296, 231] on font "Control de derechos de autor (autoedición)" at bounding box center [290, 233] width 153 height 7
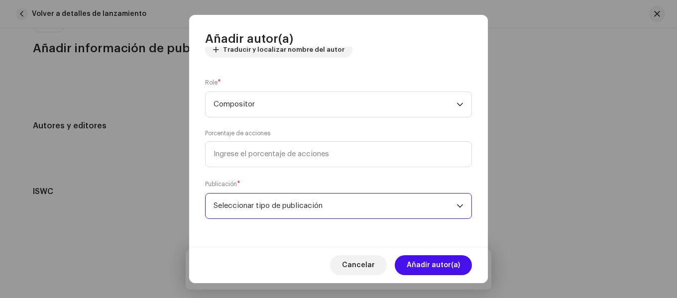
click at [249, 216] on span "Seleccionar tipo de publicación" at bounding box center [335, 206] width 243 height 25
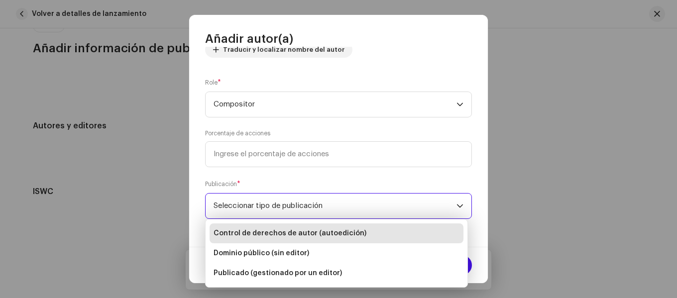
click at [295, 233] on font "Control de derechos de autor (autoedición)" at bounding box center [290, 233] width 153 height 7
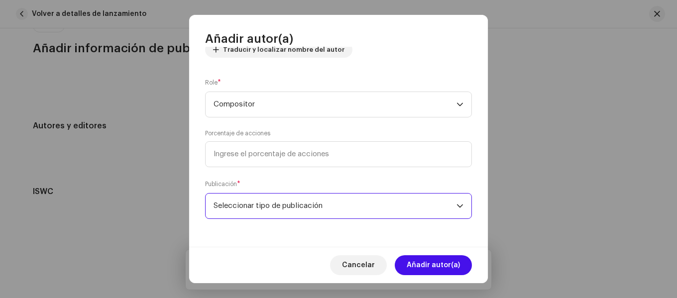
click at [261, 208] on font "Seleccionar tipo de publicación" at bounding box center [268, 205] width 109 height 7
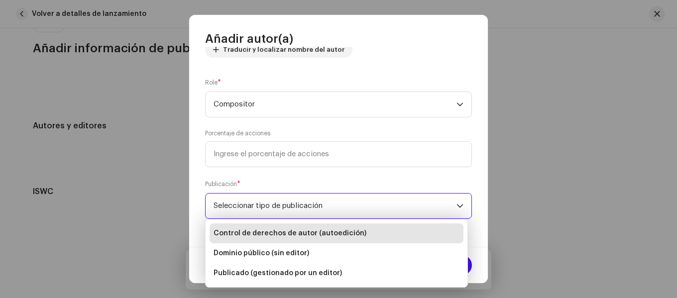
click at [298, 235] on font "Control de derechos de autor (autoedición)" at bounding box center [290, 233] width 153 height 7
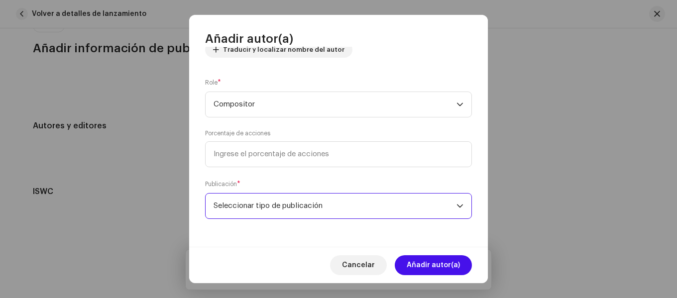
click at [293, 215] on span "Seleccionar tipo de publicación" at bounding box center [335, 206] width 243 height 25
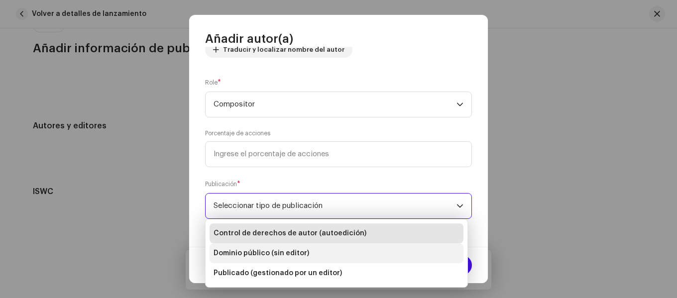
click at [278, 244] on li "Dominio público (sin editor)" at bounding box center [337, 253] width 254 height 20
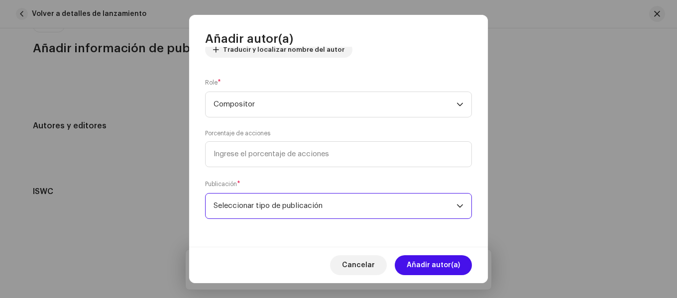
click at [284, 211] on span "Seleccionar tipo de publicación" at bounding box center [335, 206] width 243 height 25
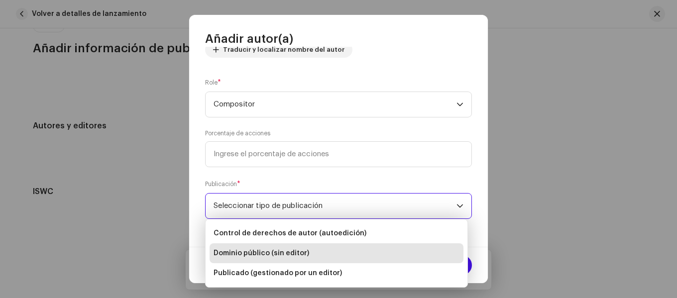
click at [264, 253] on font "Dominio público (sin editor)" at bounding box center [262, 253] width 96 height 7
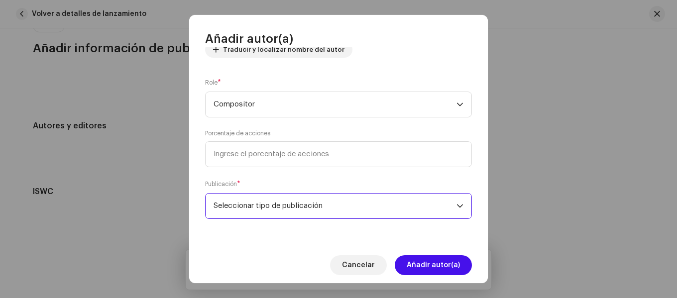
click at [269, 203] on font "Seleccionar tipo de publicación" at bounding box center [268, 205] width 109 height 7
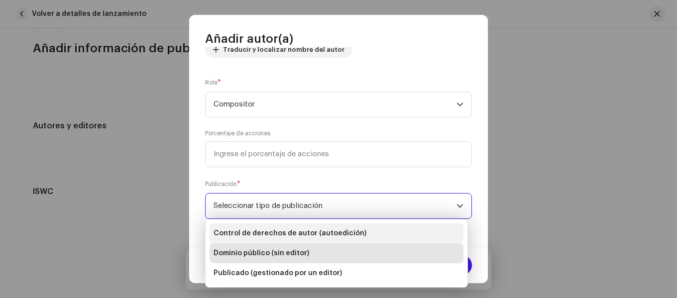
click at [269, 231] on font "Control de derechos de autor (autoedición)" at bounding box center [290, 233] width 153 height 7
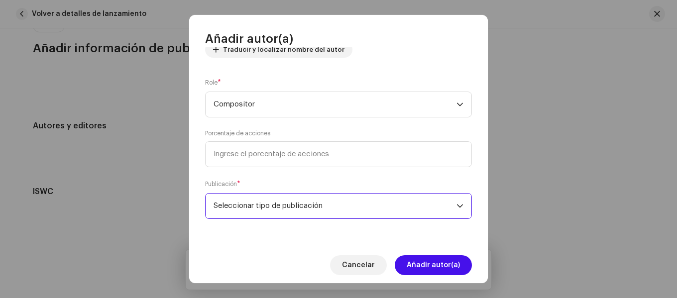
click at [277, 215] on span "Seleccionar tipo de publicación" at bounding box center [335, 206] width 243 height 25
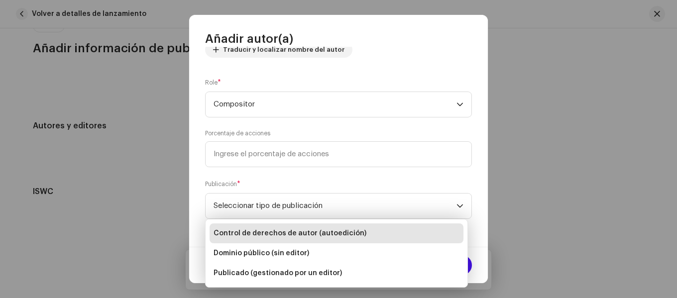
click at [277, 239] on li "Control de derechos de autor (autoedición)" at bounding box center [337, 234] width 254 height 20
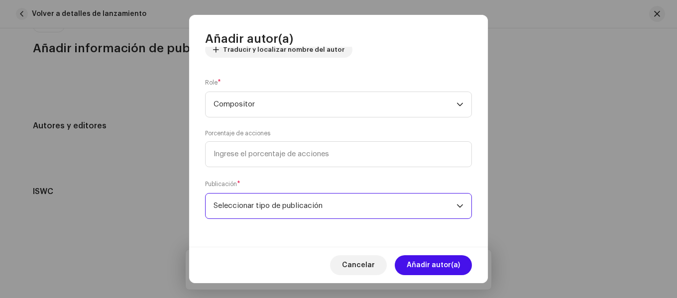
click at [275, 209] on font "Seleccionar tipo de publicación" at bounding box center [268, 205] width 109 height 7
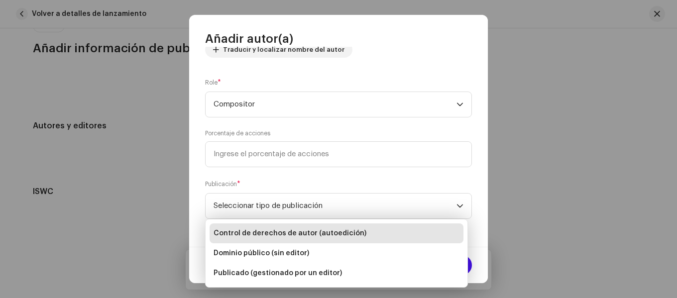
click at [286, 230] on font "Control de derechos de autor (autoedición)" at bounding box center [290, 233] width 153 height 7
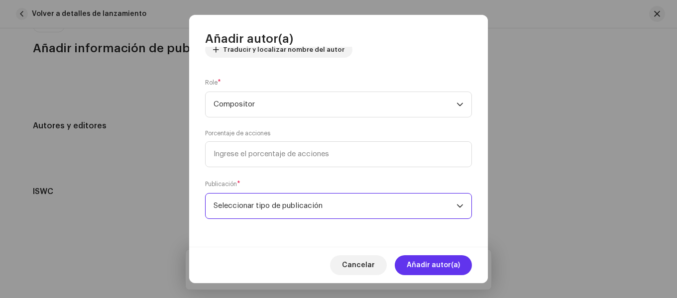
click at [447, 259] on span "Añadir autor(a)" at bounding box center [433, 265] width 53 height 20
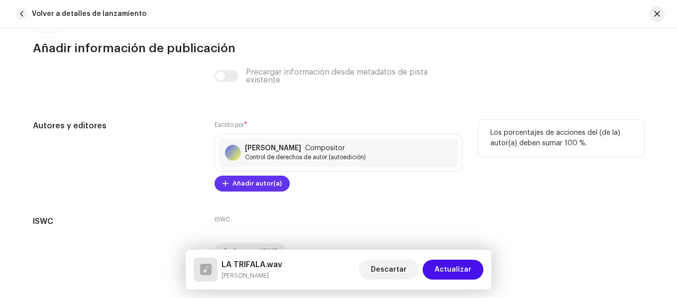
click at [268, 184] on font "Añadir autor(a)" at bounding box center [257, 183] width 49 height 6
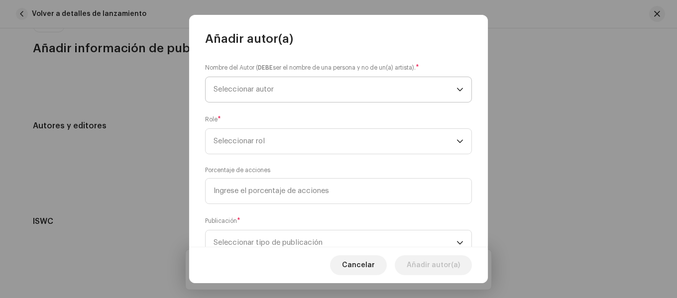
click at [289, 87] on span "Seleccionar autor" at bounding box center [335, 89] width 243 height 25
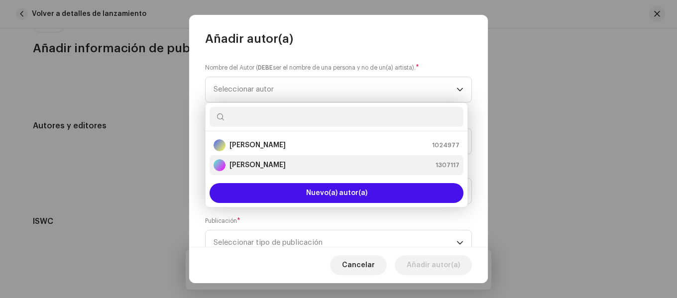
type input "d"
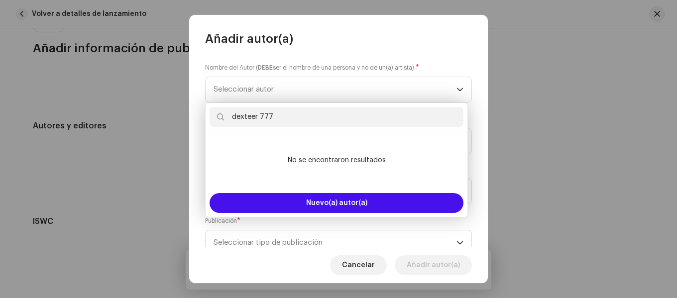
type input "dexteer 777"
click at [331, 93] on span "Seleccionar autor" at bounding box center [335, 89] width 243 height 25
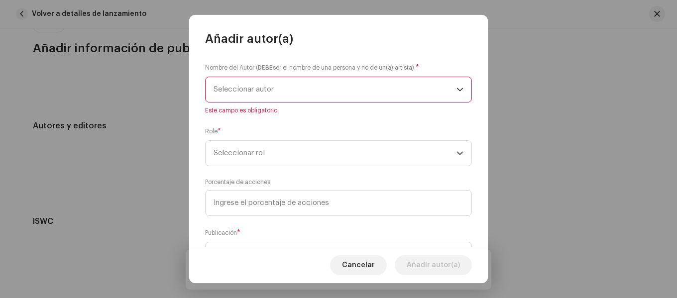
drag, startPoint x: 365, startPoint y: 267, endPoint x: 340, endPoint y: 261, distance: 26.1
click at [365, 267] on font "Cancelar" at bounding box center [358, 265] width 33 height 7
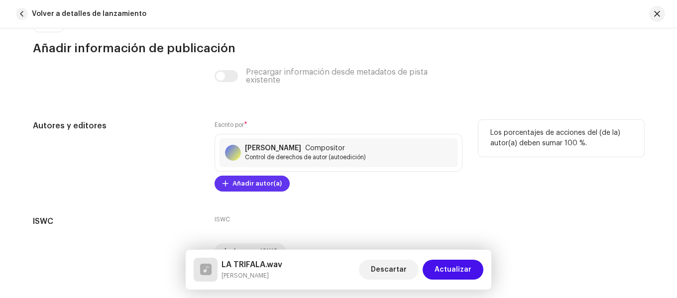
click at [254, 185] on font "Añadir autor(a)" at bounding box center [257, 183] width 49 height 6
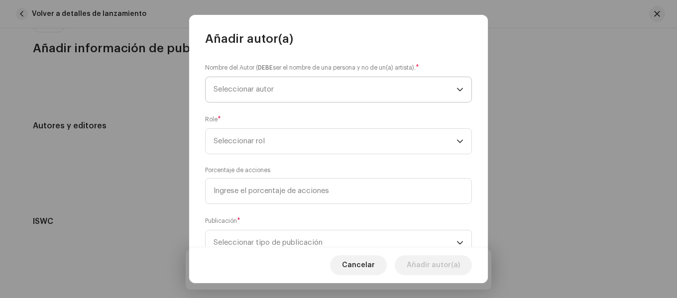
click at [294, 85] on span "Seleccionar autor" at bounding box center [335, 89] width 243 height 25
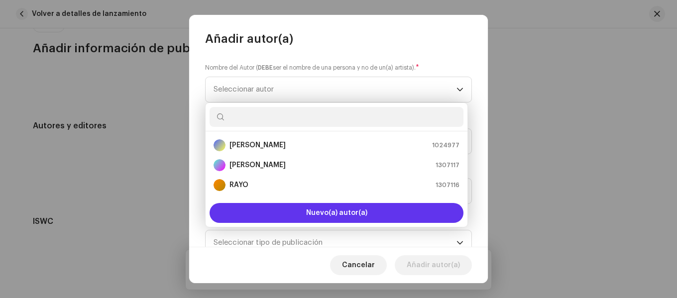
click at [308, 212] on font "Nuevo(a) autor(a)" at bounding box center [336, 213] width 61 height 7
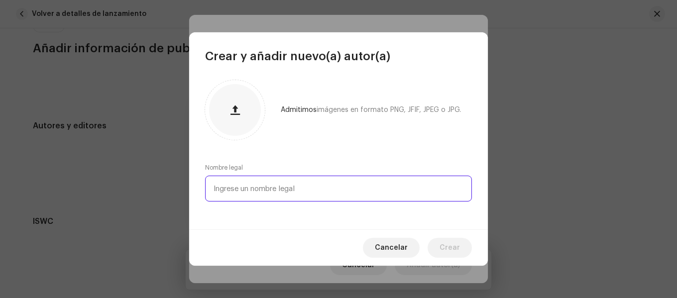
click at [263, 195] on input "text" at bounding box center [338, 189] width 267 height 26
type input "dexteer 777"
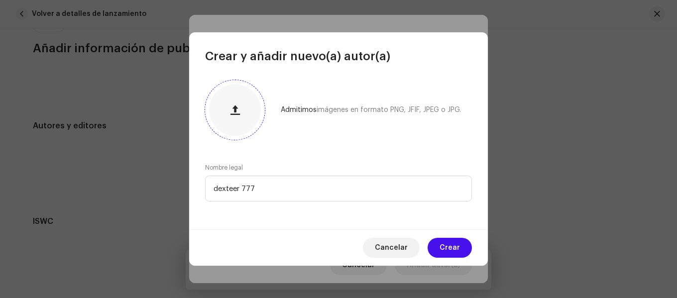
click at [219, 106] on div at bounding box center [235, 110] width 52 height 52
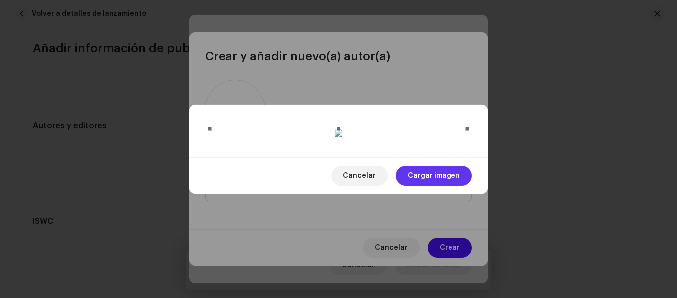
click at [458, 186] on span "Cargar imagen" at bounding box center [434, 176] width 52 height 20
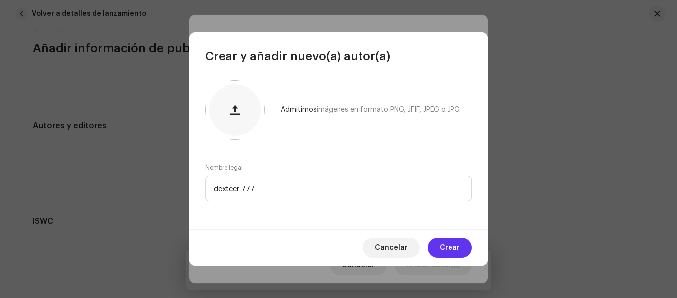
click at [452, 251] on font "Crear" at bounding box center [450, 247] width 20 height 7
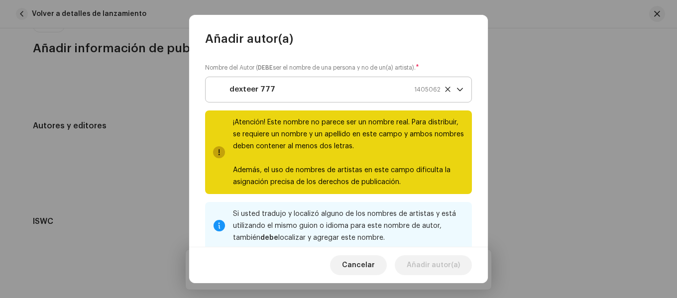
click at [252, 89] on strong "dexteer 777" at bounding box center [253, 89] width 46 height 25
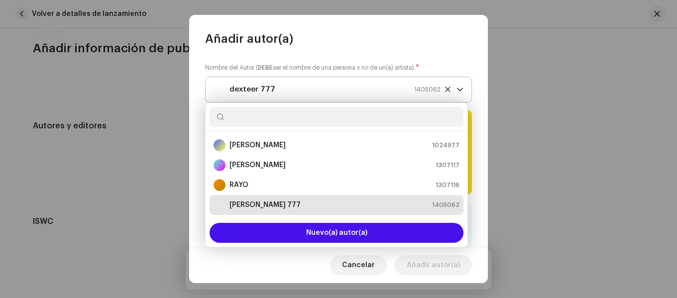
click at [253, 82] on strong "dexteer 777" at bounding box center [253, 89] width 46 height 25
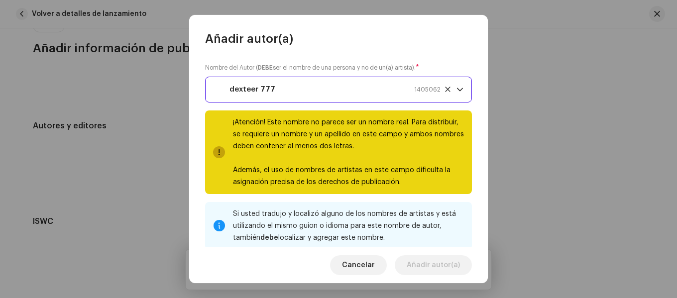
click at [330, 93] on div "dexteer 777 1405062" at bounding box center [327, 89] width 227 height 25
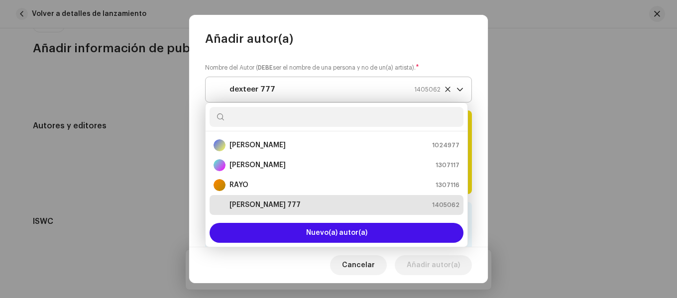
click at [218, 92] on img "dexteer 777" at bounding box center [220, 90] width 12 height 12
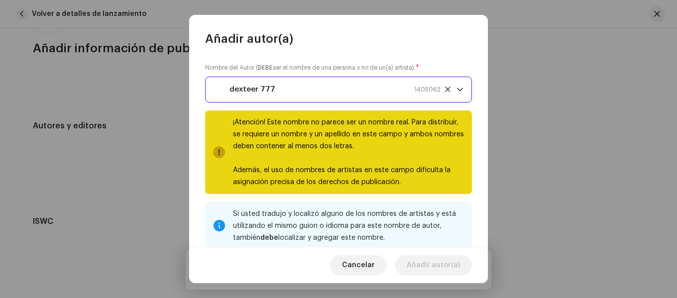
click at [227, 87] on div "dexteer 777" at bounding box center [245, 89] width 62 height 25
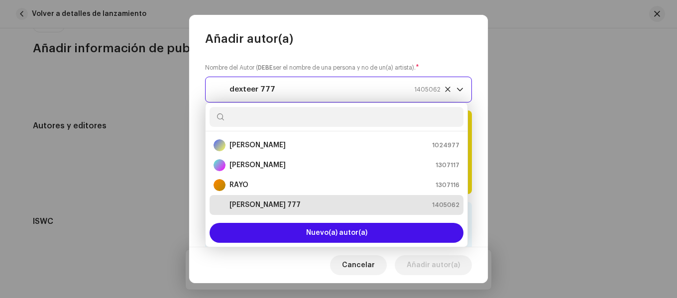
click at [440, 90] on span "dexteer 777 1405062" at bounding box center [335, 89] width 243 height 25
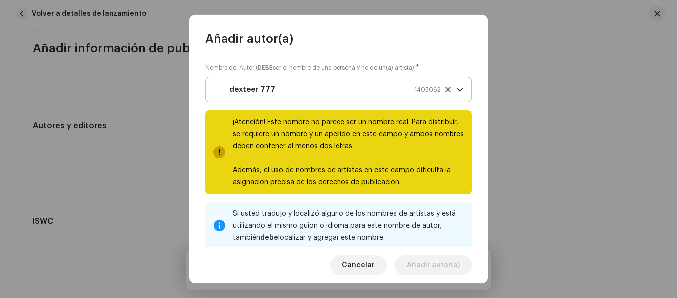
click at [445, 89] on icon at bounding box center [447, 89] width 5 height 5
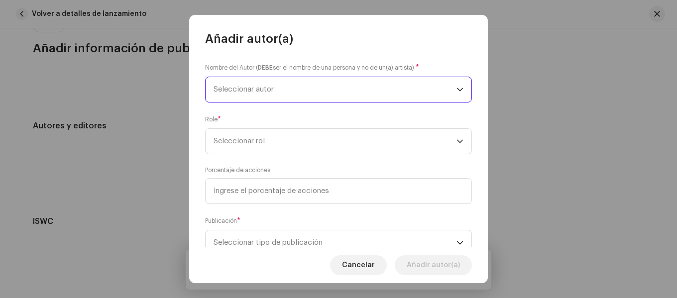
click at [341, 93] on span "Seleccionar autor" at bounding box center [335, 89] width 243 height 25
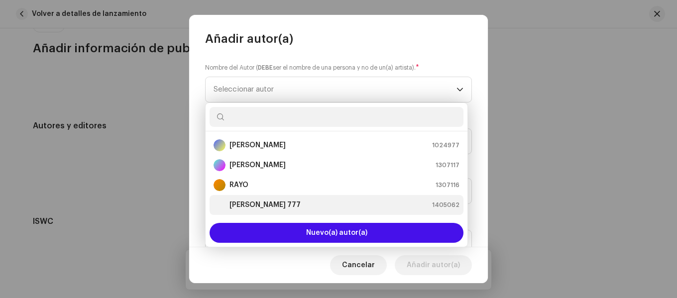
click at [269, 204] on div "[PERSON_NAME] 777 1405062" at bounding box center [337, 205] width 246 height 12
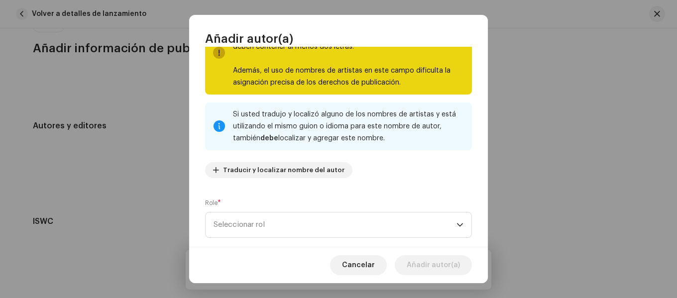
scroll to position [199, 0]
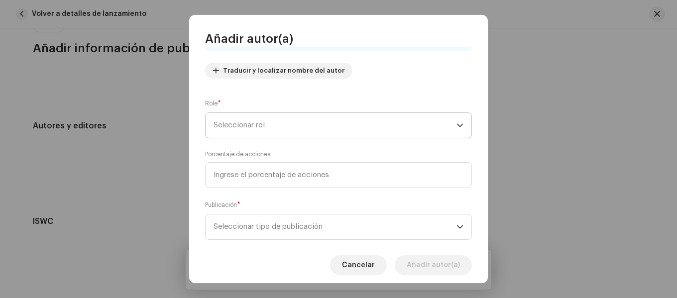
click at [307, 133] on span "Seleccionar rol" at bounding box center [335, 125] width 243 height 25
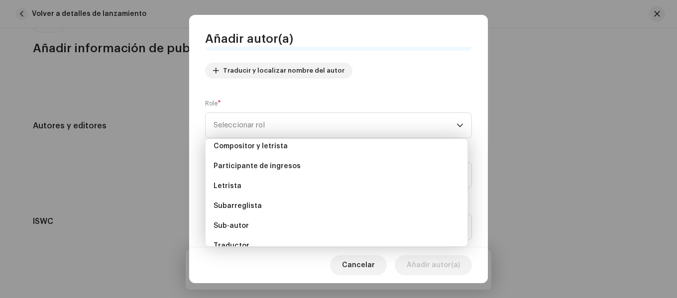
scroll to position [100, 0]
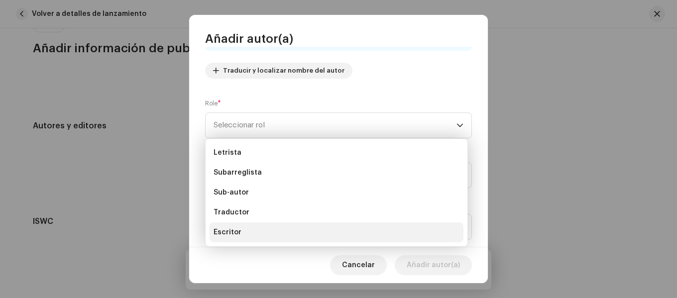
click at [235, 229] on font "Escritor" at bounding box center [228, 232] width 28 height 7
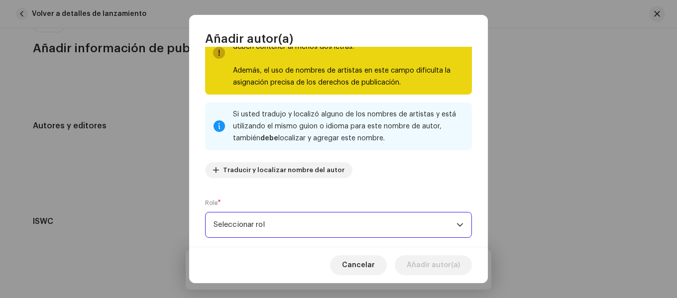
scroll to position [149, 0]
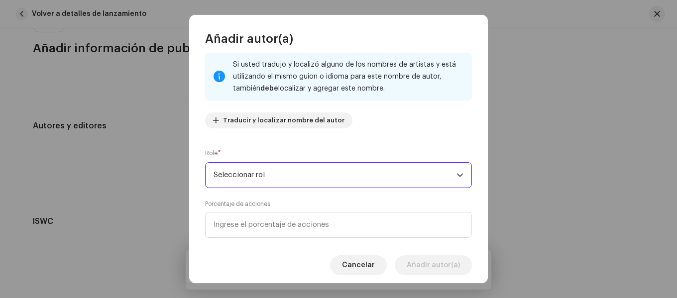
click at [254, 176] on font "Seleccionar rol" at bounding box center [239, 174] width 51 height 7
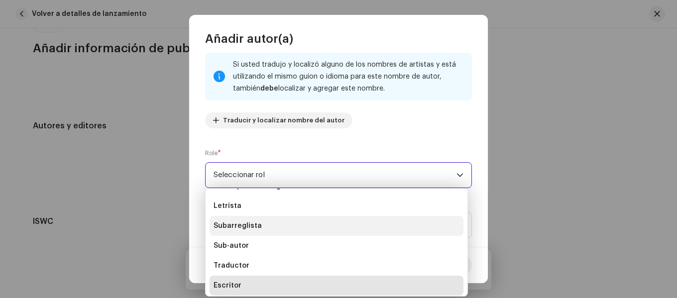
scroll to position [100, 0]
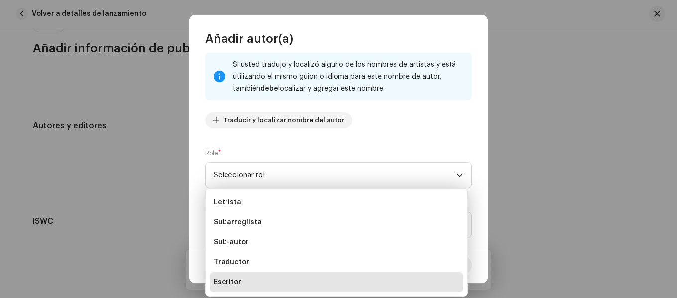
click at [229, 286] on span "Escritor" at bounding box center [228, 282] width 28 height 10
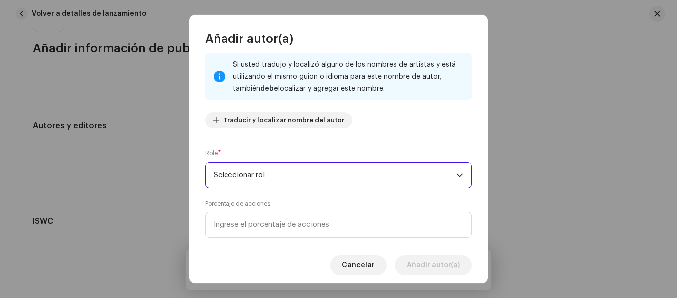
click at [271, 177] on span "Seleccionar rol" at bounding box center [335, 175] width 243 height 25
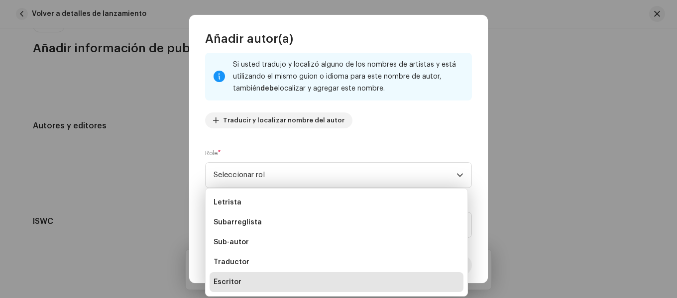
click at [232, 278] on span "Escritor" at bounding box center [228, 282] width 28 height 10
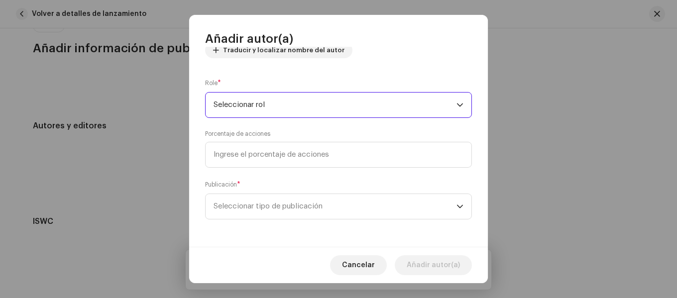
scroll to position [220, 0]
click at [282, 205] on font "Seleccionar tipo de publicación" at bounding box center [268, 205] width 109 height 7
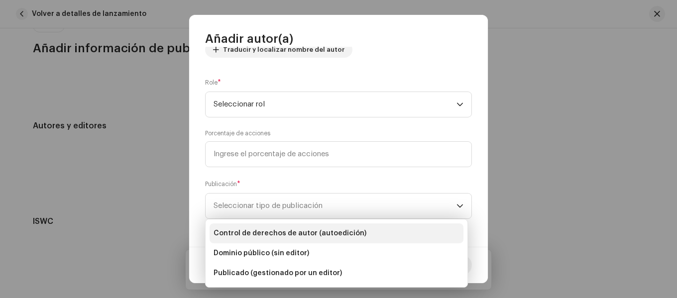
click at [260, 229] on span "Control de derechos de autor (autoedición)" at bounding box center [290, 234] width 153 height 10
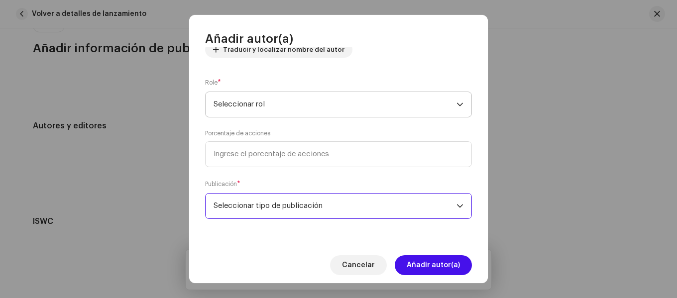
click at [279, 106] on span "Seleccionar rol" at bounding box center [335, 104] width 243 height 25
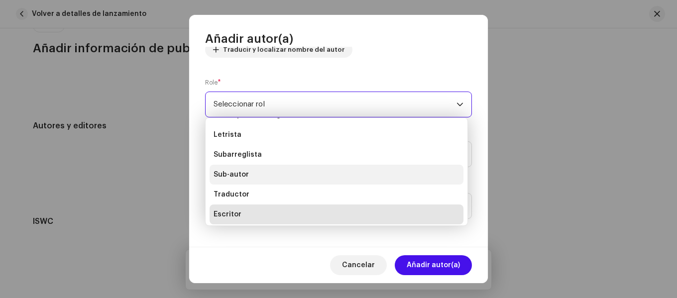
scroll to position [100, 0]
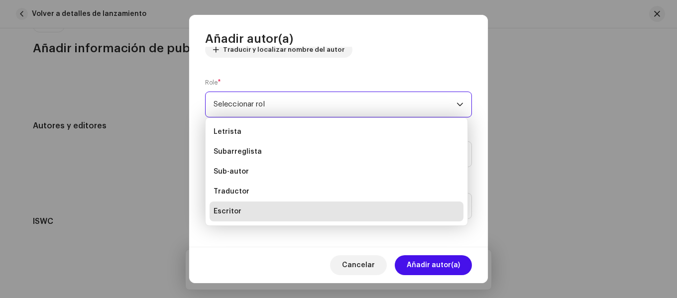
click at [237, 206] on li "Escritor" at bounding box center [337, 212] width 254 height 20
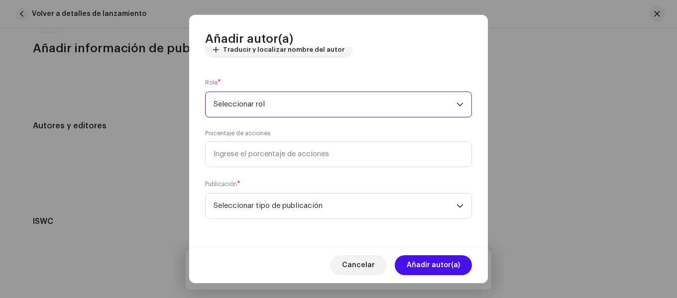
click at [291, 112] on span "Seleccionar rol" at bounding box center [335, 104] width 243 height 25
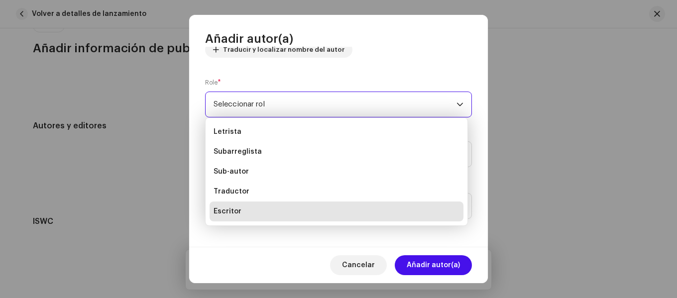
click at [255, 209] on li "Escritor" at bounding box center [337, 212] width 254 height 20
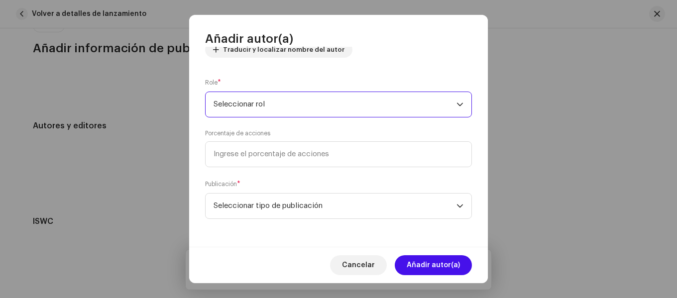
drag, startPoint x: 250, startPoint y: 121, endPoint x: 256, endPoint y: 109, distance: 14.0
click at [251, 121] on div "Nombre del Autor ( DEBE ser el nombre de una persona y no de un(a) artista). * …" at bounding box center [338, 147] width 299 height 200
click at [257, 108] on span "Seleccionar rol" at bounding box center [335, 104] width 243 height 25
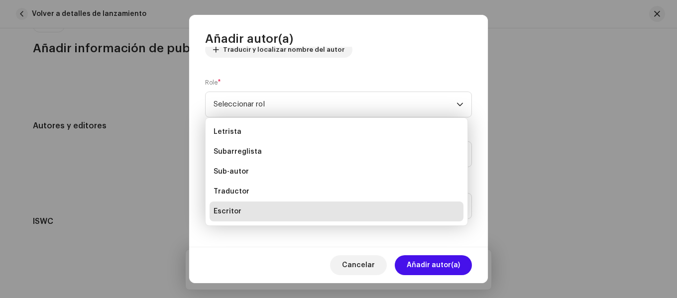
click at [231, 213] on font "Escritor" at bounding box center [228, 211] width 28 height 7
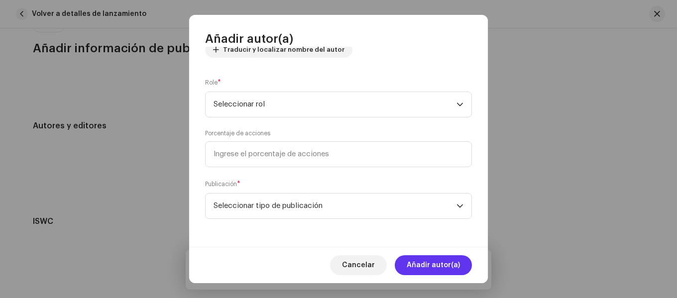
click at [438, 269] on font "Añadir autor(a)" at bounding box center [433, 265] width 53 height 7
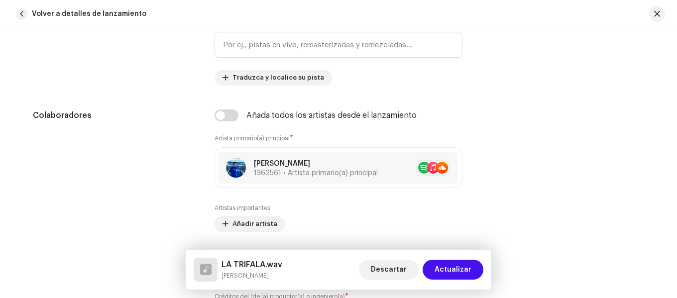
scroll to position [620, 0]
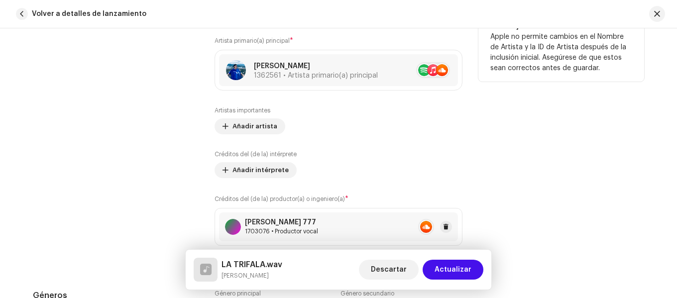
click at [233, 224] on div at bounding box center [233, 227] width 16 height 16
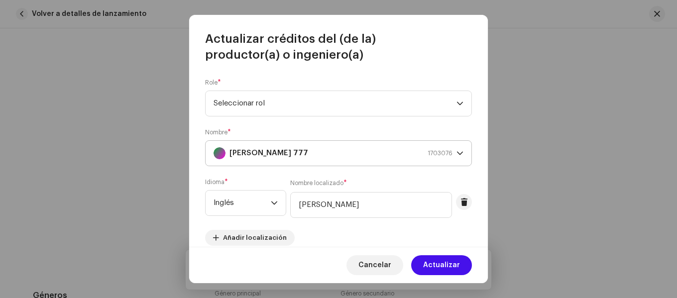
click at [225, 155] on div "Dexter 777" at bounding box center [220, 153] width 12 height 12
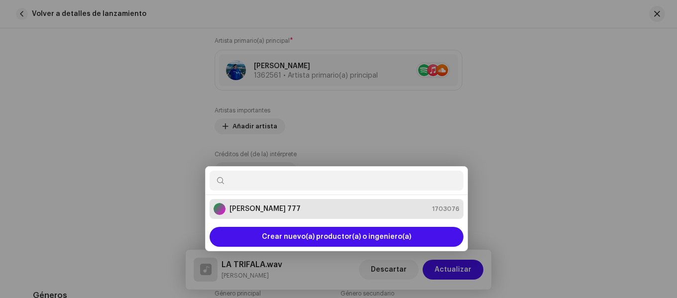
click at [546, 155] on div "Actualizar créditos del (de la) productor(a) o ingeniero(a) Role * Seleccionar …" at bounding box center [338, 149] width 677 height 298
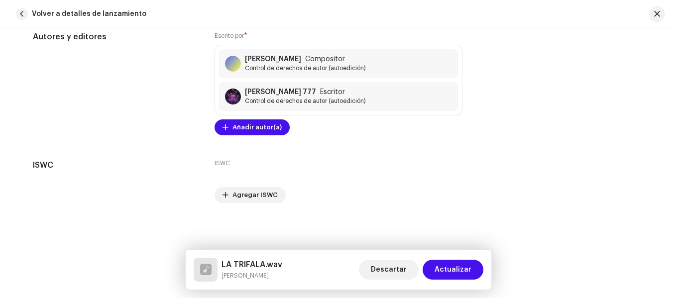
scroll to position [2204, 0]
click at [450, 270] on font "Actualizar" at bounding box center [453, 269] width 37 height 7
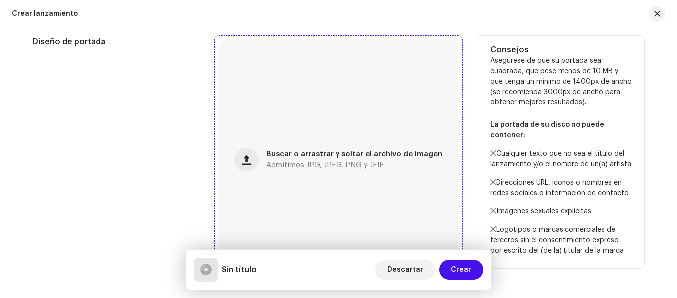
scroll to position [398, 0]
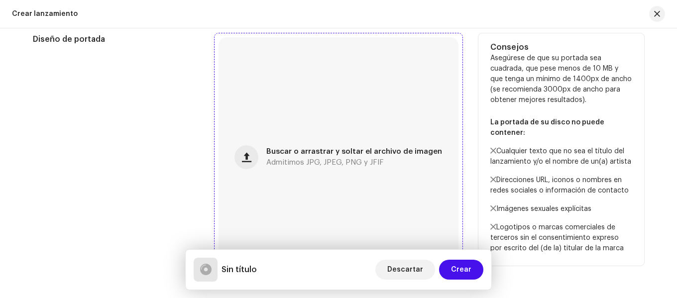
click at [312, 148] on div "Buscar o arrastrar y soltar el archivo de imagen Admitimos JPG, JPEG, PNG y JFIF" at bounding box center [339, 157] width 240 height 240
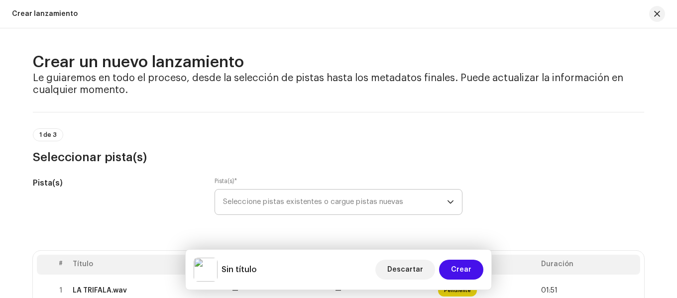
scroll to position [149, 0]
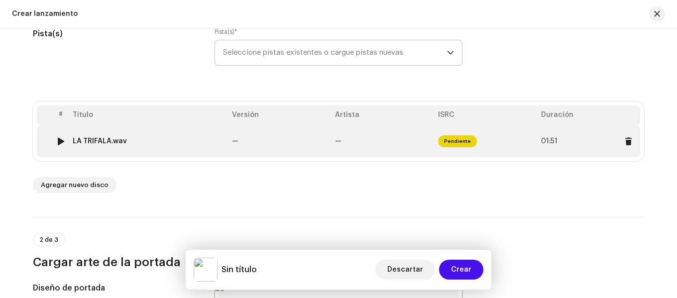
click at [457, 144] on span "Pendiente" at bounding box center [457, 141] width 39 height 12
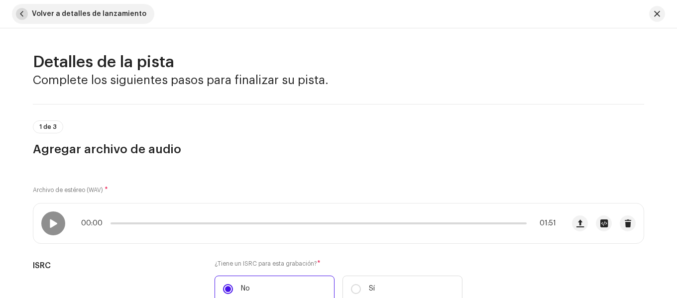
click at [24, 14] on span "button" at bounding box center [22, 14] width 12 height 12
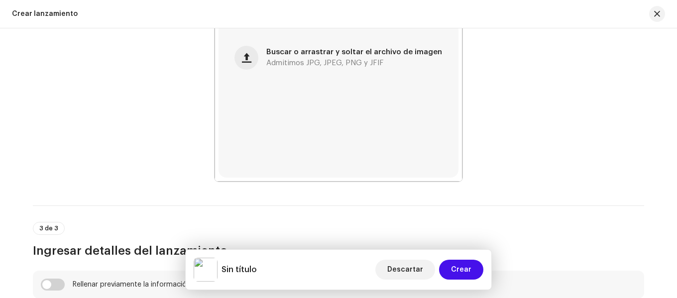
scroll to position [697, 0]
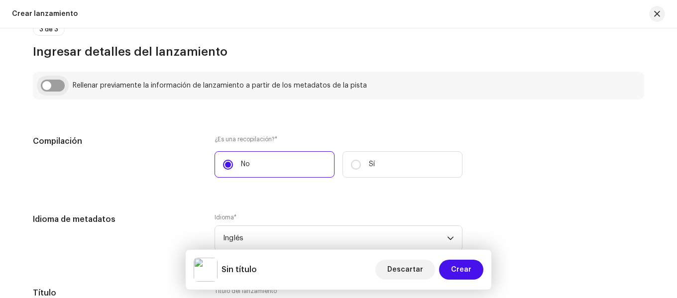
click at [56, 83] on input "checkbox" at bounding box center [53, 86] width 24 height 12
checkbox input "true"
type input "LA TRIFALA.wav"
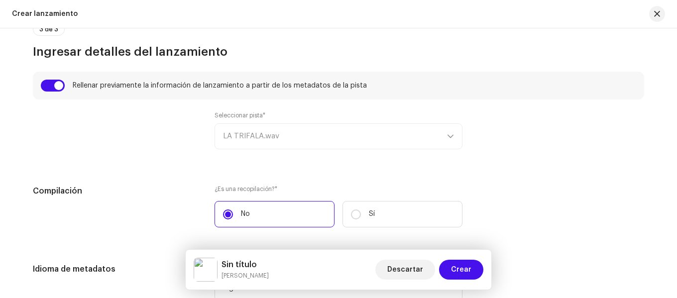
click at [333, 140] on div "Seleccionar pista* LA TRIFALA.wav" at bounding box center [339, 131] width 248 height 38
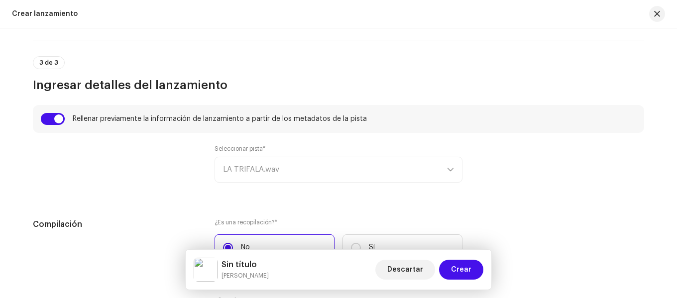
scroll to position [647, 0]
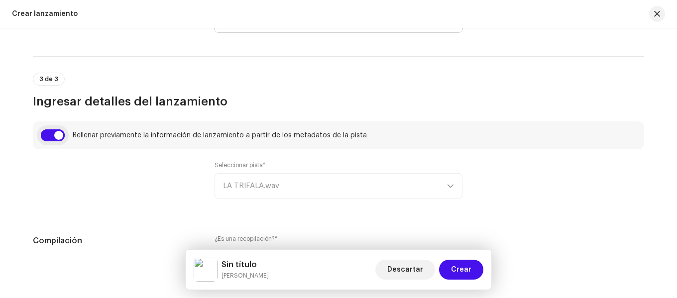
click at [49, 137] on input "checkbox" at bounding box center [53, 135] width 24 height 12
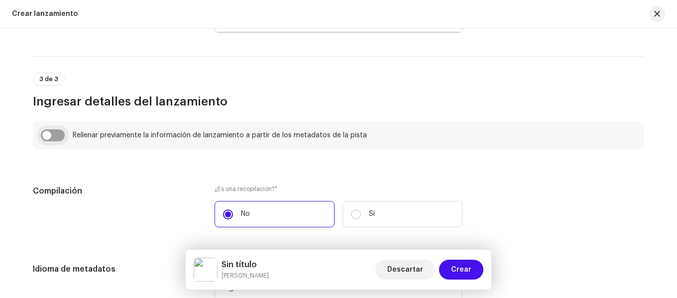
click at [49, 137] on input "checkbox" at bounding box center [53, 135] width 24 height 12
checkbox input "true"
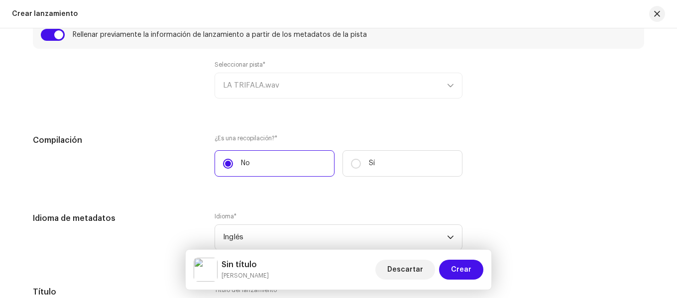
scroll to position [747, 0]
click at [365, 164] on label "Sí" at bounding box center [403, 164] width 120 height 26
click at [361, 164] on input "Sí" at bounding box center [356, 165] width 10 height 10
radio input "true"
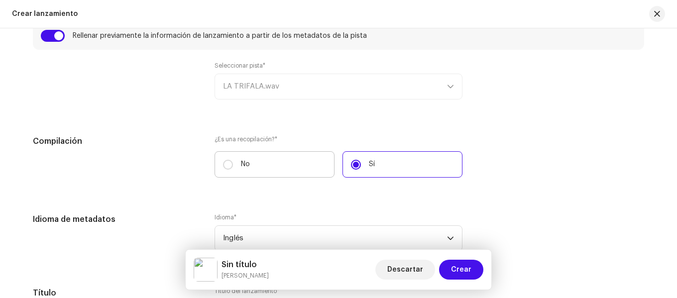
click at [278, 168] on label "No" at bounding box center [275, 164] width 120 height 26
click at [233, 168] on input "No" at bounding box center [228, 165] width 10 height 10
radio input "true"
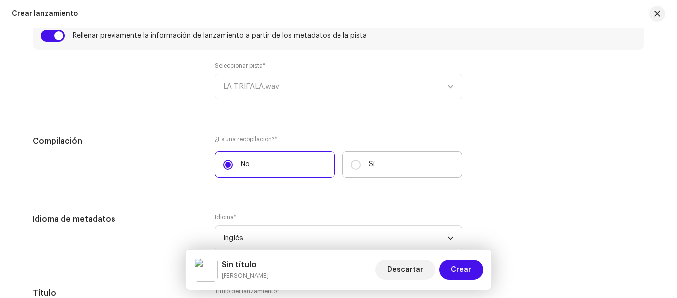
drag, startPoint x: 342, startPoint y: 162, endPoint x: 373, endPoint y: 164, distance: 31.9
click at [343, 162] on label "Sí" at bounding box center [403, 164] width 120 height 26
click at [351, 162] on input "Sí" at bounding box center [356, 165] width 10 height 10
radio input "true"
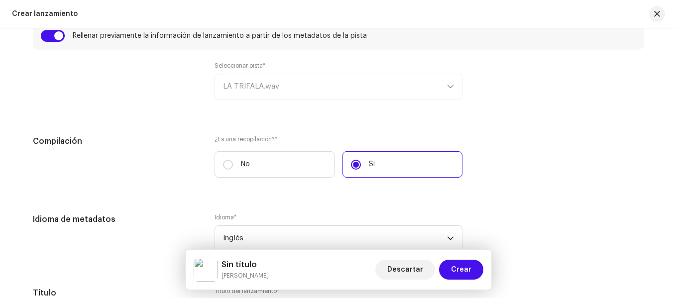
click at [380, 164] on label "Sí" at bounding box center [403, 164] width 120 height 26
click at [361, 164] on input "Sí" at bounding box center [356, 165] width 10 height 10
click at [237, 165] on label "No" at bounding box center [275, 164] width 120 height 26
click at [233, 165] on input "No" at bounding box center [228, 165] width 10 height 10
radio input "true"
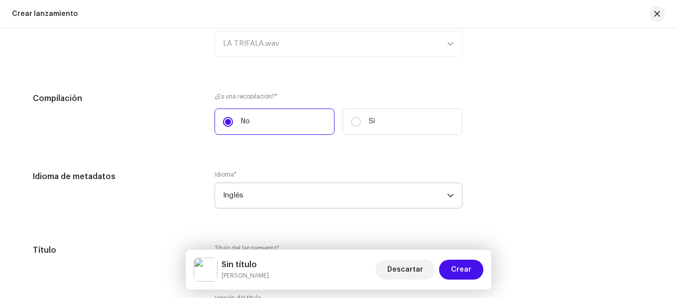
scroll to position [846, 0]
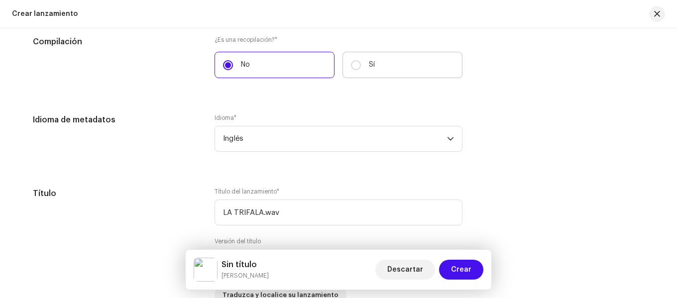
click at [362, 63] on label "Sí" at bounding box center [403, 65] width 120 height 26
click at [361, 63] on input "Sí" at bounding box center [356, 65] width 10 height 10
radio input "true"
click at [255, 74] on label "No" at bounding box center [275, 65] width 120 height 26
click at [233, 70] on input "No" at bounding box center [228, 65] width 10 height 10
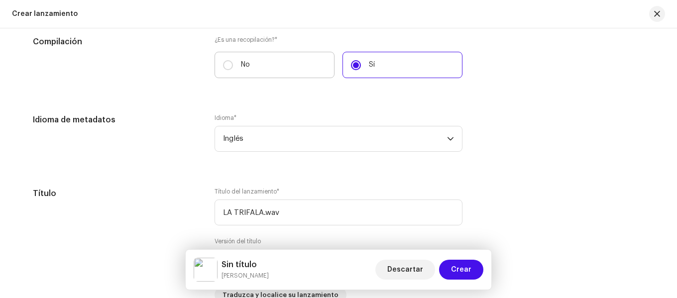
radio input "true"
click at [378, 73] on label "Sí" at bounding box center [403, 65] width 120 height 26
click at [361, 70] on input "Sí" at bounding box center [356, 65] width 10 height 10
radio input "true"
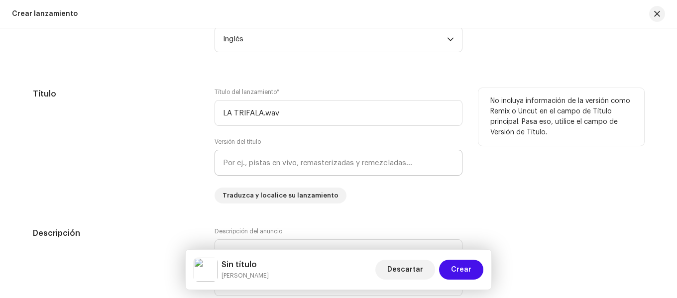
scroll to position [896, 0]
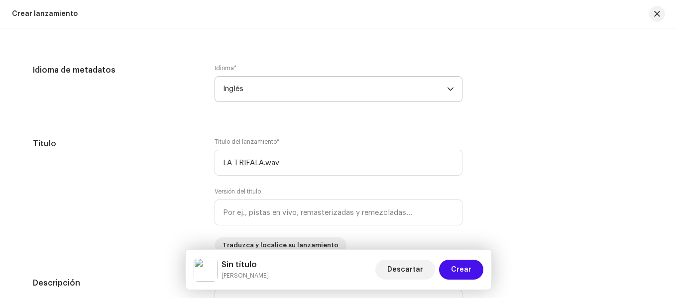
click at [266, 85] on span "Inglés" at bounding box center [335, 89] width 224 height 25
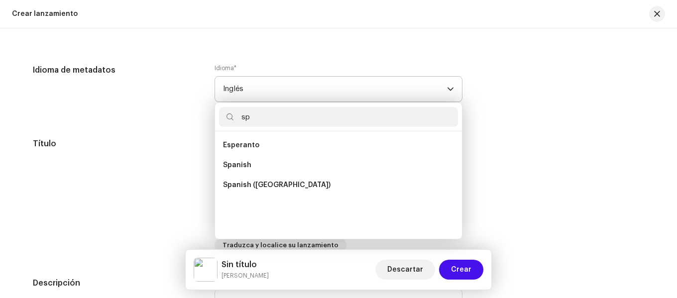
scroll to position [0, 0]
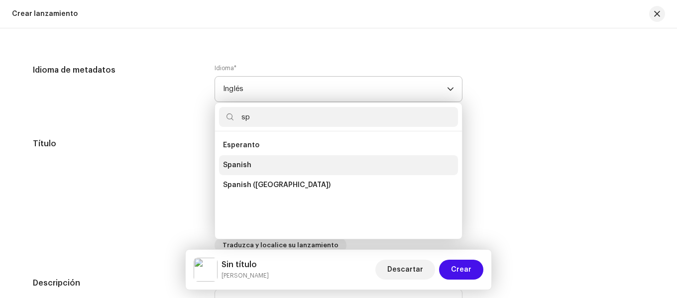
type input "sp"
click at [263, 170] on li "Spanish" at bounding box center [338, 165] width 239 height 20
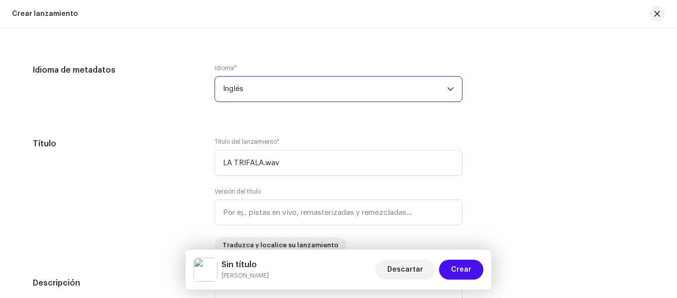
click at [295, 98] on span "Inglés" at bounding box center [335, 89] width 224 height 25
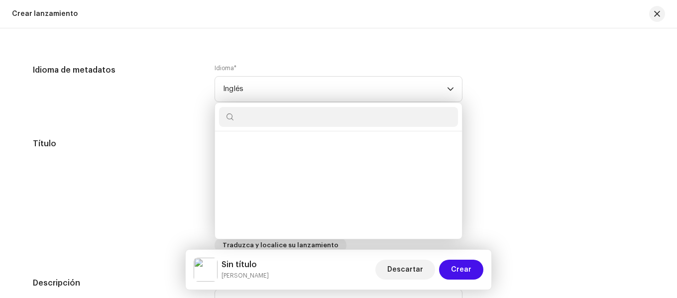
scroll to position [3171, 0]
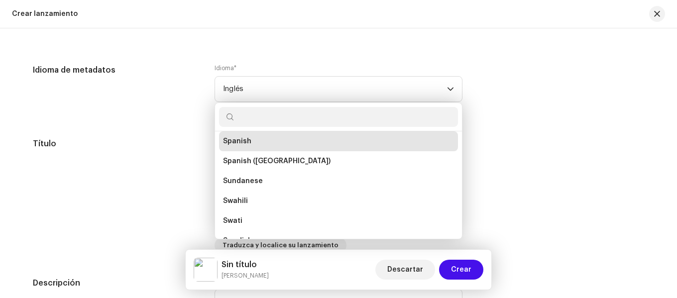
click at [272, 141] on li "Spanish" at bounding box center [338, 141] width 239 height 20
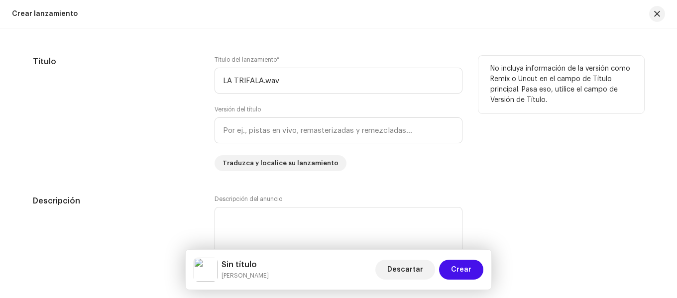
scroll to position [996, 0]
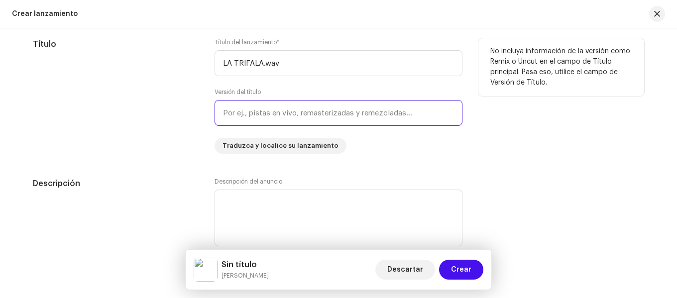
click at [274, 119] on input "text" at bounding box center [339, 113] width 248 height 26
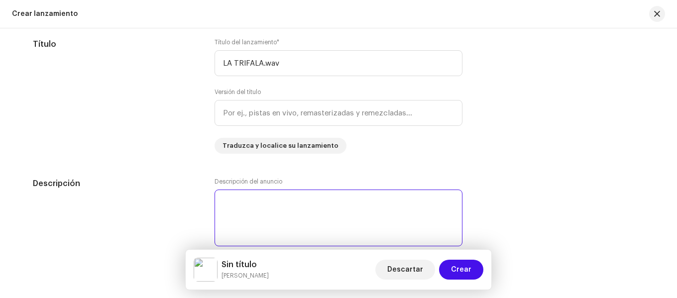
click at [275, 190] on textarea at bounding box center [339, 218] width 248 height 57
click at [281, 217] on textarea at bounding box center [339, 218] width 248 height 57
paste textarea "LA TRIFALA ES UN GENERO QUE SE COMPONE DE TRIBAL, FUNK Y BALA"
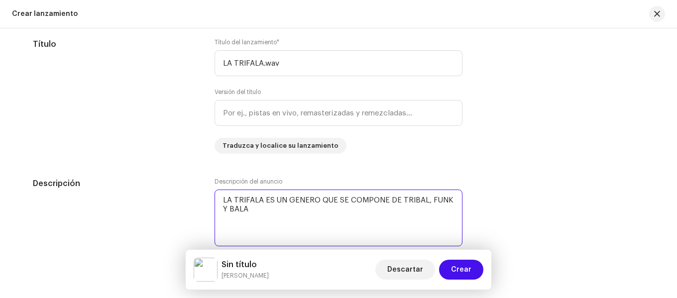
type textarea "LA TRIFALA ES UN GENERO QUE SE COMPONE DE TRIBAL, FUNK Y BALA"
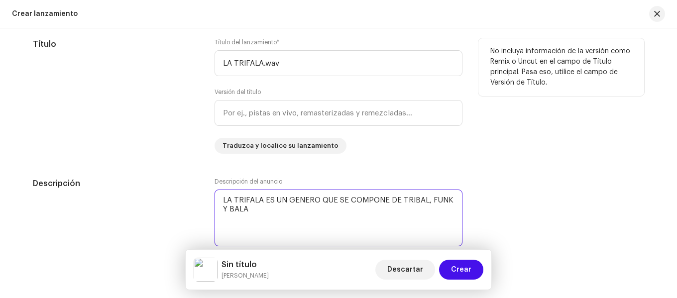
drag, startPoint x: 226, startPoint y: 215, endPoint x: 51, endPoint y: 144, distance: 188.7
paste textarea "LA TRIFALA ES UN GÉNERO QUE SE COMPONE DE TRIBAL, FUNK Y BALA"
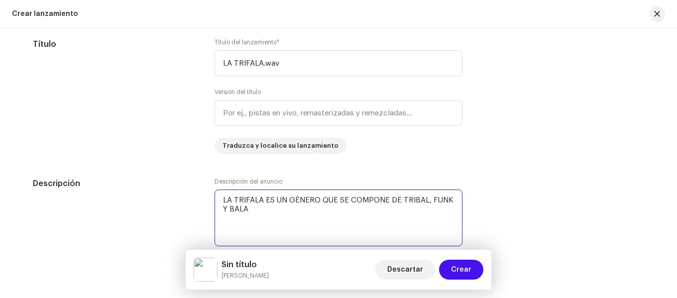
click at [428, 196] on textarea at bounding box center [339, 218] width 248 height 57
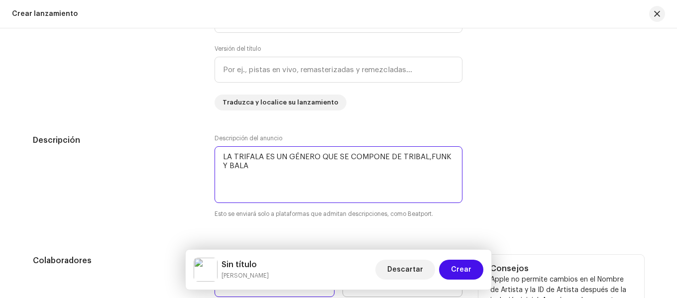
scroll to position [1095, 0]
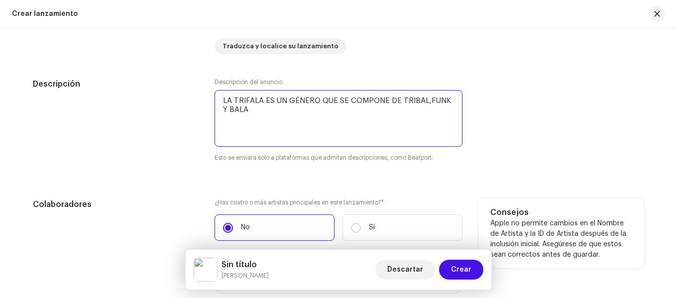
type textarea "LA TRIFALA ES UN GÉNERO QUE SE COMPONE DE TRIBAL,FUNK Y BALA"
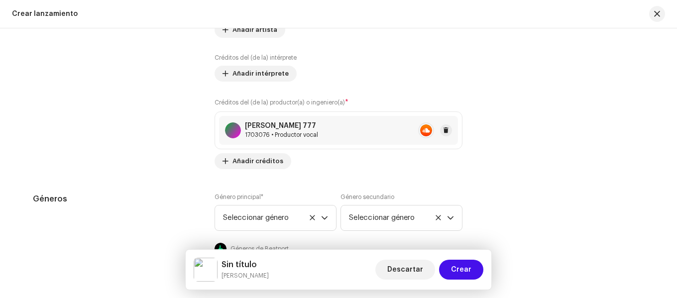
scroll to position [1444, 0]
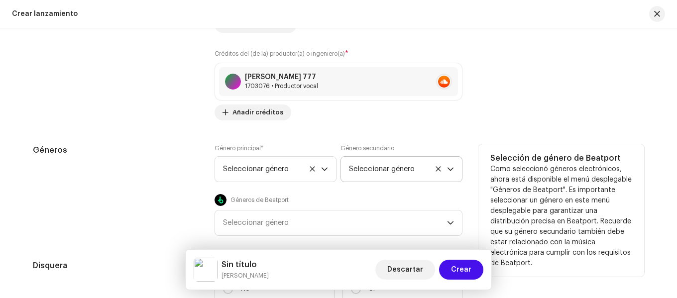
click at [390, 172] on font "Seleccionar género" at bounding box center [382, 168] width 66 height 7
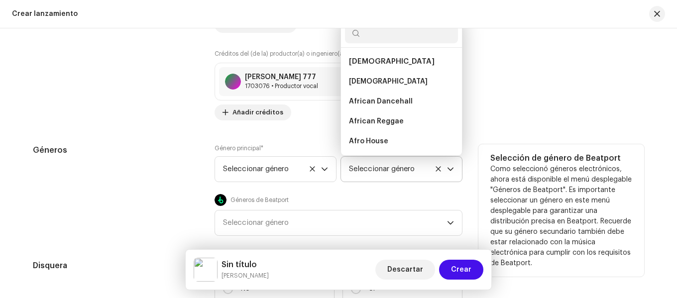
scroll to position [3289, 0]
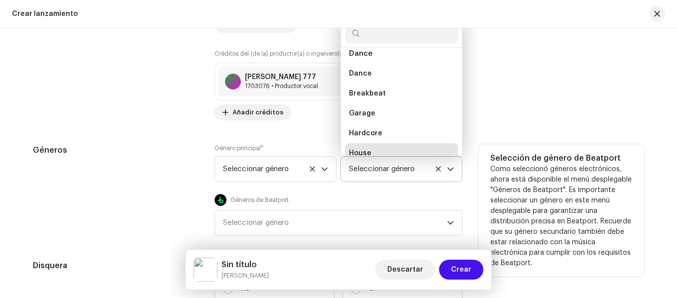
click at [387, 143] on li "House" at bounding box center [401, 153] width 113 height 20
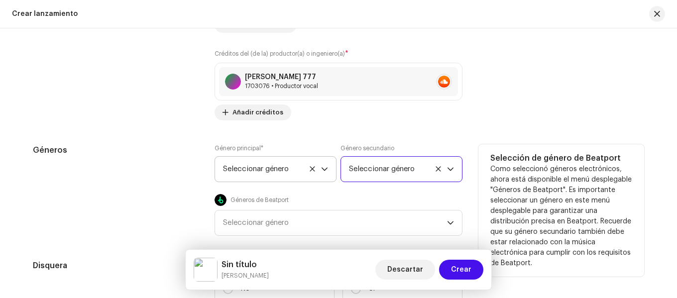
click at [312, 174] on span "Seleccionar género" at bounding box center [272, 169] width 98 height 25
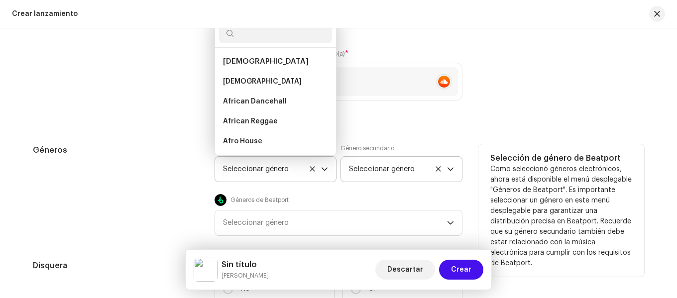
scroll to position [3669, 0]
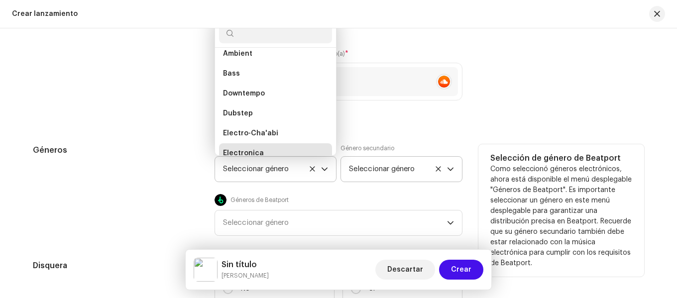
click at [287, 143] on li "Electronica" at bounding box center [275, 153] width 113 height 20
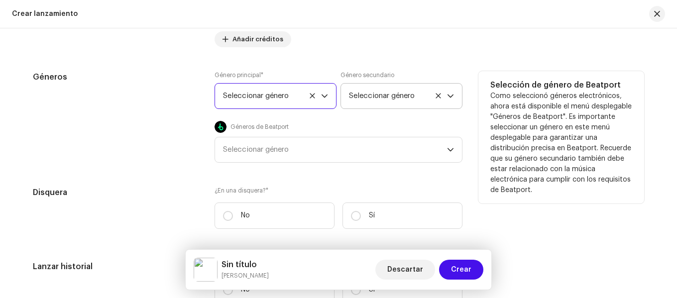
scroll to position [1544, 0]
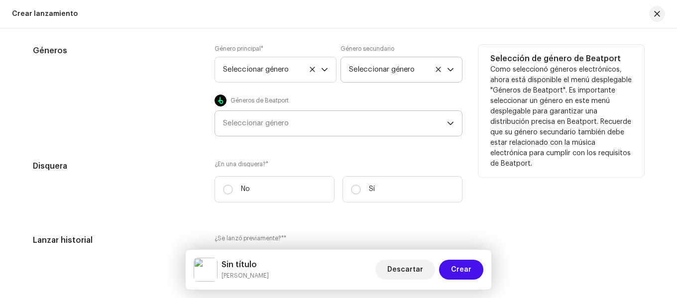
click at [273, 115] on div "Seleccionar género" at bounding box center [335, 123] width 224 height 25
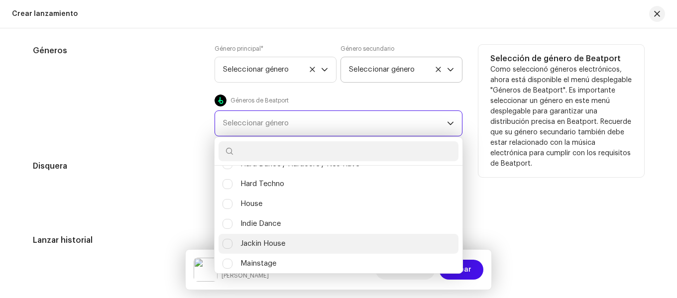
scroll to position [299, 0]
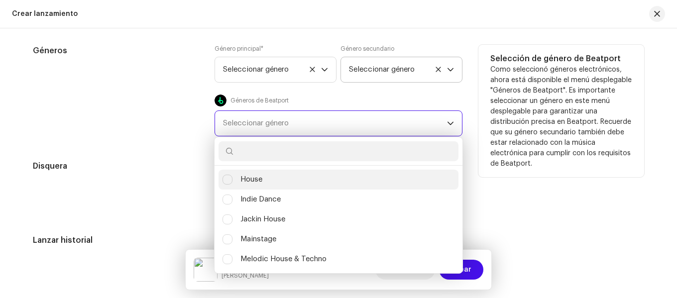
click at [256, 180] on span "House" at bounding box center [251, 179] width 22 height 11
checkbox input "true"
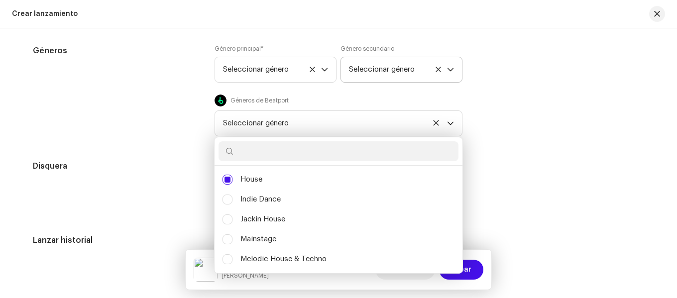
click at [163, 182] on div "Disquera" at bounding box center [116, 185] width 166 height 50
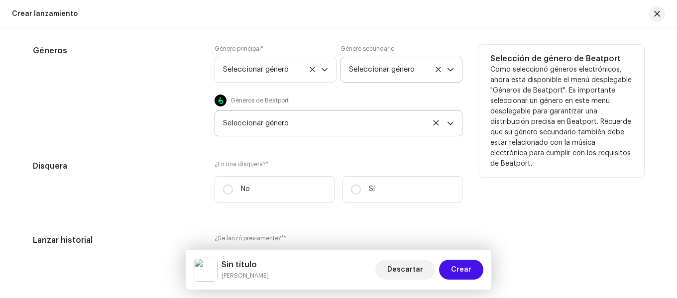
click at [252, 121] on font "Seleccionar género" at bounding box center [256, 122] width 66 height 7
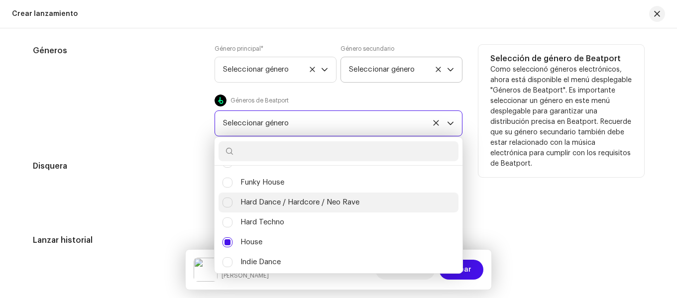
scroll to position [253, 0]
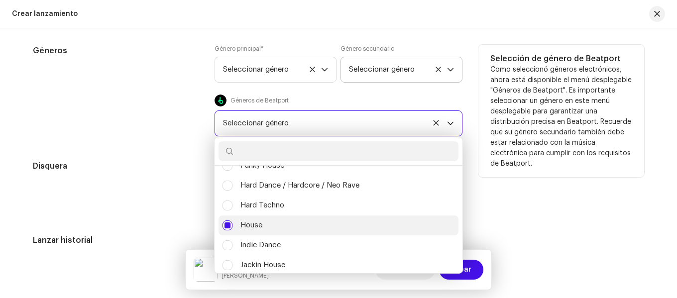
click at [260, 225] on span "House" at bounding box center [251, 225] width 22 height 11
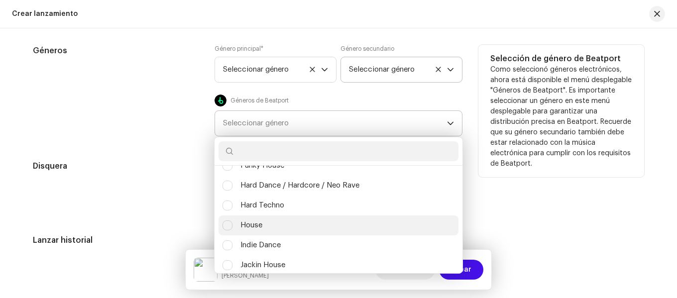
click at [245, 222] on span "House" at bounding box center [251, 225] width 22 height 11
checkbox input "true"
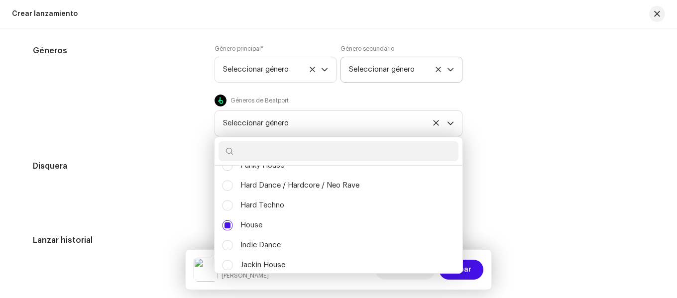
click at [152, 166] on h5 "Disquera" at bounding box center [116, 166] width 166 height 12
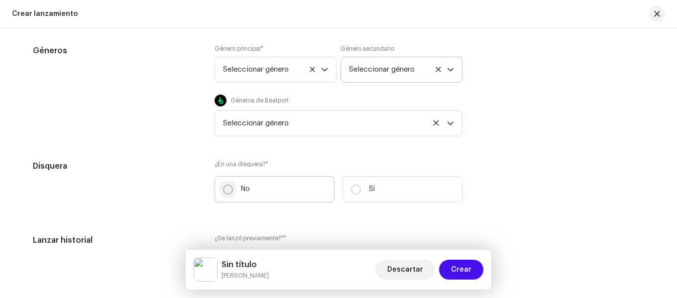
click at [230, 190] on input "No" at bounding box center [228, 190] width 10 height 10
radio input "true"
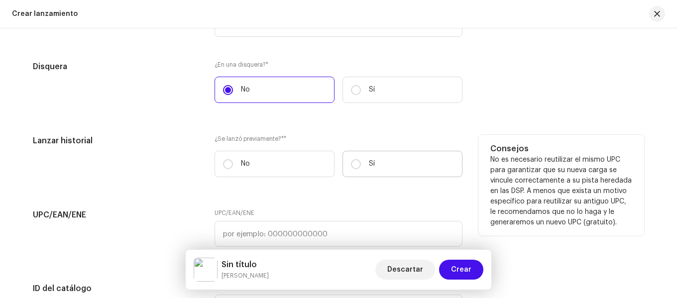
click at [379, 168] on label "Sí" at bounding box center [403, 164] width 120 height 26
click at [361, 168] on input "Sí" at bounding box center [356, 164] width 10 height 10
radio input "true"
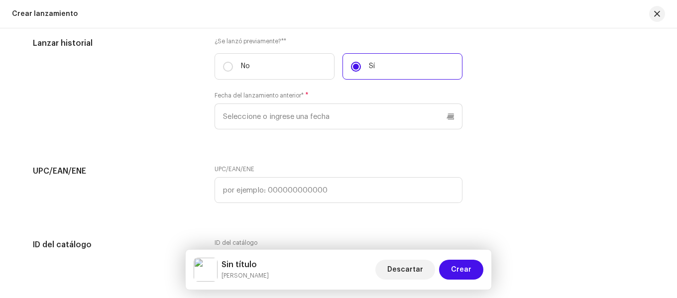
scroll to position [1743, 0]
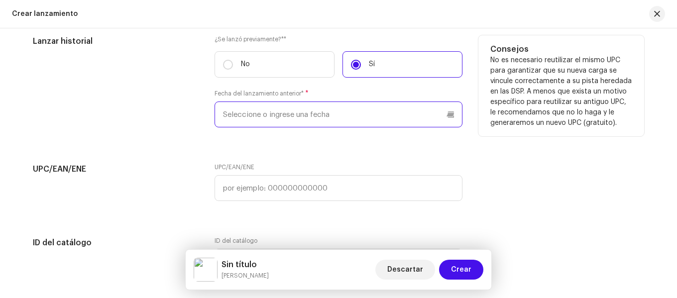
click at [332, 112] on p-datepicker at bounding box center [339, 115] width 248 height 26
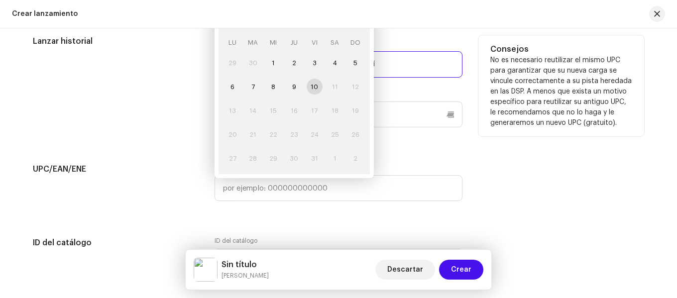
click at [174, 131] on div "Lanzar historial" at bounding box center [116, 87] width 166 height 104
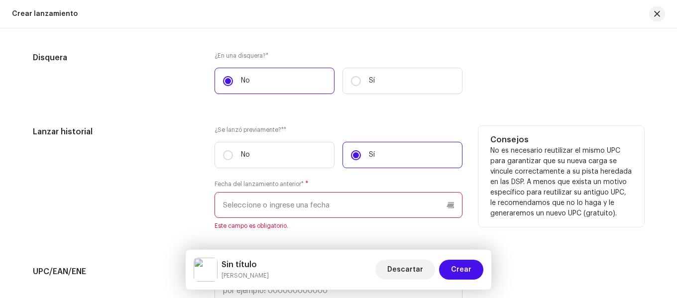
scroll to position [1643, 0]
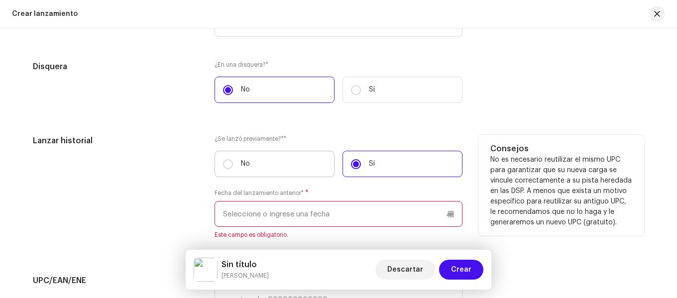
click at [233, 168] on label "No" at bounding box center [275, 164] width 120 height 26
click at [233, 168] on input "No" at bounding box center [228, 164] width 10 height 10
radio input "true"
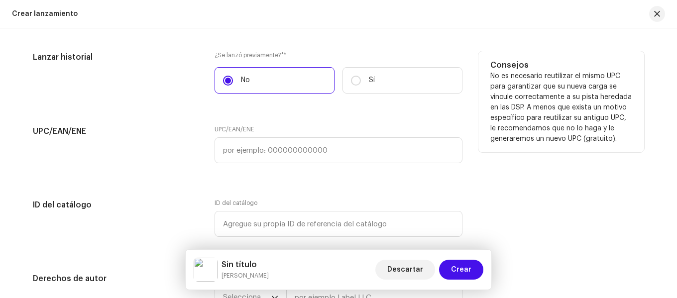
scroll to position [1743, 0]
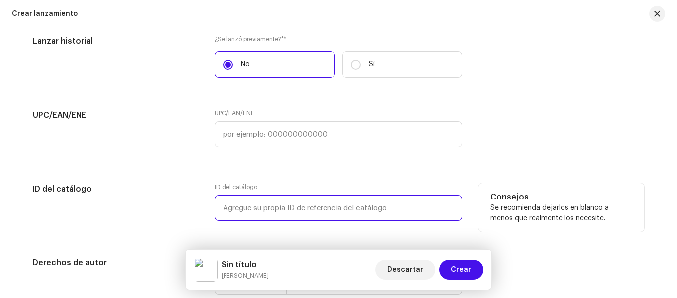
click at [344, 204] on input "text" at bounding box center [339, 208] width 248 height 26
type input "j"
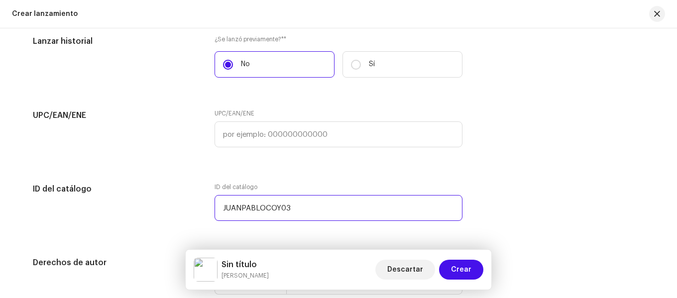
type input "JUANPABLOCOY03"
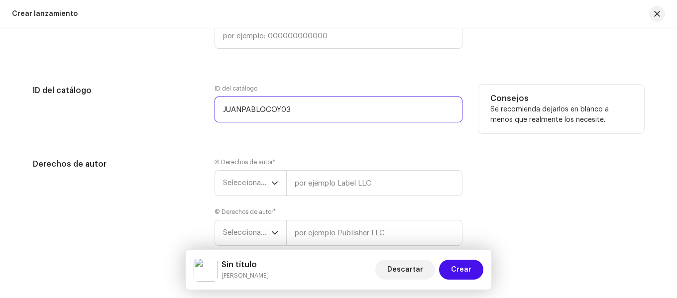
scroll to position [1897, 0]
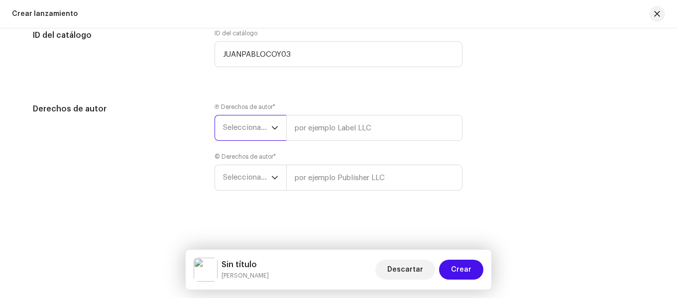
click at [265, 125] on font "Seleccionar año" at bounding box center [250, 127] width 55 height 7
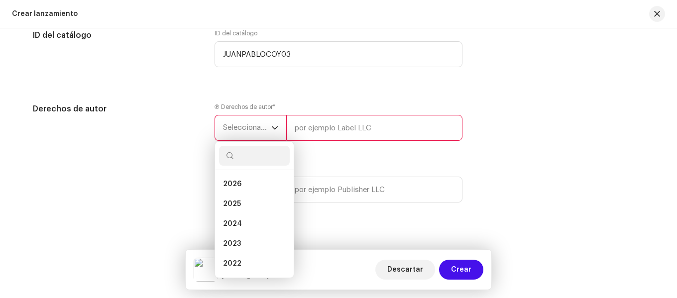
click at [265, 125] on font "Seleccionar año" at bounding box center [250, 127] width 55 height 7
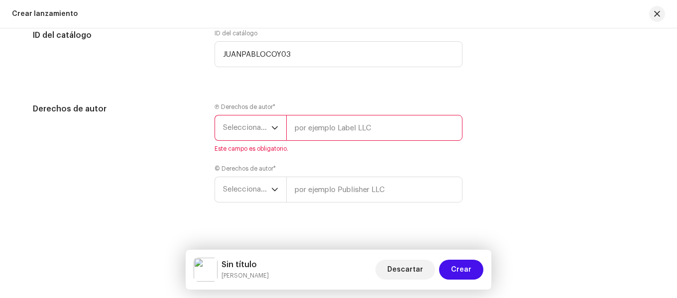
click at [261, 122] on span "Seleccionar año" at bounding box center [247, 128] width 48 height 25
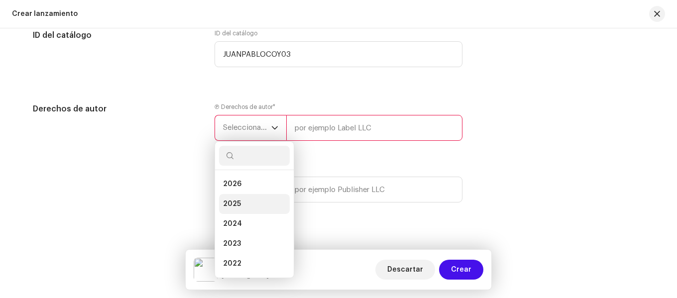
click at [245, 202] on li "2025" at bounding box center [254, 204] width 71 height 20
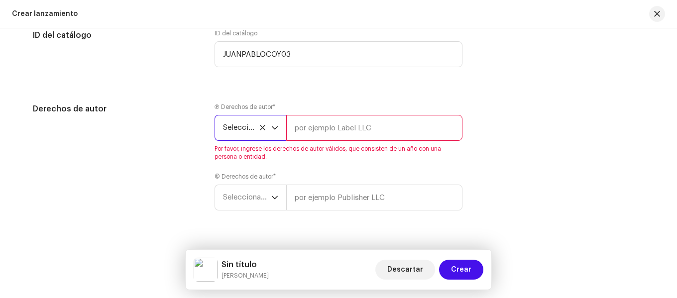
click at [317, 134] on input "text" at bounding box center [374, 128] width 176 height 26
type input "[PERSON_NAME]"
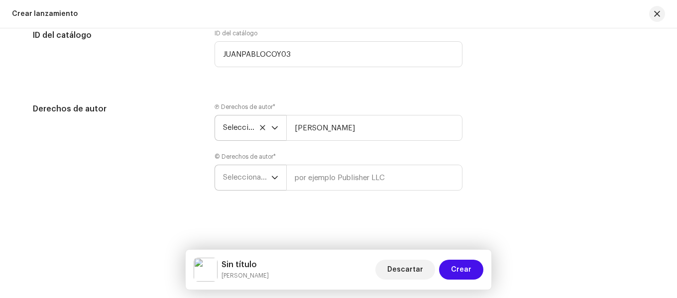
click at [247, 187] on span "Seleccionar año" at bounding box center [247, 177] width 48 height 25
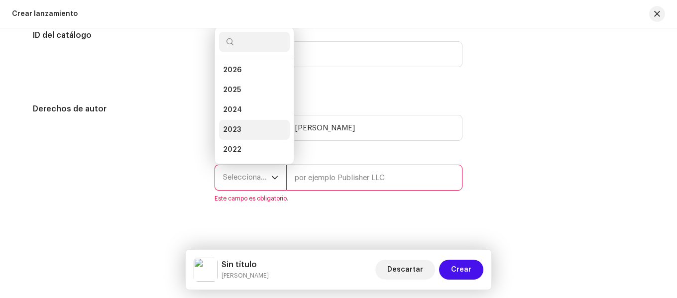
scroll to position [16, 0]
click at [254, 96] on li "2024" at bounding box center [254, 94] width 71 height 20
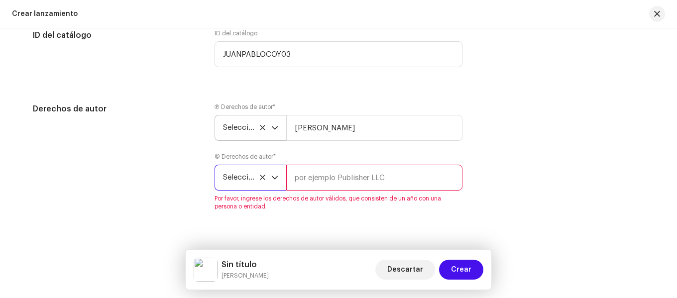
click at [240, 179] on font "Seleccionar año" at bounding box center [250, 177] width 55 height 7
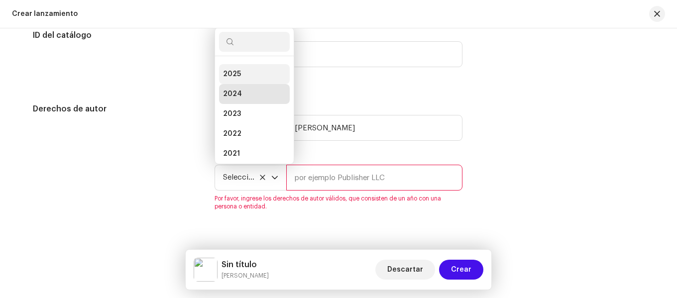
click at [248, 72] on li "2025" at bounding box center [254, 74] width 71 height 20
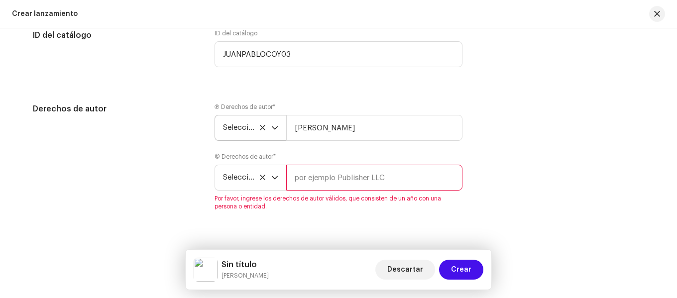
click at [300, 173] on input "text" at bounding box center [374, 178] width 176 height 26
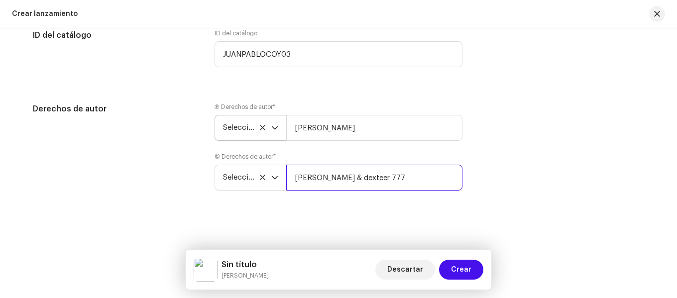
drag, startPoint x: 356, startPoint y: 180, endPoint x: 87, endPoint y: 181, distance: 268.9
click at [87, 181] on div "Derechos de autor Ⓟ Derechos de autor * Seleccionar año [PERSON_NAME] © Derecho…" at bounding box center [338, 153] width 611 height 100
type input "dexteer 777"
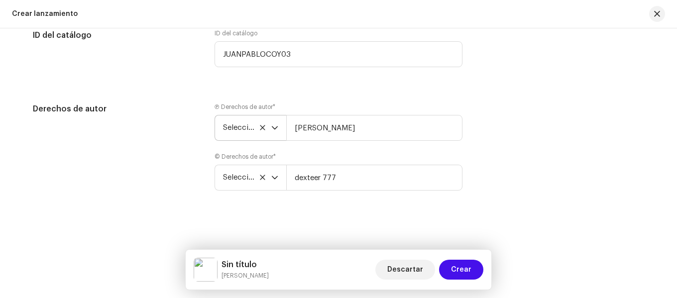
click at [394, 207] on div "Crear un nuevo lanzamiento Le guiaremos en todo el proceso, desde la selección …" at bounding box center [338, 163] width 677 height 270
click at [464, 266] on font "Crear" at bounding box center [461, 269] width 20 height 7
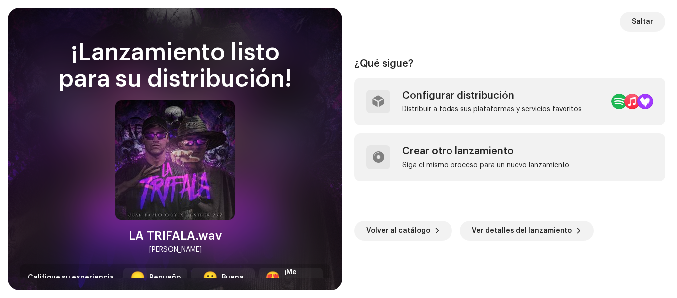
drag, startPoint x: 225, startPoint y: 238, endPoint x: 195, endPoint y: 238, distance: 30.4
click at [195, 238] on div "LA TRIFALA.wav [PERSON_NAME]" at bounding box center [175, 178] width 119 height 155
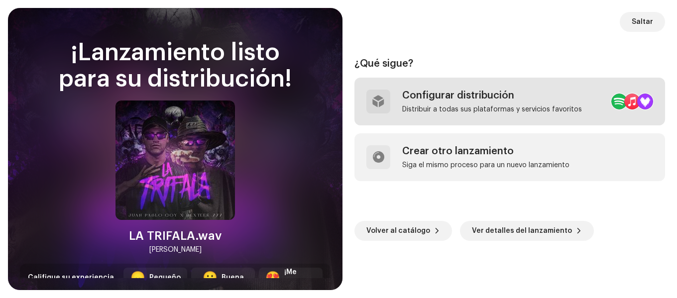
click at [491, 96] on div "Configurar distribución" at bounding box center [492, 96] width 180 height 12
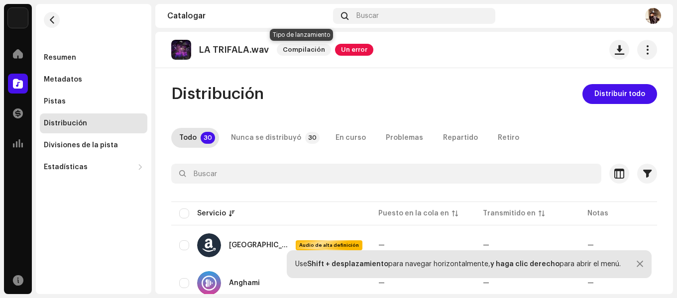
click at [304, 50] on span "Compilación" at bounding box center [304, 50] width 54 height 12
click at [298, 51] on span "Compilación" at bounding box center [304, 50] width 54 height 12
click at [354, 51] on span "Un error" at bounding box center [354, 50] width 38 height 12
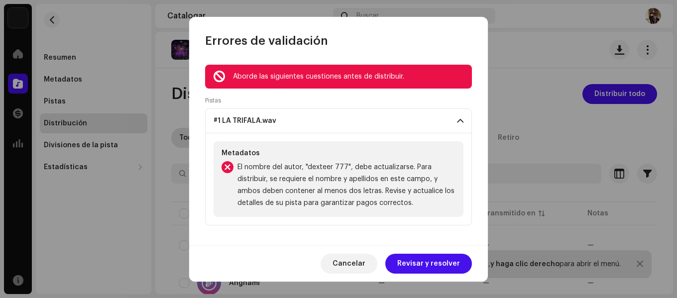
click at [334, 129] on p-accordion-header "#1 LA TRIFALA.wav" at bounding box center [338, 121] width 267 height 25
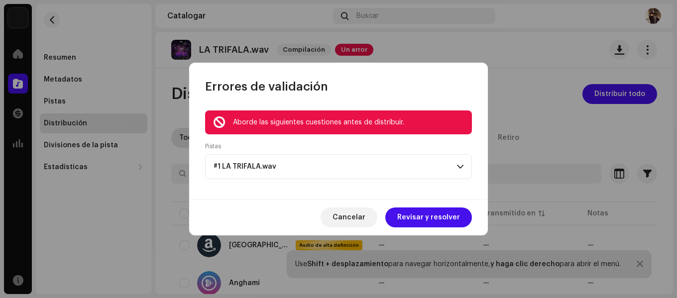
click at [318, 168] on p-accordion-header "#1 LA TRIFALA.wav" at bounding box center [338, 166] width 267 height 25
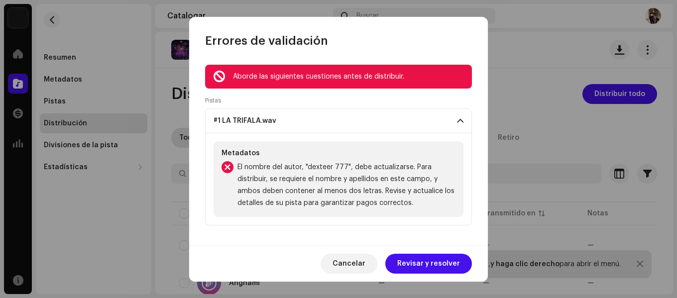
click at [319, 70] on div "Aborde las siguientes cuestiones antes de distribuir." at bounding box center [338, 77] width 267 height 24
click at [314, 79] on div "Aborde las siguientes cuestiones antes de distribuir." at bounding box center [348, 77] width 231 height 12
click at [250, 121] on font "#1 LA TRIFALA.wav" at bounding box center [245, 121] width 63 height 7
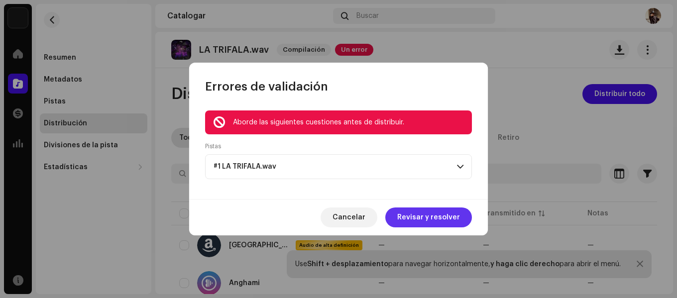
click at [423, 218] on span "Revisar y resolver" at bounding box center [428, 218] width 63 height 20
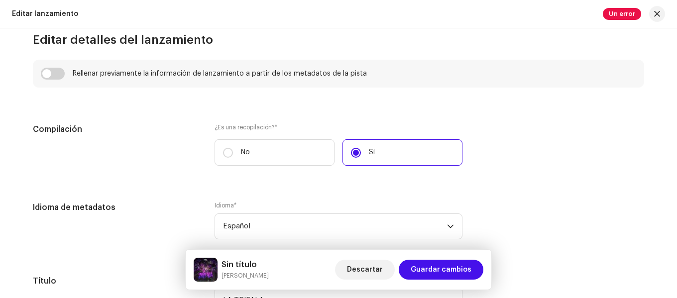
scroll to position [846, 0]
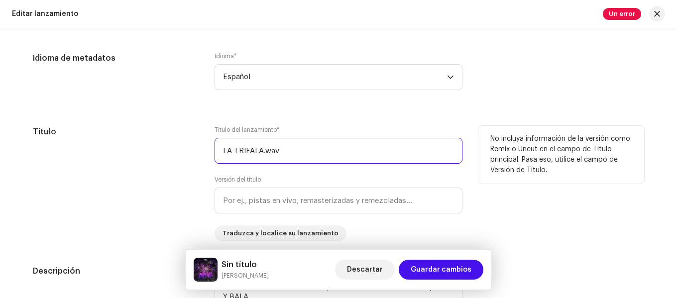
click at [304, 150] on input "LA TRIFALA.wav" at bounding box center [339, 151] width 248 height 26
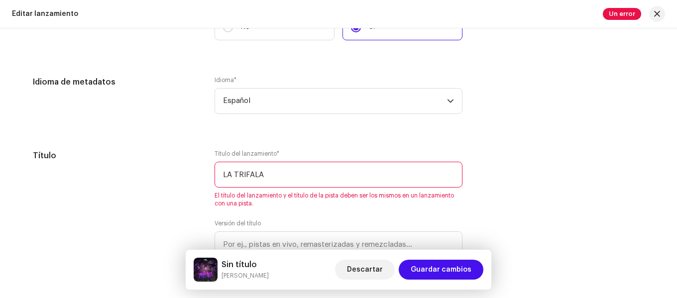
scroll to position [797, 0]
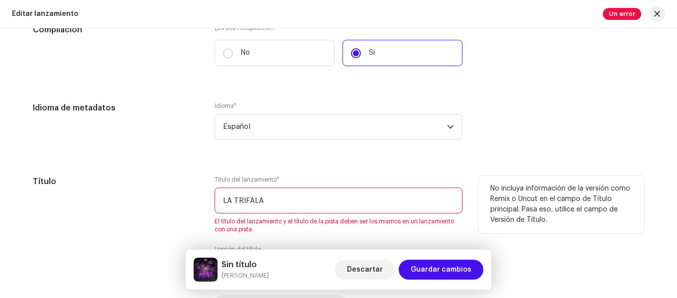
type input "LA TRIFALA"
click at [145, 209] on div "Título" at bounding box center [116, 243] width 166 height 135
click at [309, 199] on input "LA TRIFALA" at bounding box center [339, 201] width 248 height 26
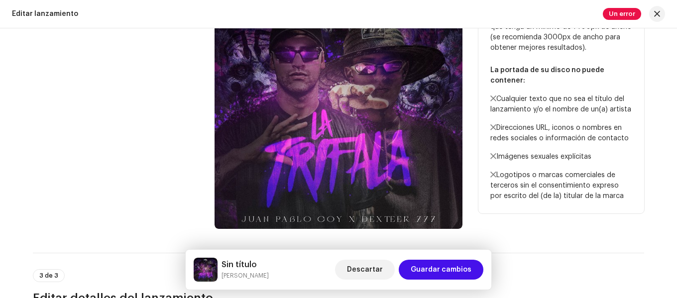
scroll to position [349, 0]
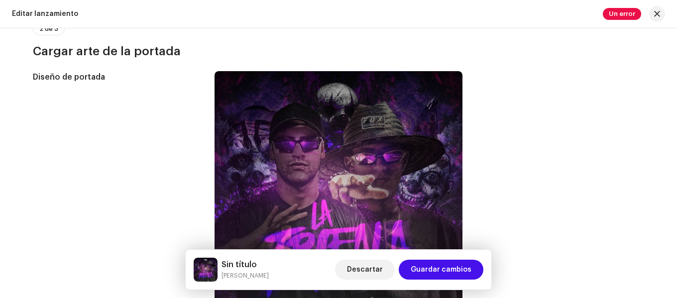
click at [617, 12] on font "Un error" at bounding box center [622, 13] width 26 height 6
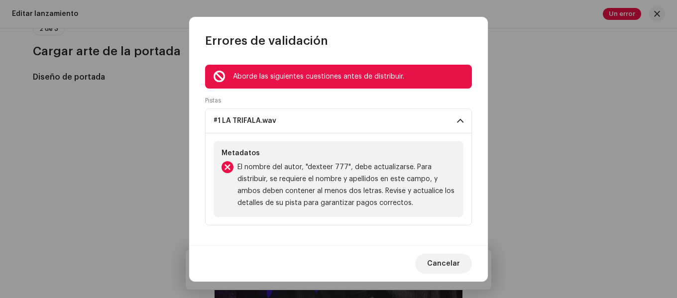
click at [612, 120] on div "Errores de validación Aborde las siguientes cuestiones antes de distribuir. Pis…" at bounding box center [338, 149] width 677 height 298
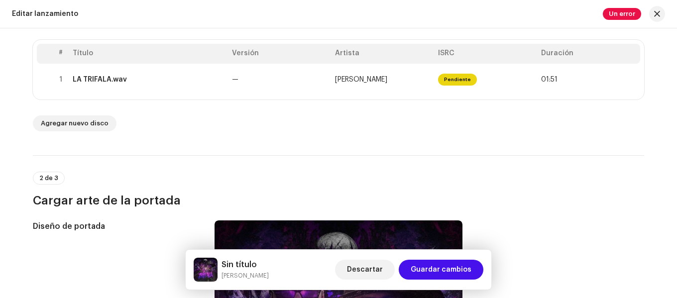
scroll to position [149, 0]
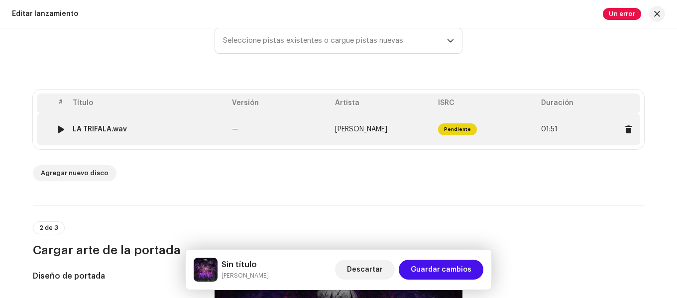
click at [113, 134] on td "LA TRIFALA.wav" at bounding box center [148, 130] width 159 height 32
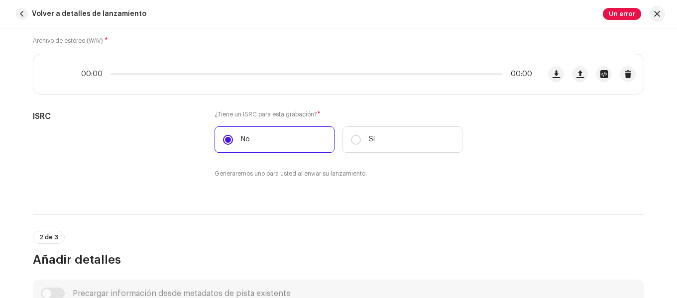
scroll to position [349, 0]
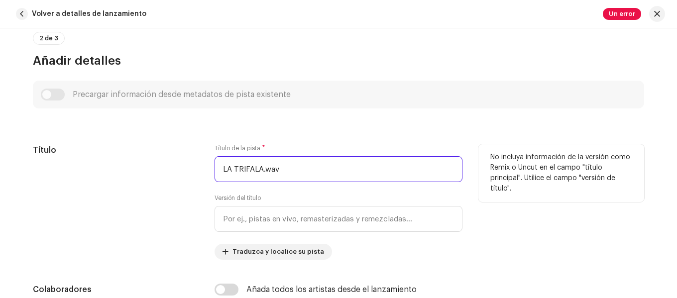
click at [274, 167] on input "LA TRIFALA.wav" at bounding box center [339, 169] width 248 height 26
click at [280, 169] on input "LA TRIFALA.wav" at bounding box center [339, 169] width 248 height 26
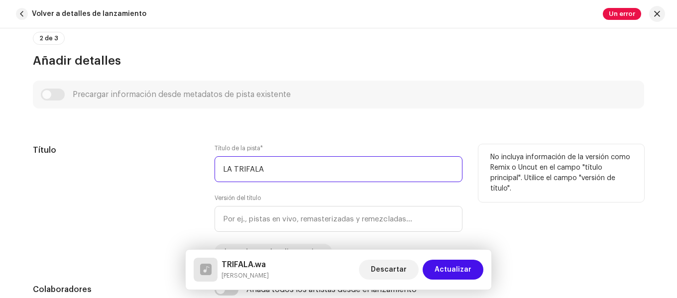
type input "LA TRIFALA"
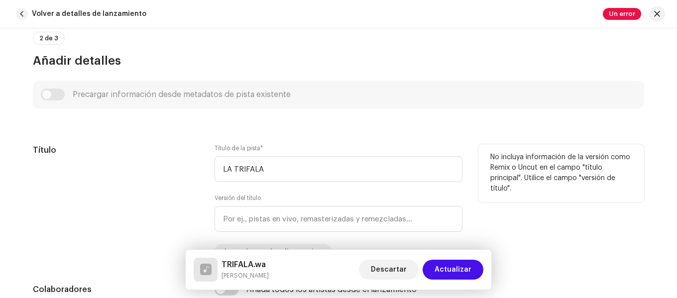
click at [169, 182] on div "Título" at bounding box center [116, 202] width 166 height 116
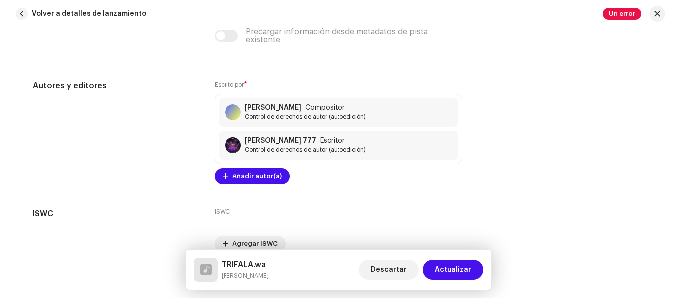
scroll to position [2242, 0]
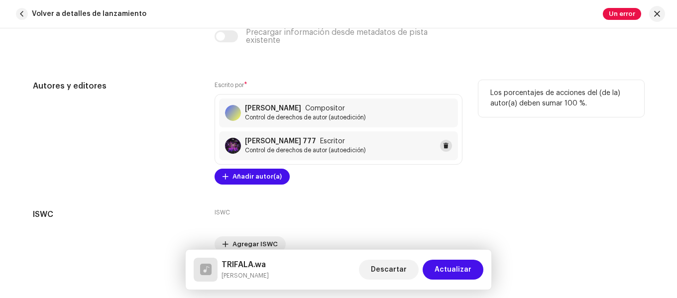
click at [449, 143] on button at bounding box center [446, 146] width 12 height 12
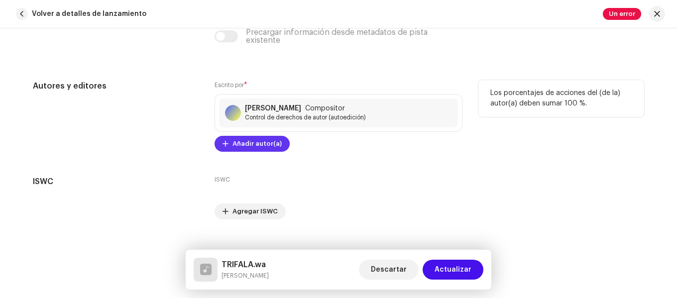
click at [239, 147] on span "Añadir autor(a)" at bounding box center [257, 144] width 49 height 20
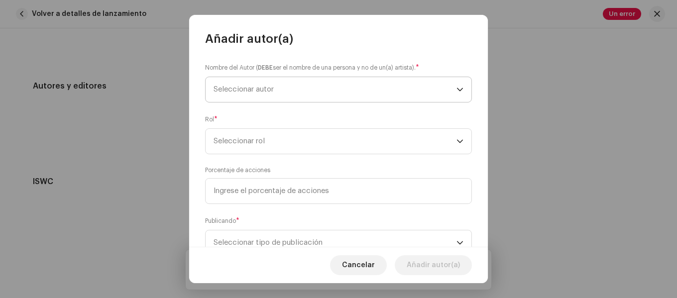
click at [307, 98] on span "Seleccionar autor" at bounding box center [335, 89] width 243 height 25
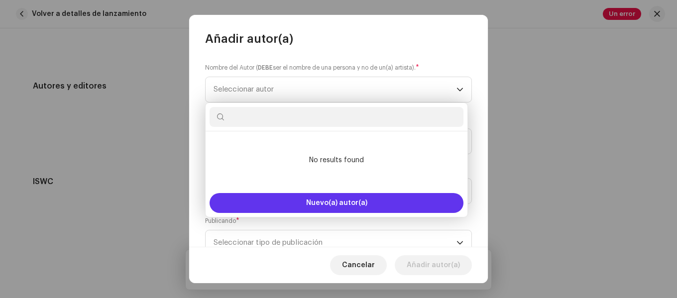
click at [319, 198] on button "Nuevo(a) autor(a)" at bounding box center [337, 203] width 254 height 20
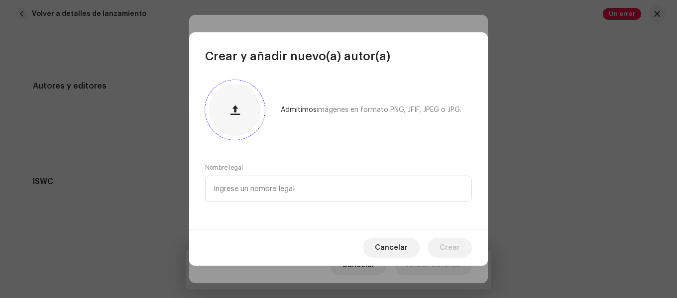
click at [230, 120] on button "button" at bounding box center [235, 110] width 24 height 24
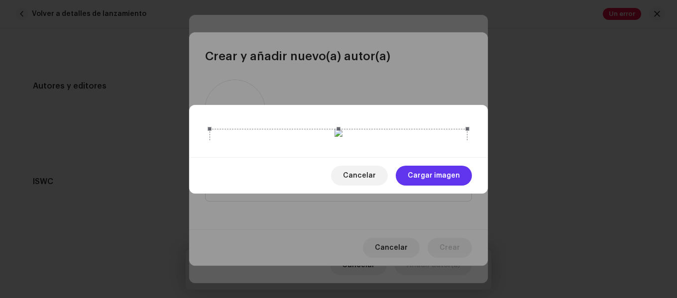
click at [428, 179] on font "Cargar imagen" at bounding box center [434, 175] width 52 height 7
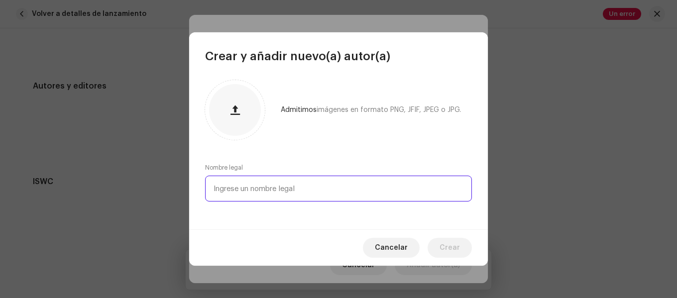
click at [286, 185] on input "text" at bounding box center [338, 189] width 267 height 26
type input "H"
click at [306, 190] on input "text" at bounding box center [338, 189] width 267 height 26
paste input "[PERSON_NAME]"
type input "[PERSON_NAME]"
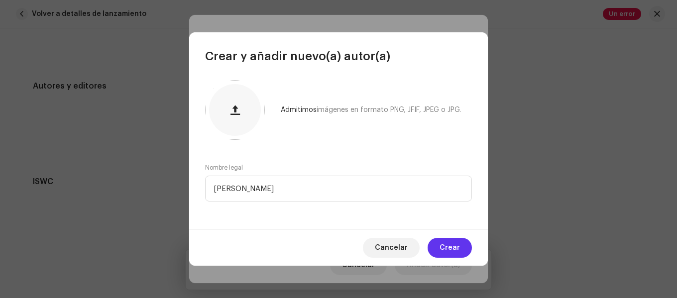
click at [452, 246] on font "Crear" at bounding box center [450, 247] width 20 height 7
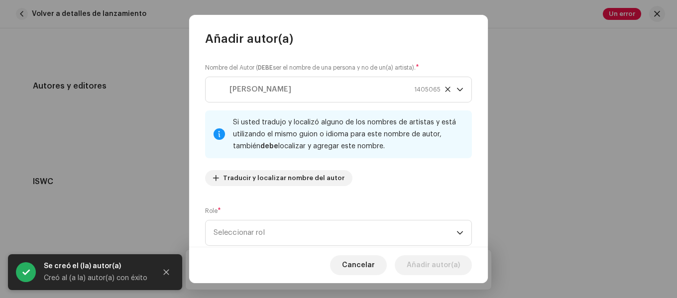
scroll to position [100, 0]
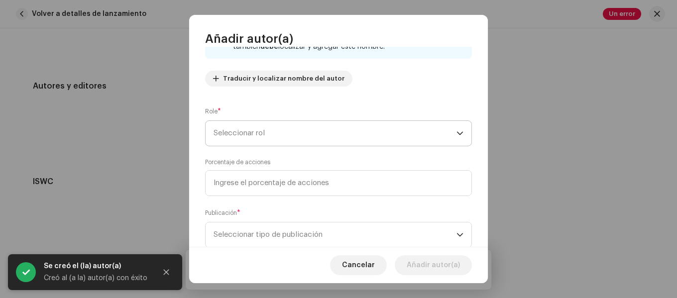
click at [296, 143] on span "Seleccionar rol" at bounding box center [335, 133] width 243 height 25
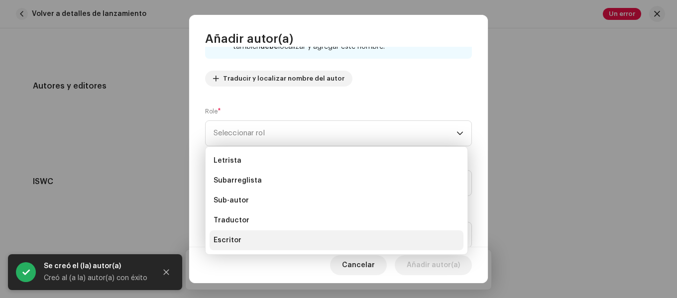
click at [264, 238] on li "Escritor" at bounding box center [337, 241] width 254 height 20
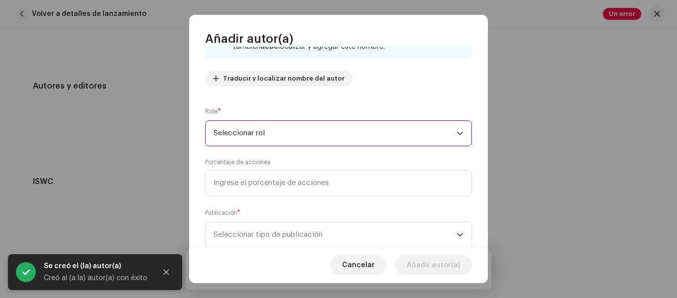
scroll to position [128, 0]
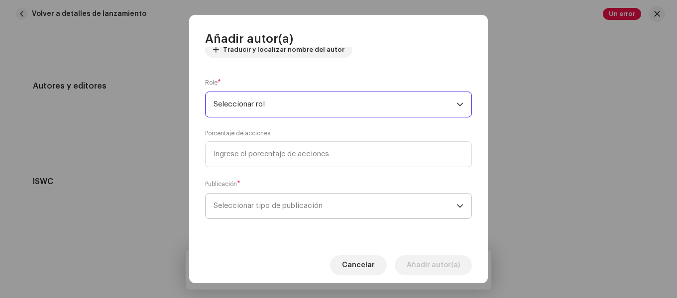
click at [260, 203] on font "Seleccionar tipo de publicación" at bounding box center [268, 205] width 109 height 7
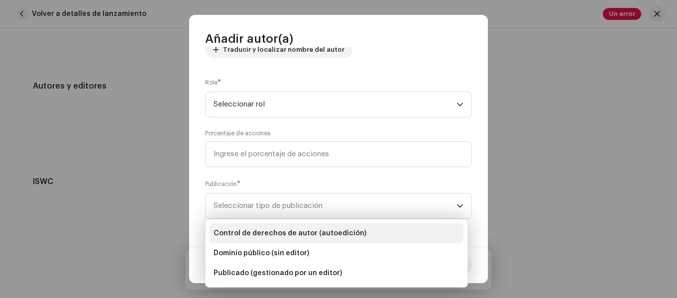
click at [266, 227] on li "Control de derechos de autor (autoedición)" at bounding box center [337, 234] width 254 height 20
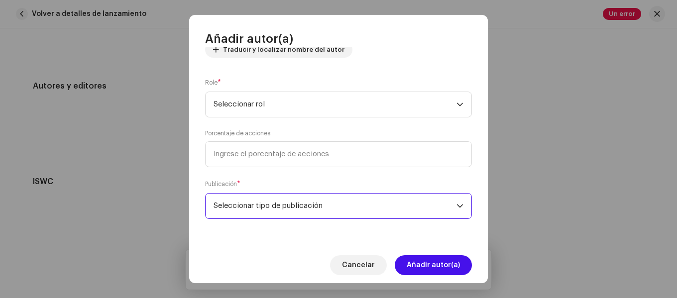
click at [276, 204] on font "Seleccionar tipo de publicación" at bounding box center [268, 205] width 109 height 7
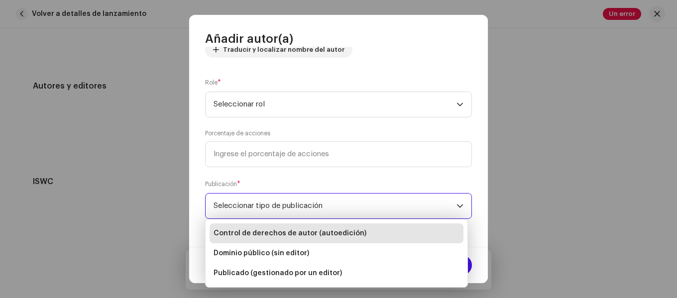
click at [272, 231] on font "Control de derechos de autor (autoedición)" at bounding box center [290, 233] width 153 height 7
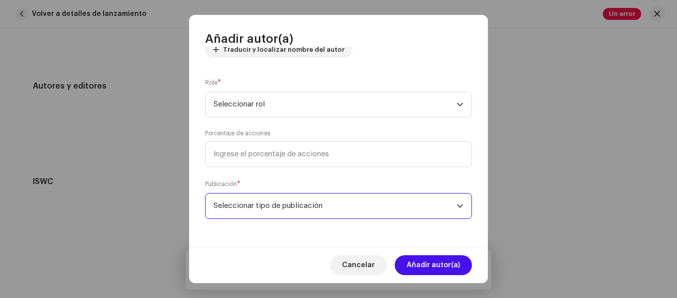
click at [277, 210] on span "Seleccionar tipo de publicación" at bounding box center [335, 206] width 243 height 25
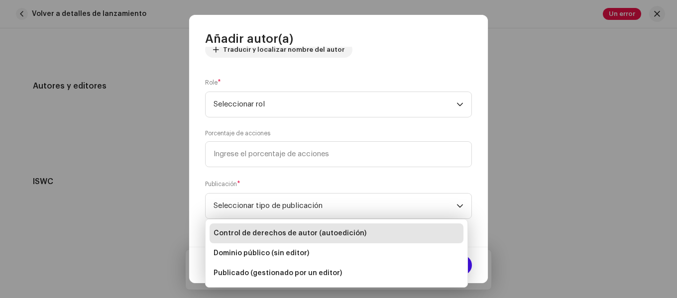
click at [264, 236] on font "Control de derechos de autor (autoedición)" at bounding box center [290, 233] width 153 height 7
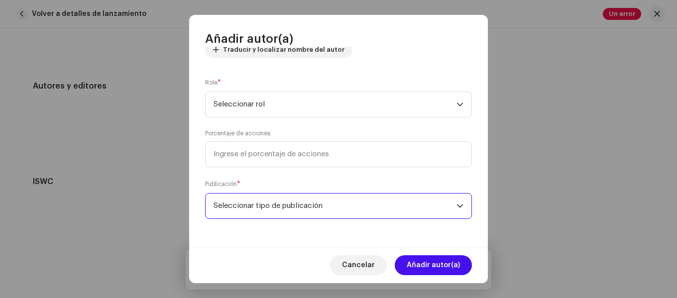
click at [283, 222] on div "Nombre del Autor ( DEBE ser el nombre de una persona y no de un(a) artista). * …" at bounding box center [338, 147] width 299 height 200
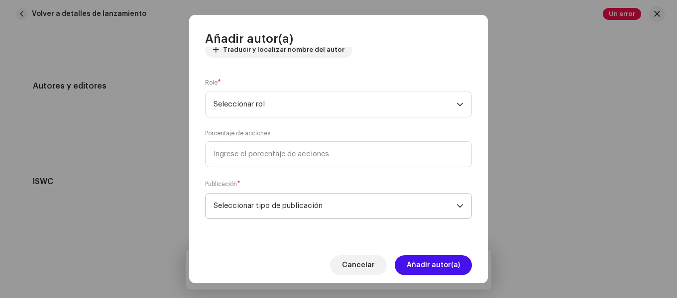
click at [293, 212] on span "Seleccionar tipo de publicación" at bounding box center [335, 206] width 243 height 25
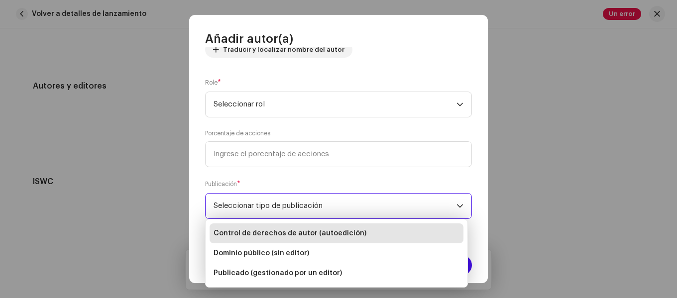
click at [284, 232] on font "Control de derechos de autor (autoedición)" at bounding box center [290, 233] width 153 height 7
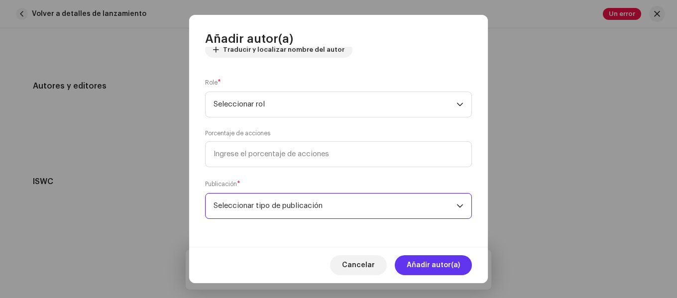
click at [443, 263] on font "Añadir autor(a)" at bounding box center [433, 265] width 53 height 7
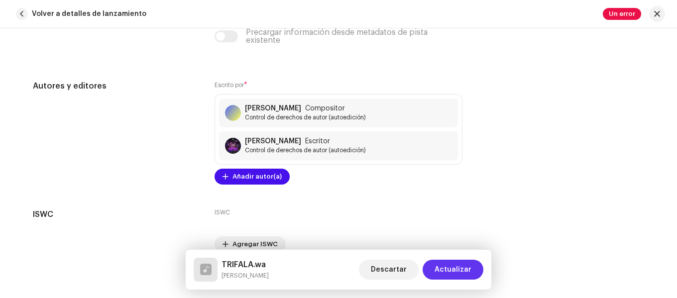
click at [451, 266] on span "Actualizar" at bounding box center [453, 270] width 37 height 20
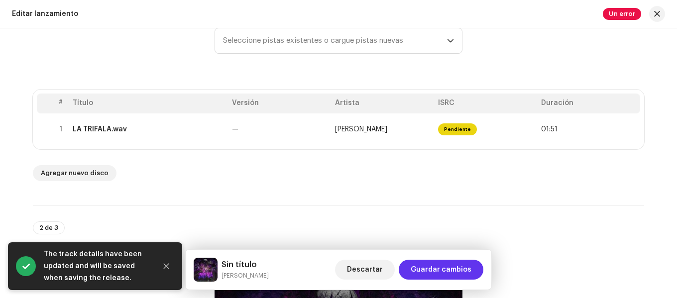
click at [455, 271] on span "Guardar cambios" at bounding box center [441, 270] width 61 height 20
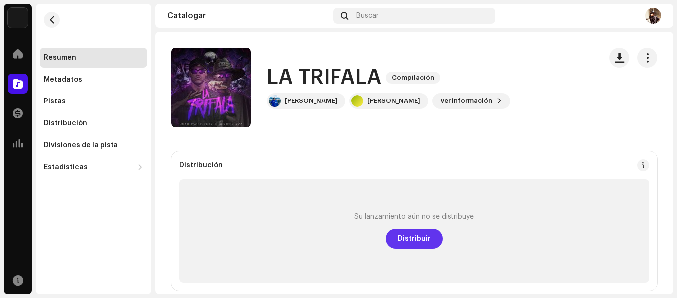
click at [412, 248] on span "Distribuir" at bounding box center [414, 239] width 33 height 20
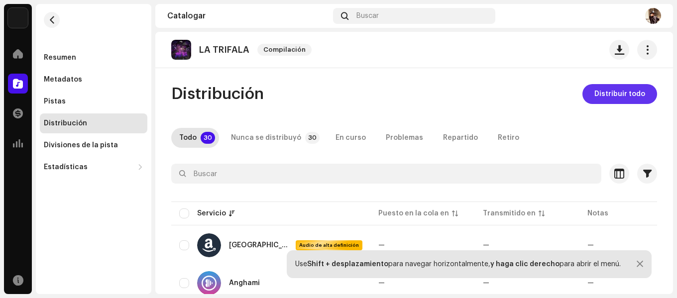
click at [618, 100] on span "Distribuir todo" at bounding box center [620, 94] width 51 height 20
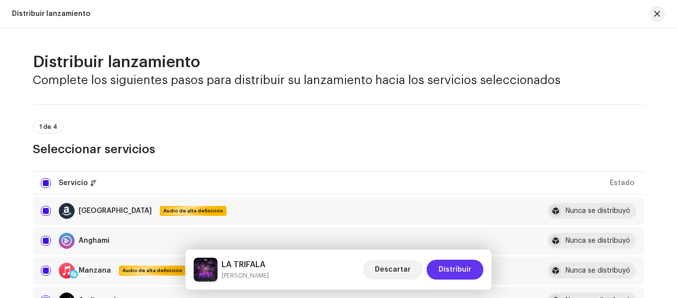
click at [456, 272] on font "Distribuir" at bounding box center [455, 269] width 33 height 7
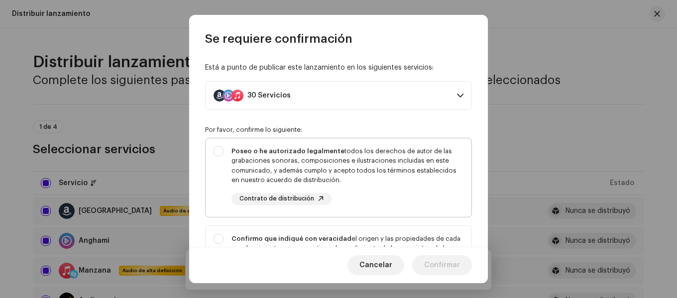
click at [380, 170] on div "Poseo o he autorizado legalmente todos los derechos de autor de las grabaciones…" at bounding box center [348, 165] width 232 height 39
checkbox input "true"
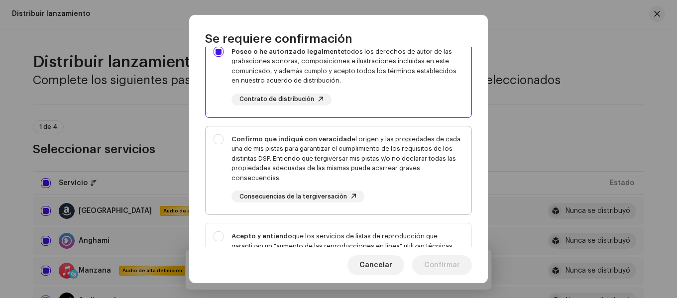
click at [357, 167] on div "Confirmo que indiqué con veracidad el origen y las propiedades de cada una de m…" at bounding box center [348, 158] width 232 height 49
checkbox input "true"
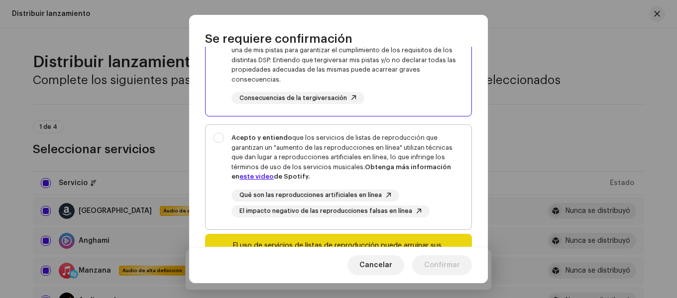
scroll to position [199, 0]
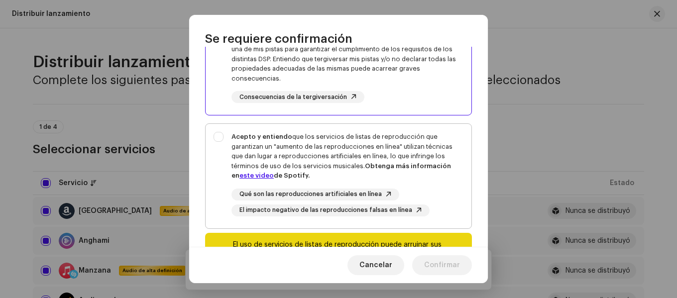
click at [336, 189] on div "Qué son las reproducciones artificiales en línea" at bounding box center [316, 195] width 168 height 12
click at [324, 145] on div "Acepto y entiendo que los servicios de listas de reproducción que garantizan un…" at bounding box center [348, 156] width 232 height 49
checkbox input "true"
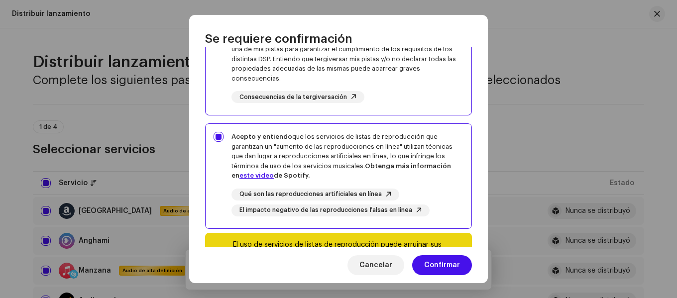
scroll to position [261, 0]
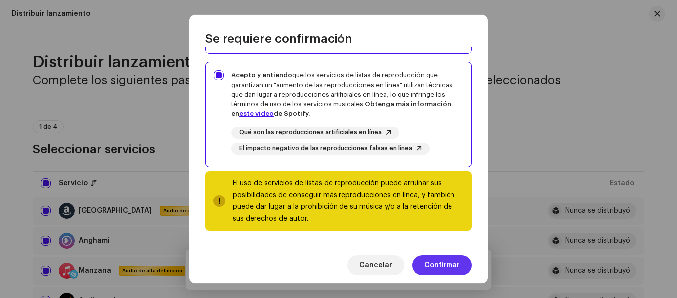
click at [449, 262] on font "Confirmar" at bounding box center [442, 265] width 36 height 7
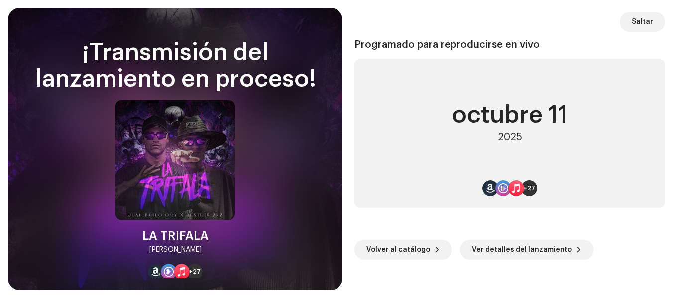
click at [440, 177] on div "[DATE] +27" at bounding box center [510, 133] width 311 height 149
click at [641, 20] on font "Saltar" at bounding box center [642, 21] width 21 height 7
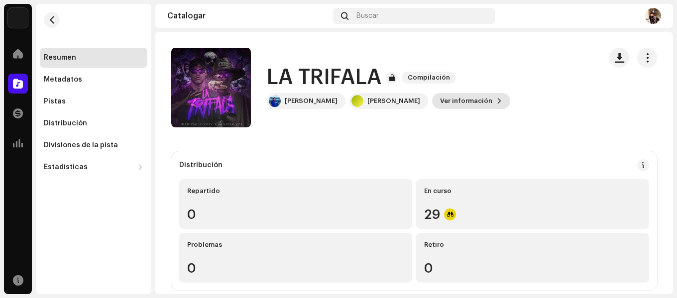
click at [471, 105] on span "Ver información" at bounding box center [466, 101] width 52 height 20
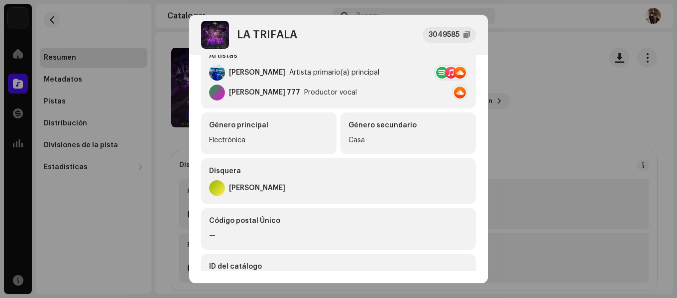
scroll to position [68, 0]
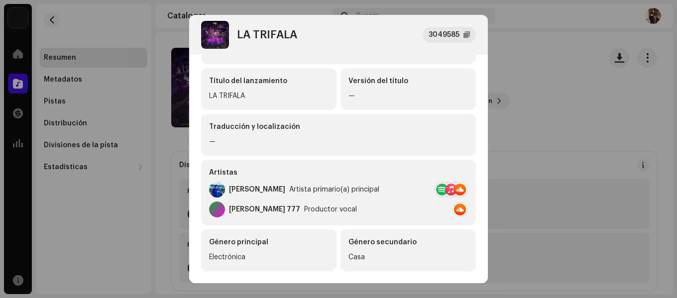
click at [186, 188] on div "LA TRIFALA 3049585 Metadatos Distribución Idioma de metadatos Español Título de…" at bounding box center [338, 149] width 677 height 298
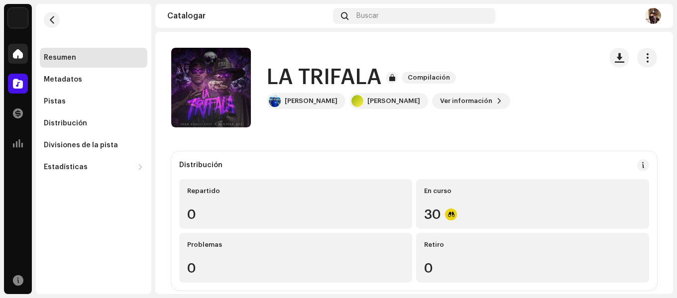
click at [11, 55] on div at bounding box center [18, 54] width 20 height 20
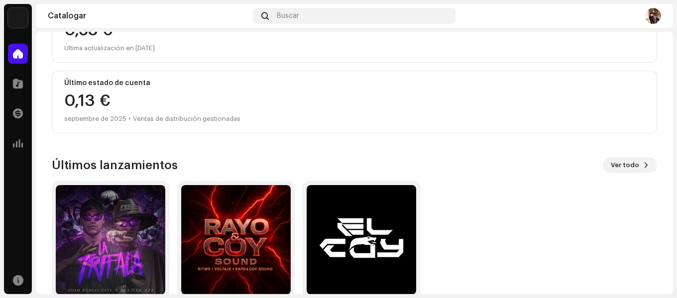
scroll to position [194, 0]
